Goal: Information Seeking & Learning: Learn about a topic

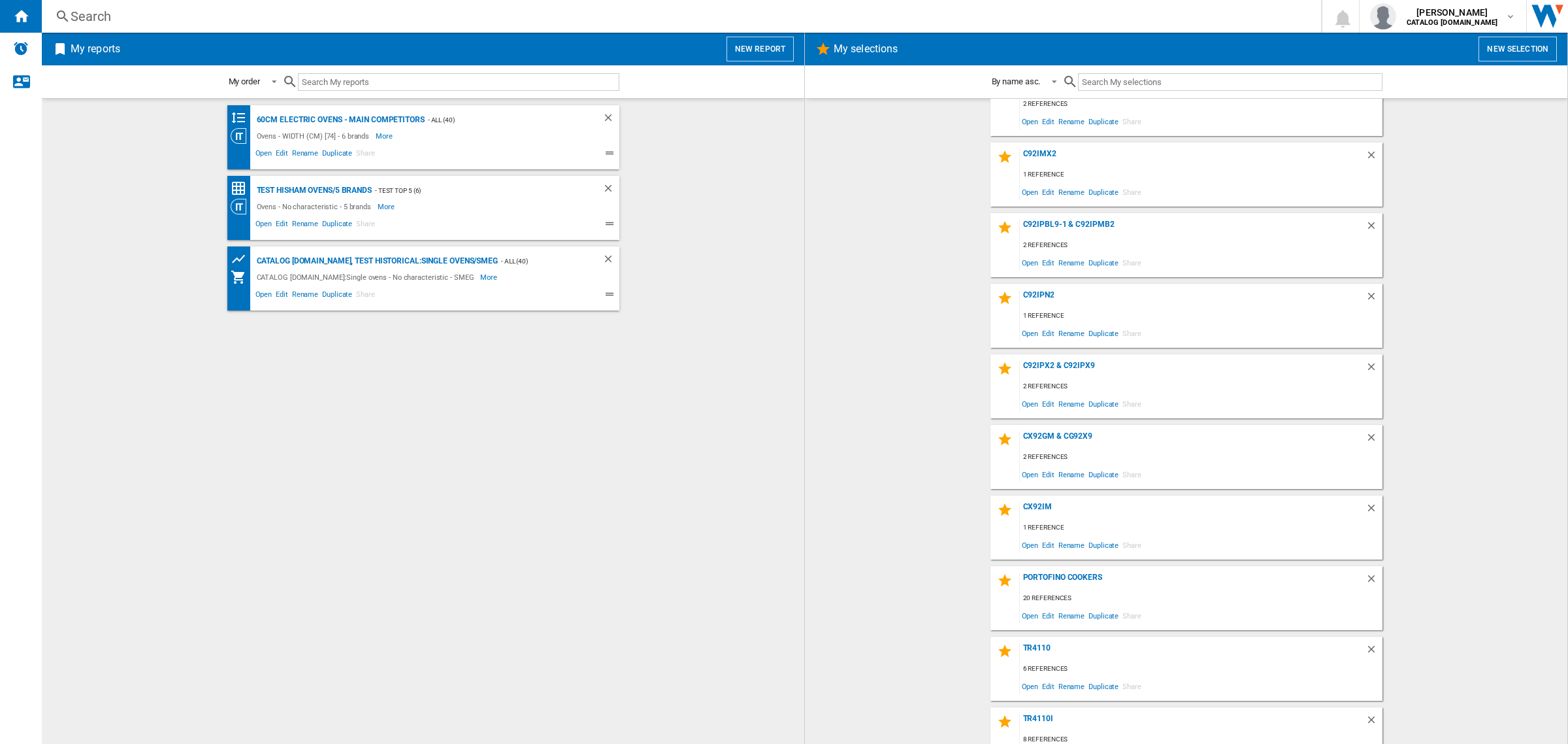
scroll to position [272, 0]
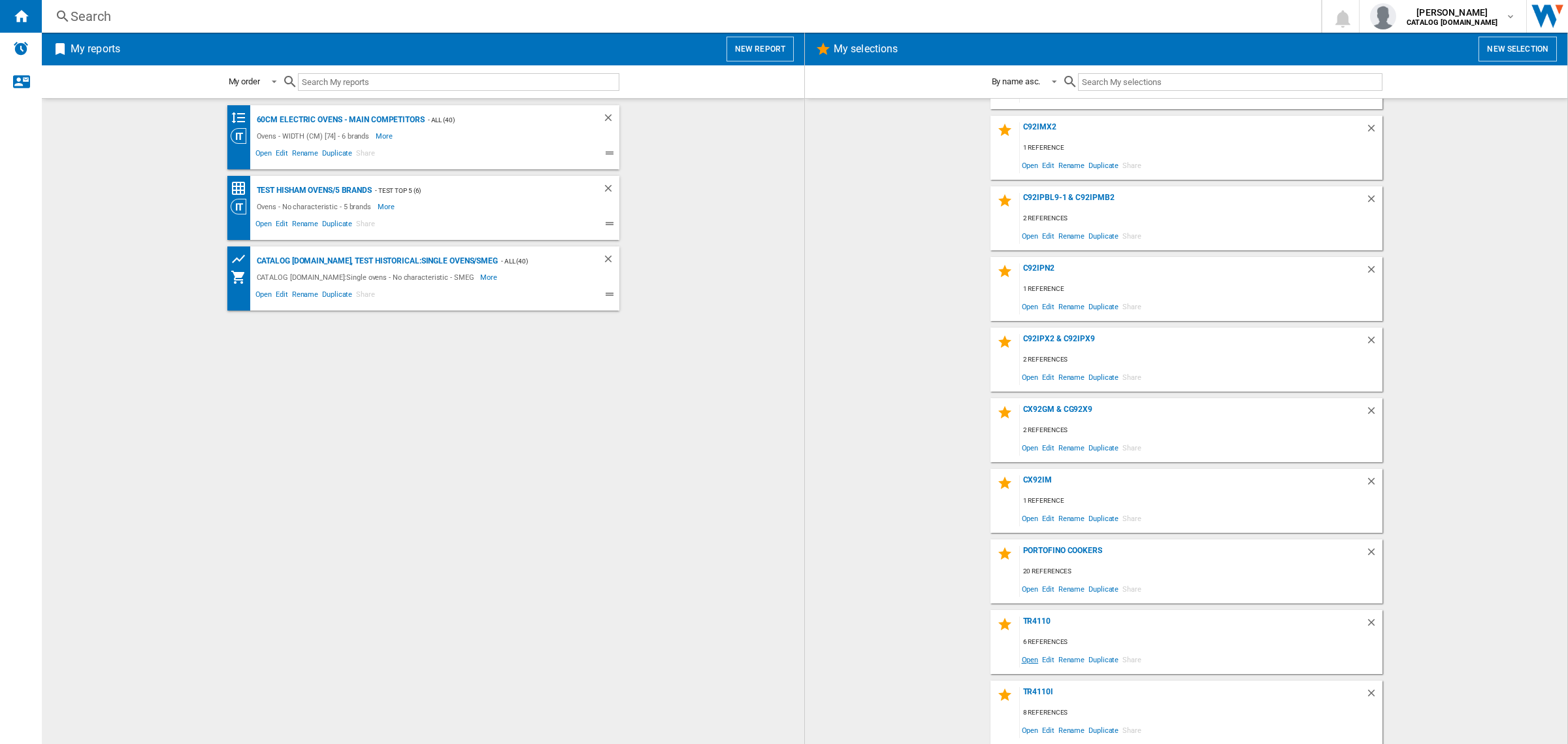
click at [1030, 661] on span "Open" at bounding box center [1030, 659] width 21 height 17
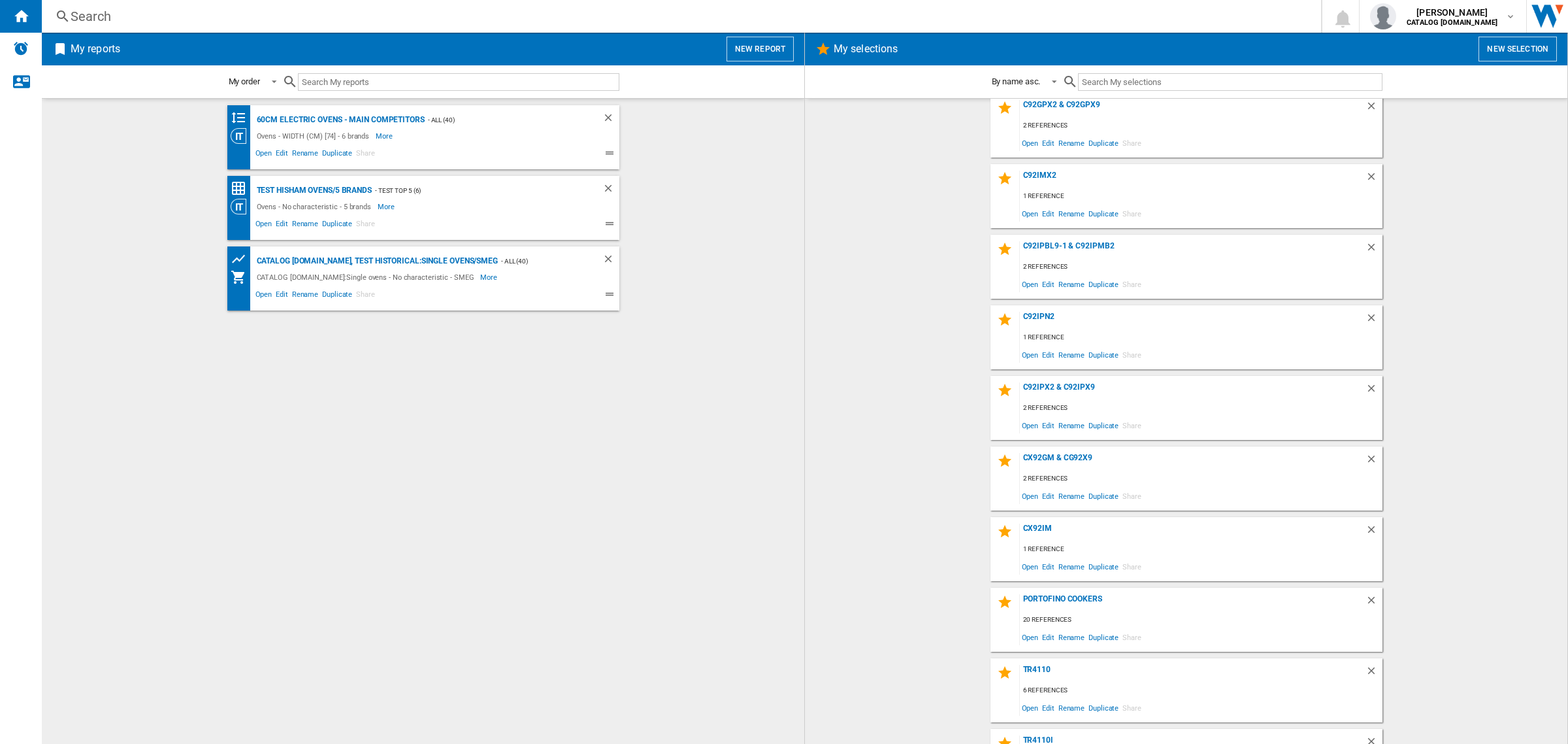
scroll to position [272, 0]
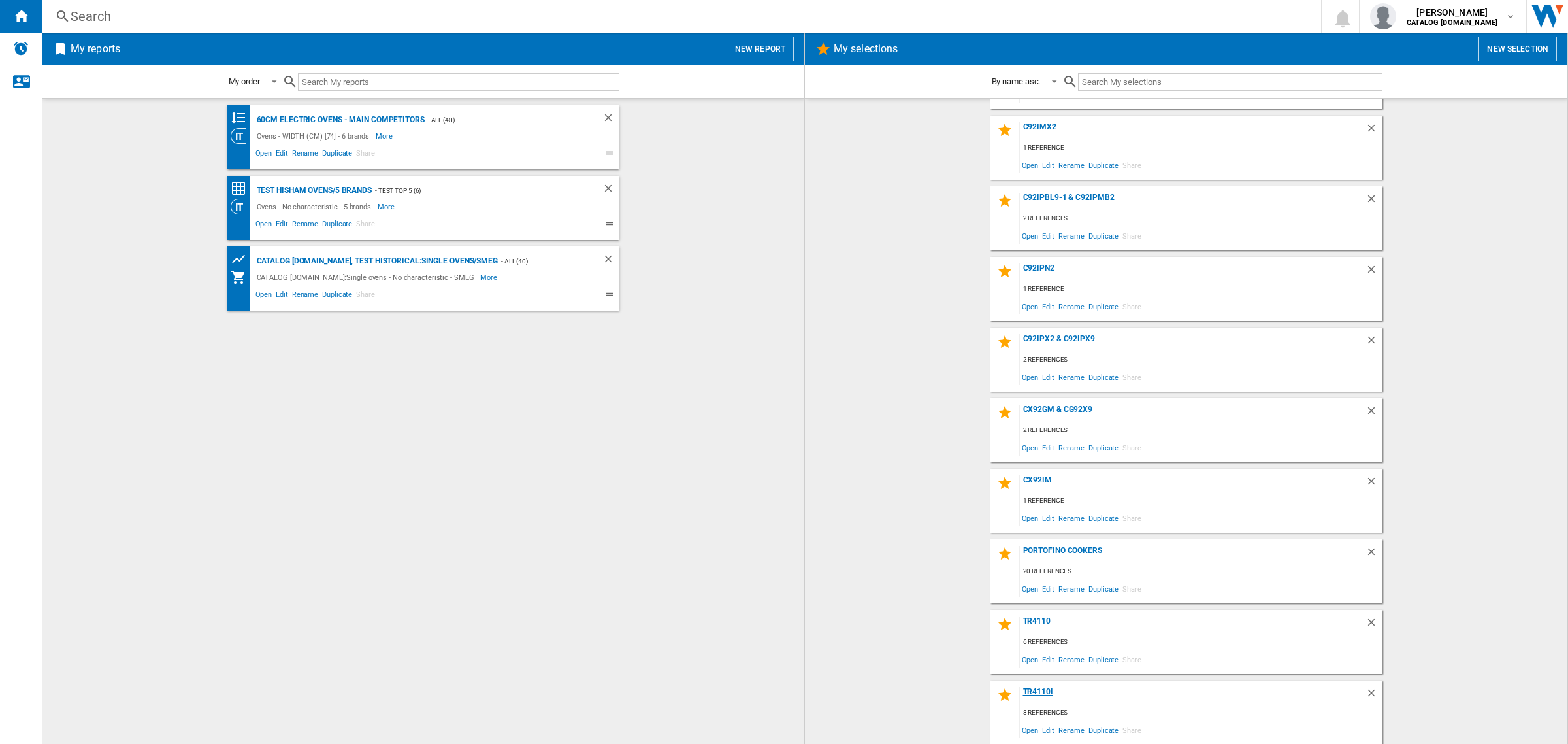
click at [1031, 690] on div "TR4110I" at bounding box center [1193, 695] width 345 height 17
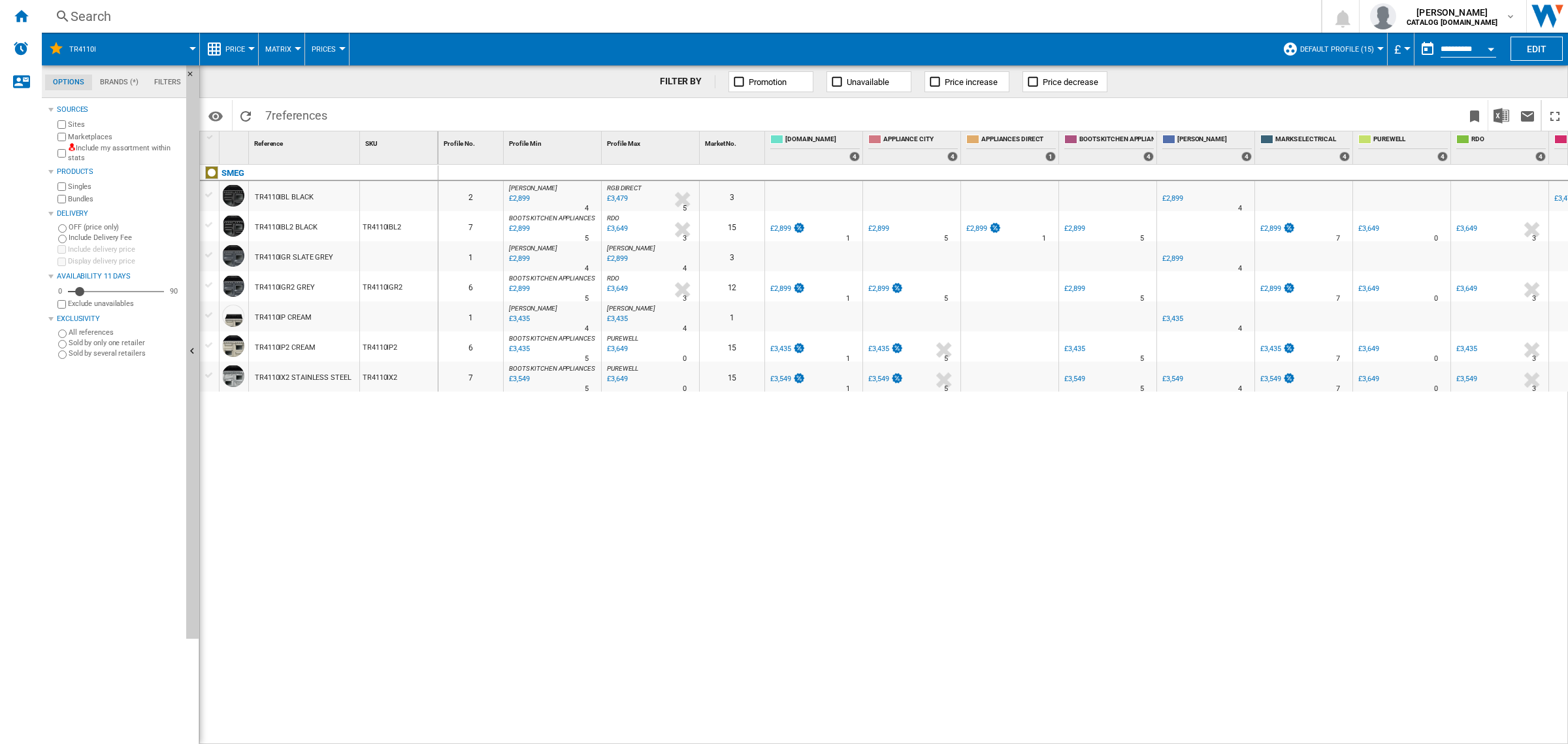
click at [269, 228] on div "TR4110IBL2 BLACK" at bounding box center [285, 227] width 62 height 30
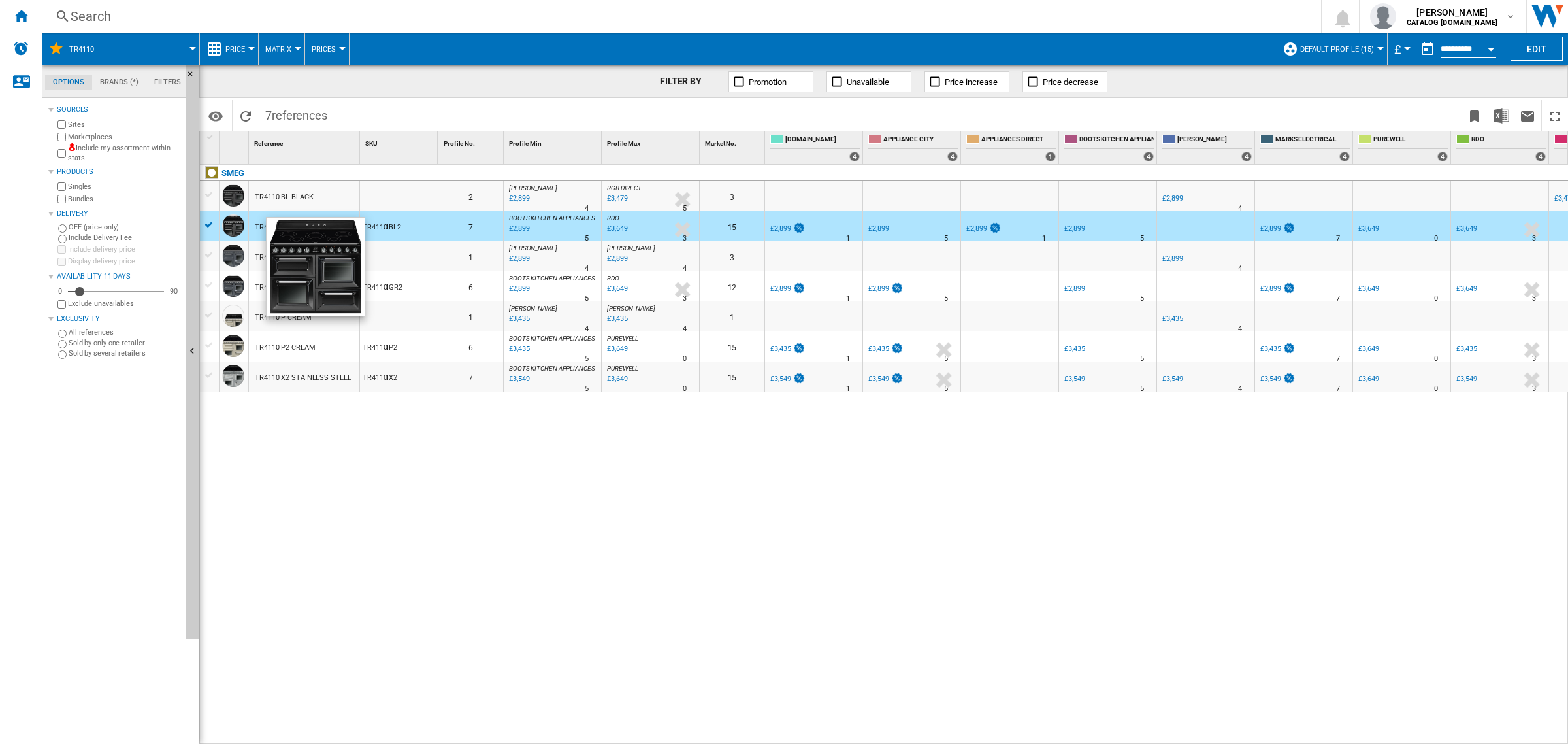
click at [239, 233] on div at bounding box center [233, 225] width 22 height 22
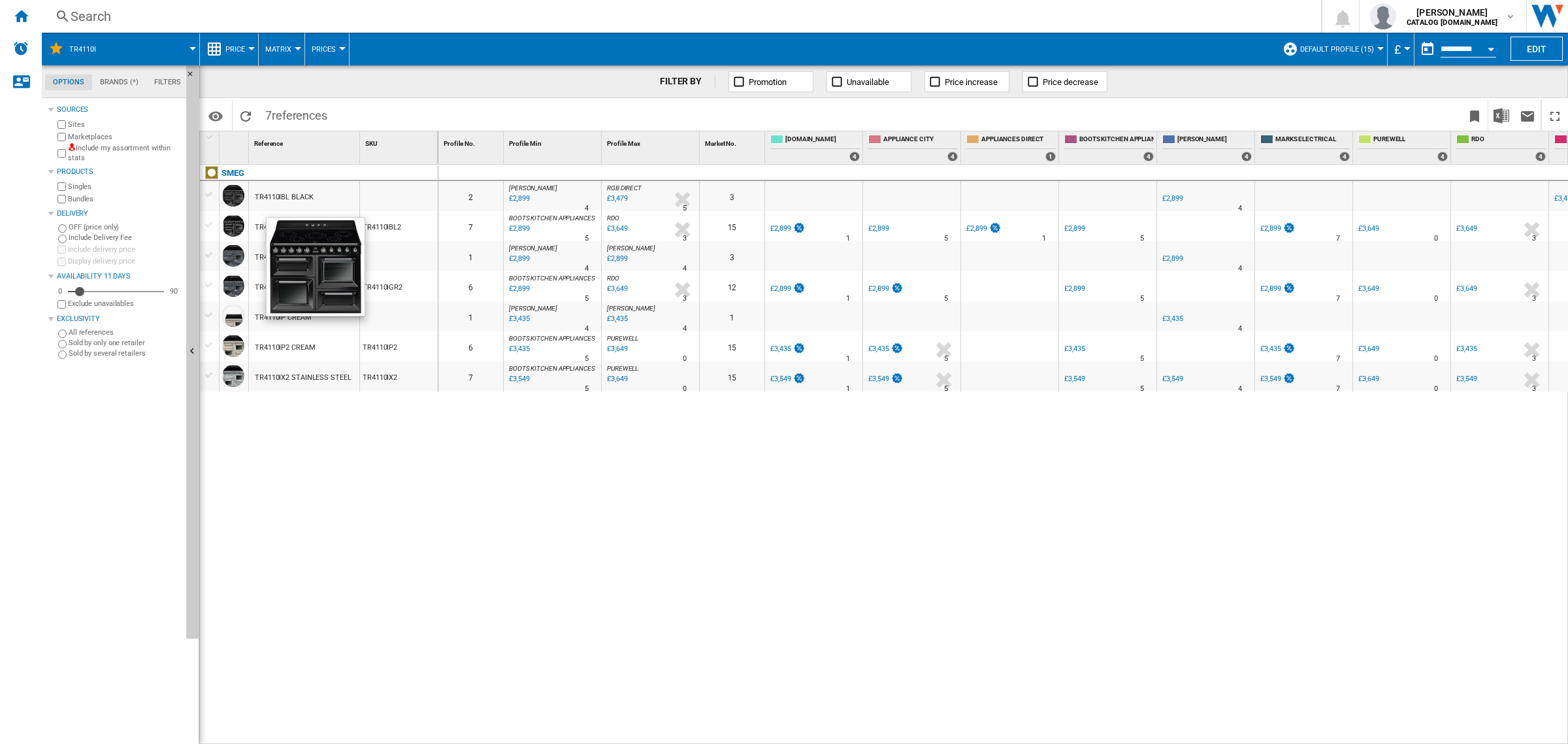
click at [239, 229] on div at bounding box center [233, 225] width 22 height 22
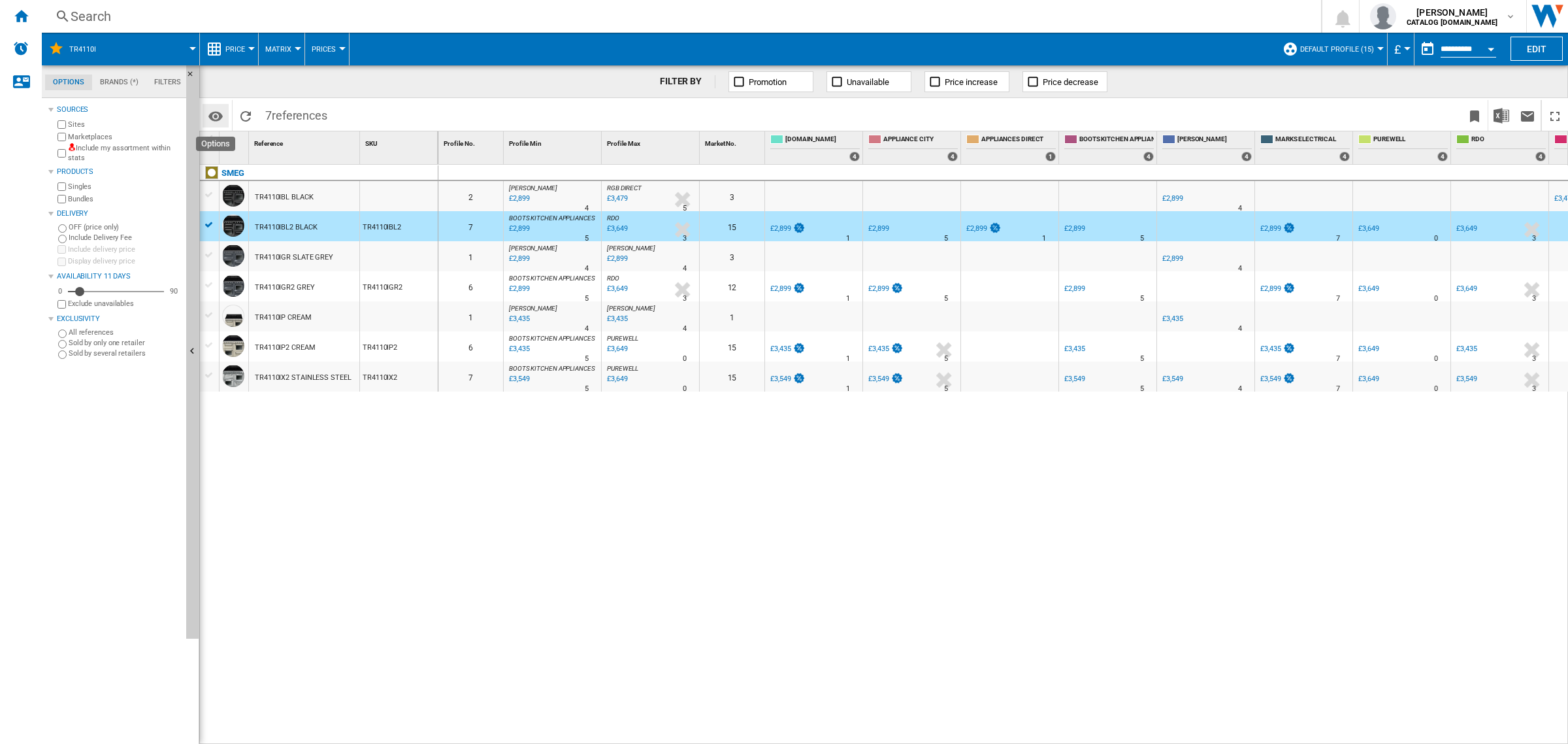
click at [214, 112] on md-icon "Options" at bounding box center [215, 117] width 16 height 16
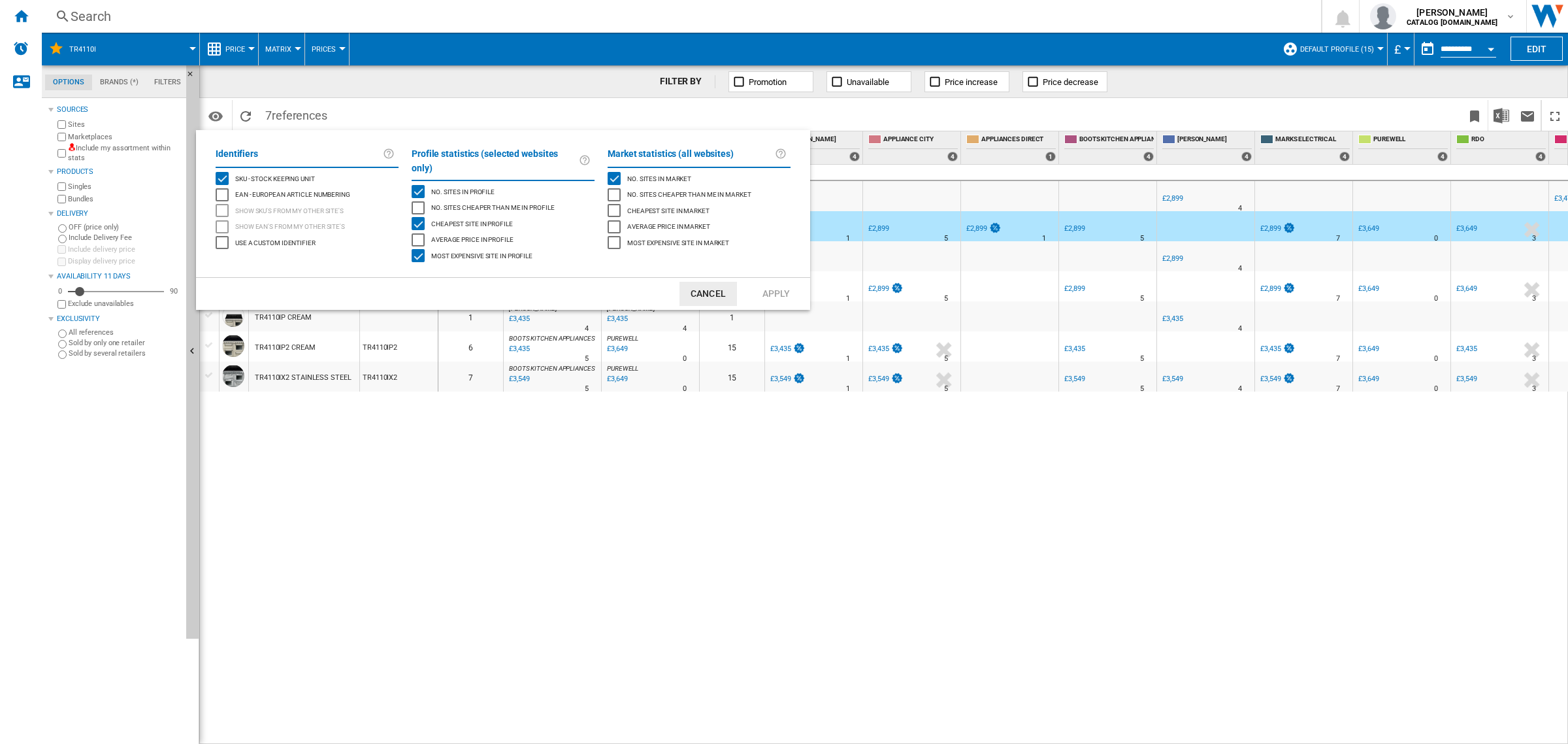
drag, startPoint x: 713, startPoint y: 278, endPoint x: 700, endPoint y: 337, distance: 60.4
click at [713, 282] on button "Cancel" at bounding box center [708, 294] width 57 height 24
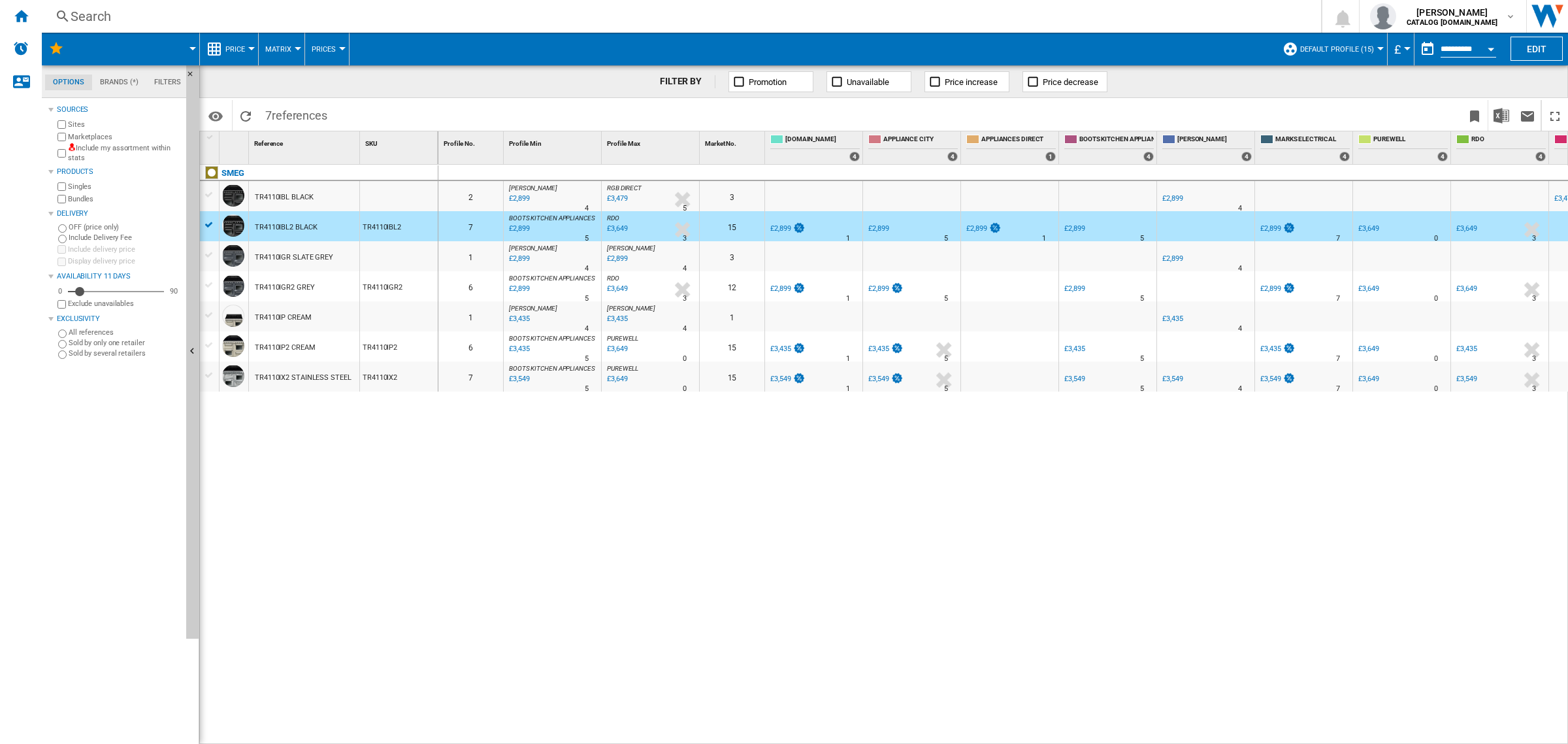
click at [331, 38] on button "Prices" at bounding box center [327, 49] width 31 height 33
click at [321, 69] on button "Prices" at bounding box center [335, 81] width 63 height 31
click at [248, 45] on button "Price" at bounding box center [238, 49] width 26 height 33
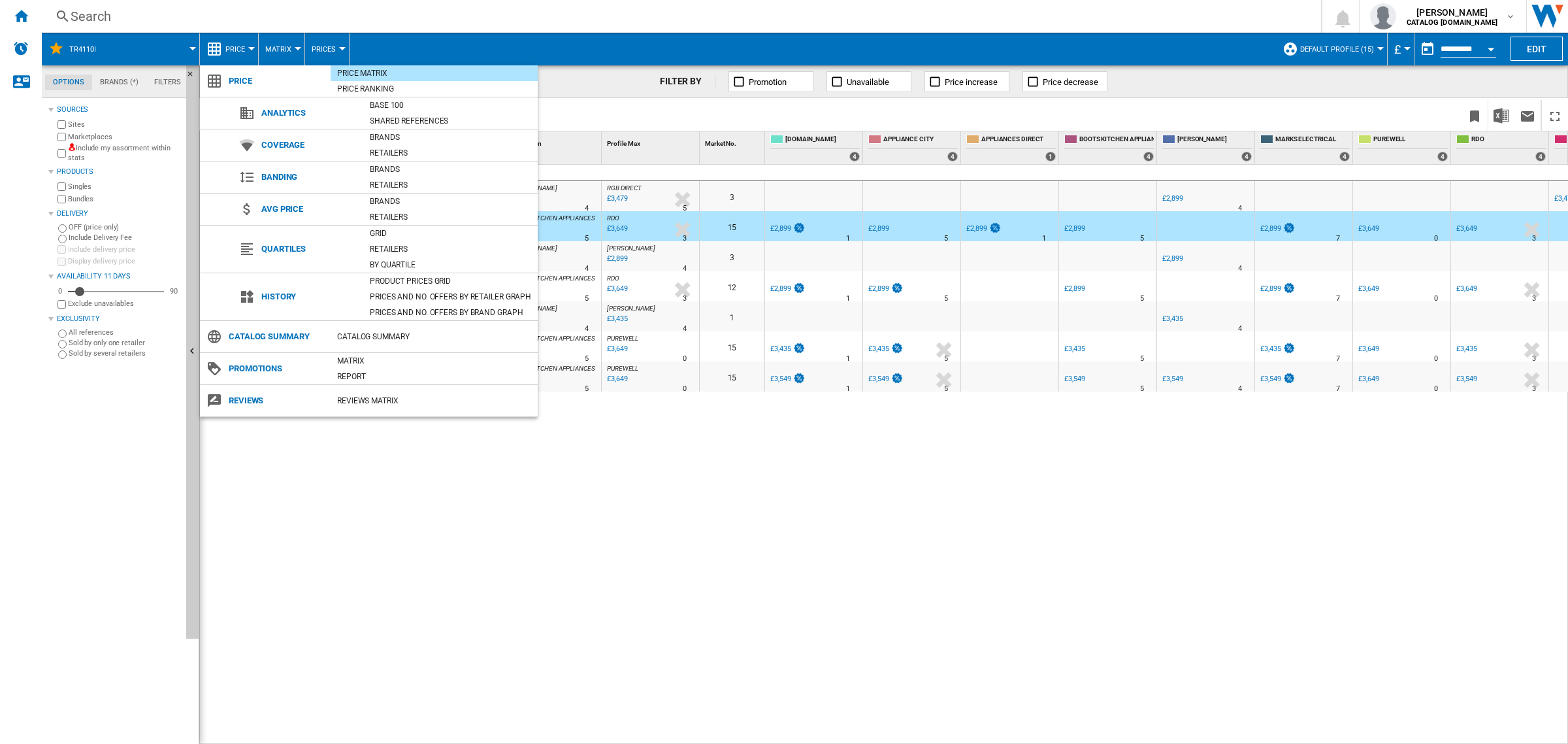
drag, startPoint x: 729, startPoint y: 507, endPoint x: 692, endPoint y: 472, distance: 50.9
click at [724, 500] on md-backdrop at bounding box center [784, 372] width 1568 height 744
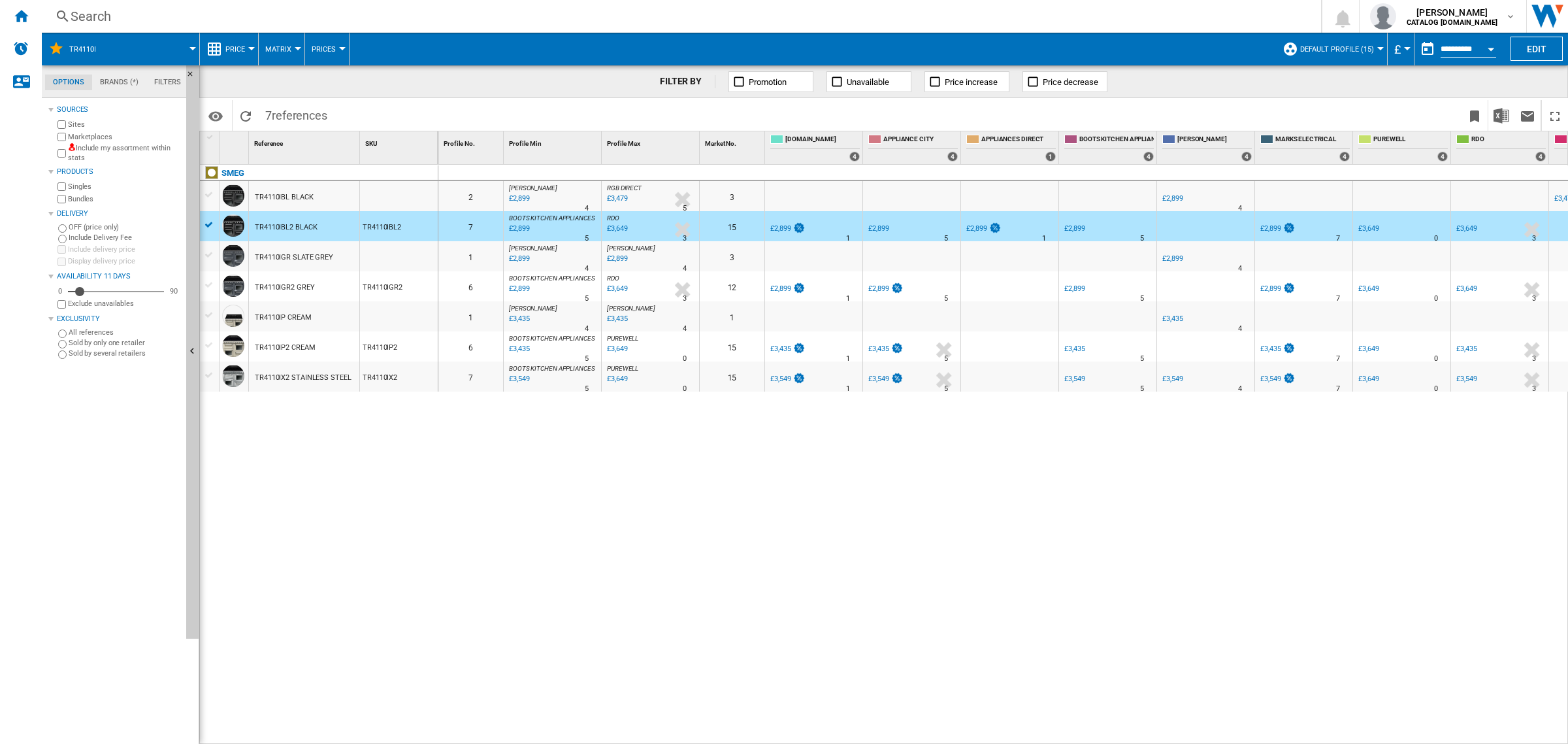
click at [181, 46] on span at bounding box center [153, 49] width 79 height 33
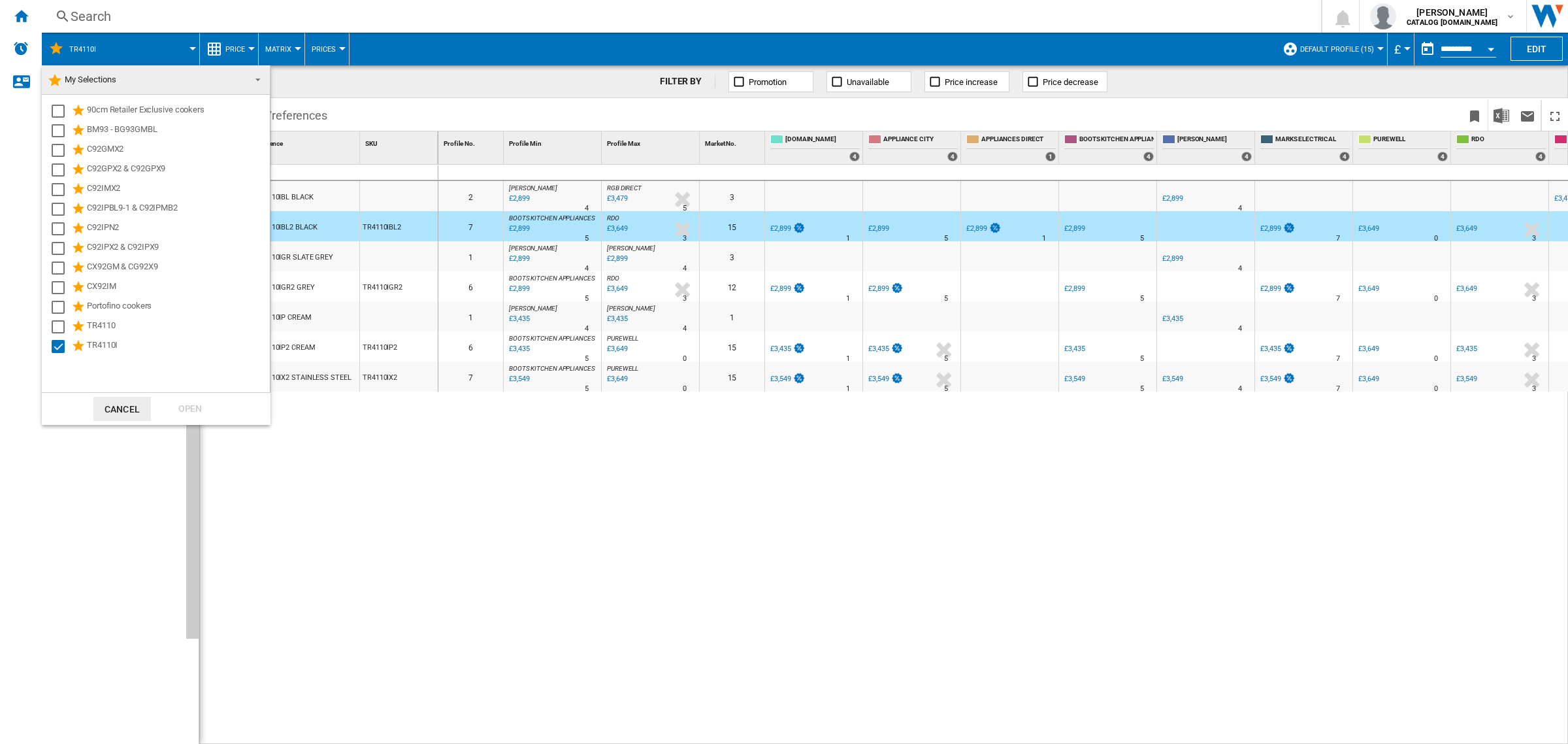
click at [181, 47] on md-backdrop at bounding box center [784, 372] width 1568 height 744
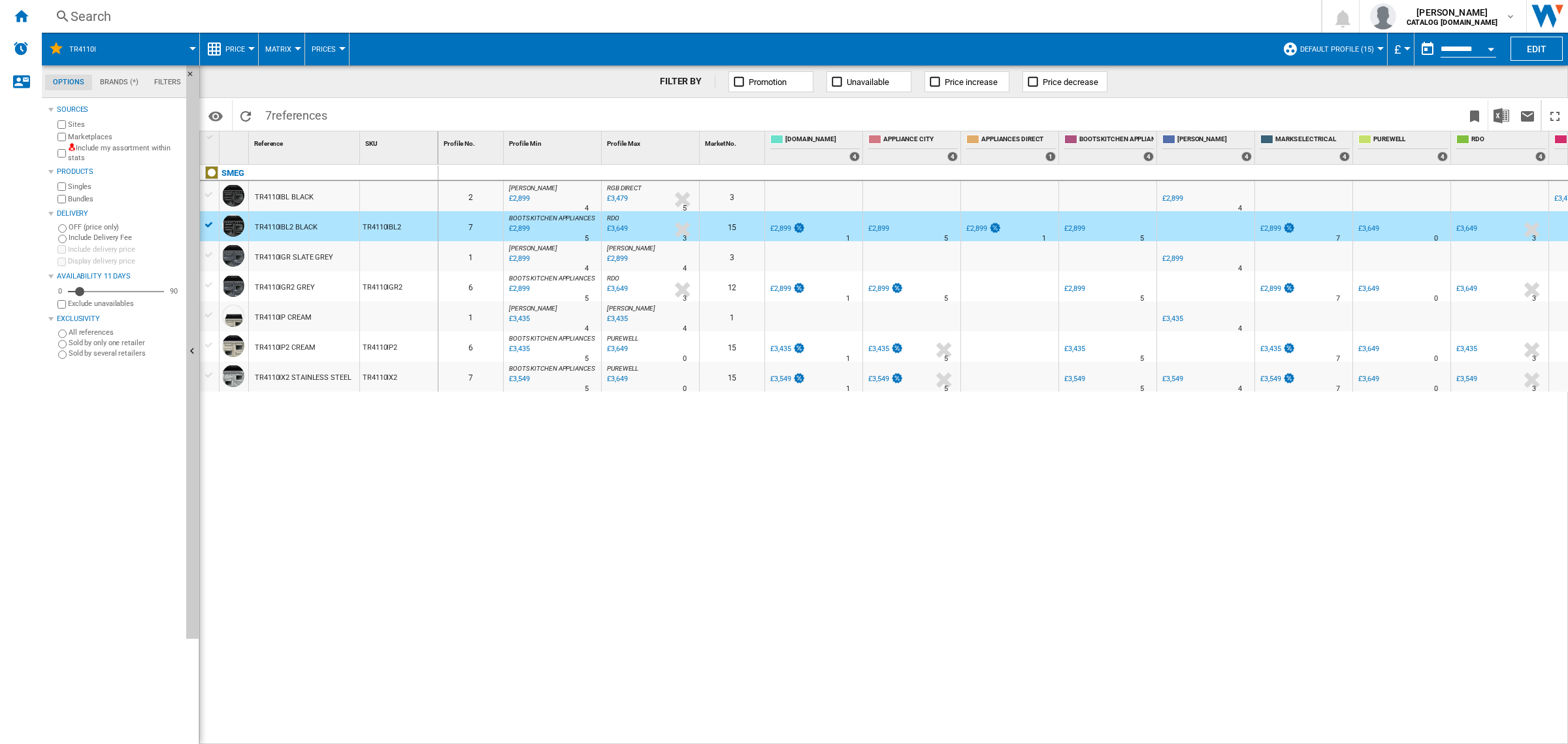
click at [565, 446] on div "0 0 2 [PERSON_NAME] : UK [PERSON_NAME] -1.0 % £2,899 % N/A 4 [PERSON_NAME] : UK…" at bounding box center [1003, 455] width 1130 height 581
click at [328, 52] on span "Prices" at bounding box center [323, 49] width 24 height 9
click at [325, 75] on span "Prices" at bounding box center [328, 81] width 28 height 12
click at [295, 46] on button "Matrix" at bounding box center [281, 49] width 33 height 33
click at [286, 77] on span "Matrix" at bounding box center [283, 81] width 28 height 12
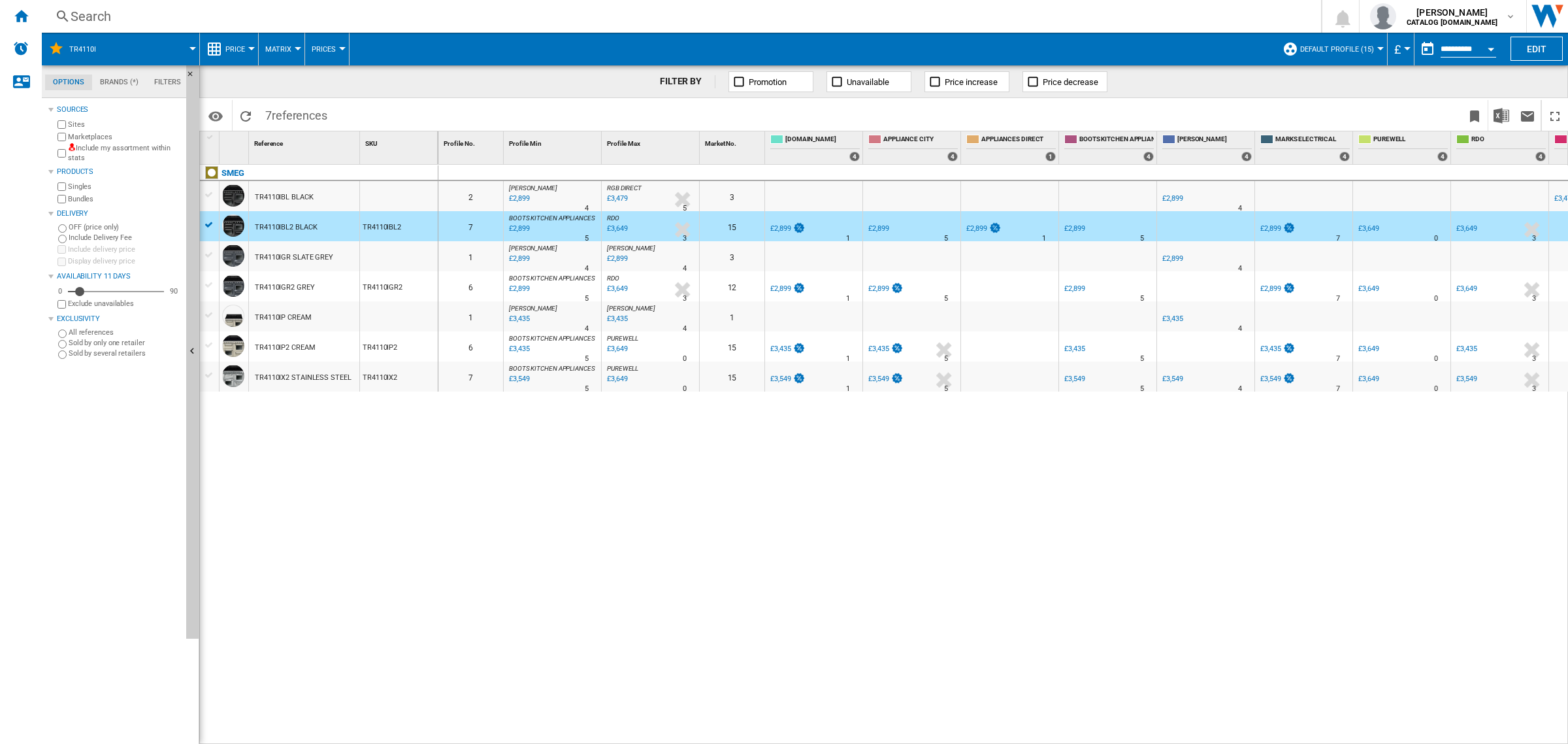
click at [248, 52] on button "Price" at bounding box center [238, 49] width 26 height 33
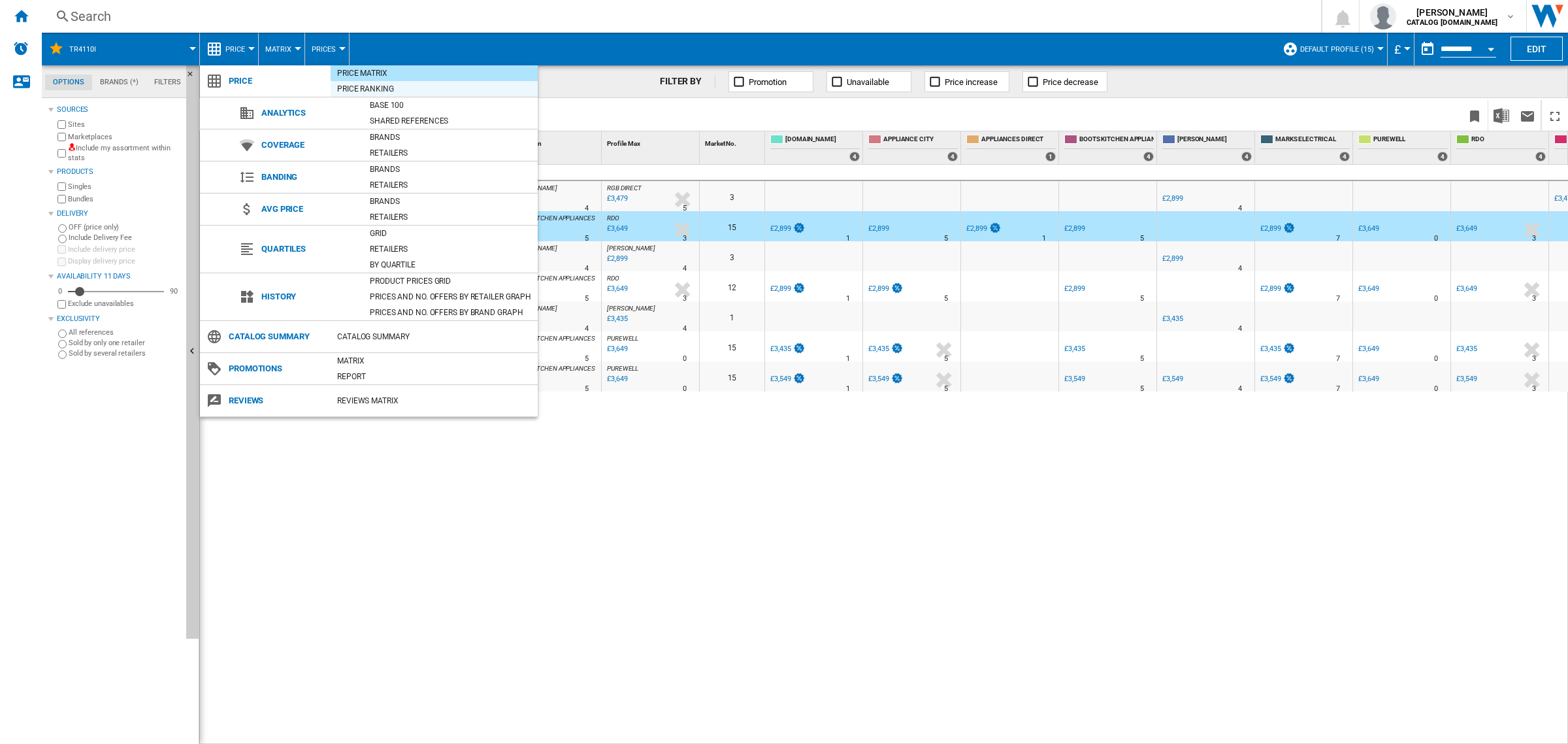
click at [365, 88] on div "Price Ranking" at bounding box center [434, 89] width 207 height 13
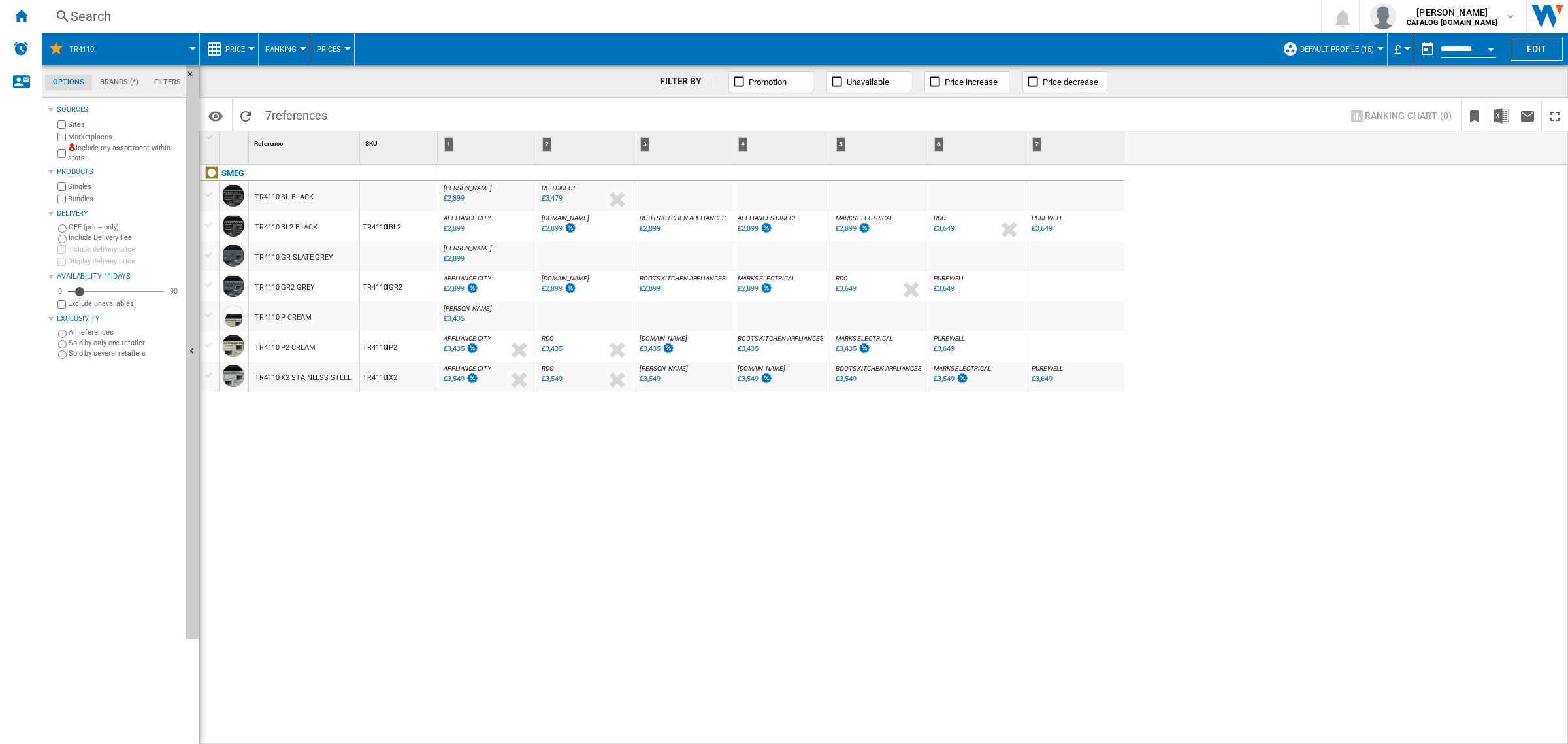
click at [344, 49] on div at bounding box center [347, 49] width 7 height 3
click at [301, 49] on md-backdrop at bounding box center [784, 372] width 1568 height 744
click at [270, 48] on span "Ranking" at bounding box center [281, 49] width 31 height 9
click at [293, 108] on span "Ranking" at bounding box center [287, 113] width 35 height 12
click at [569, 230] on img at bounding box center [570, 228] width 13 height 11
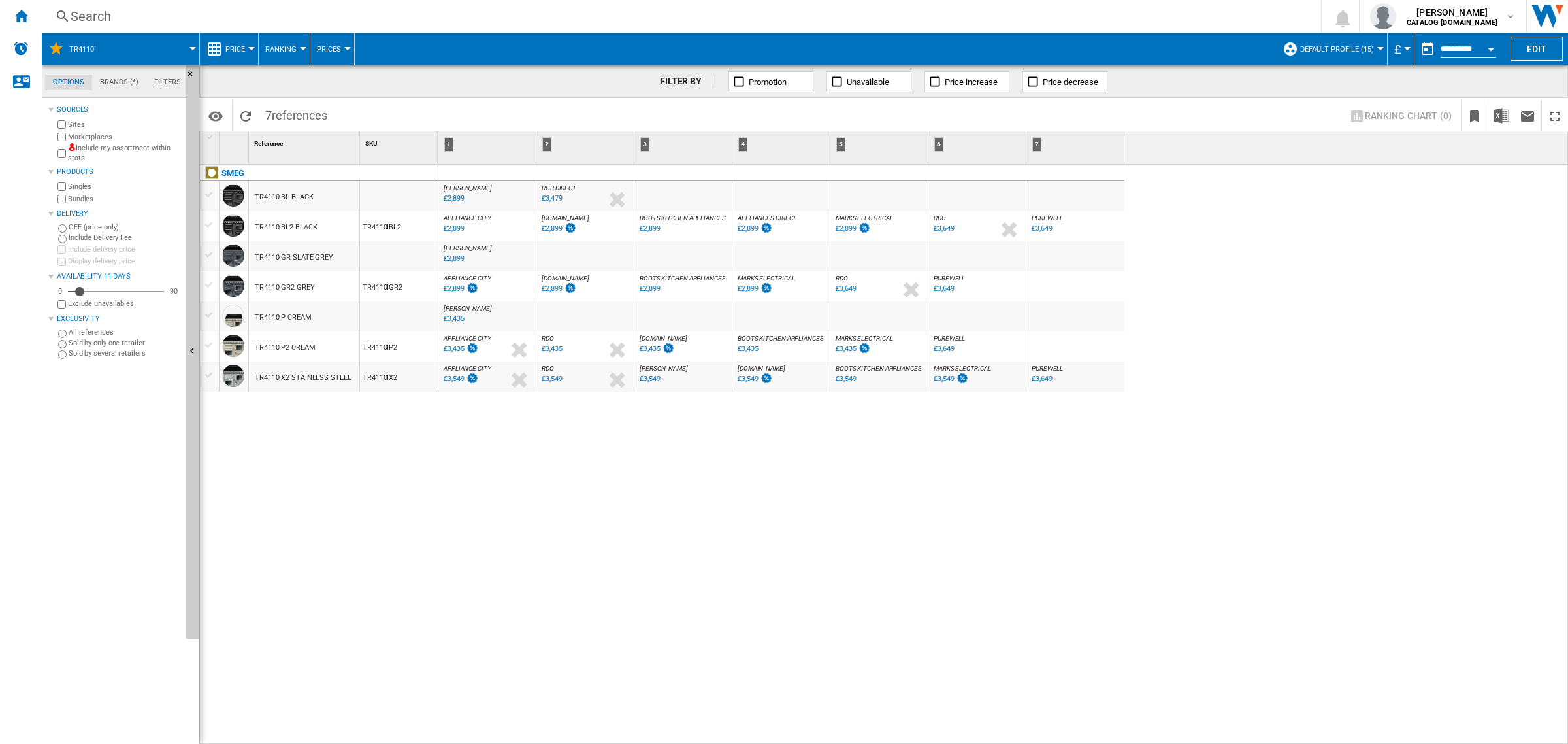
click at [281, 49] on span "Ranking" at bounding box center [281, 49] width 31 height 9
click at [243, 45] on md-backdrop at bounding box center [784, 372] width 1568 height 744
click at [242, 47] on span "Price" at bounding box center [235, 49] width 19 height 9
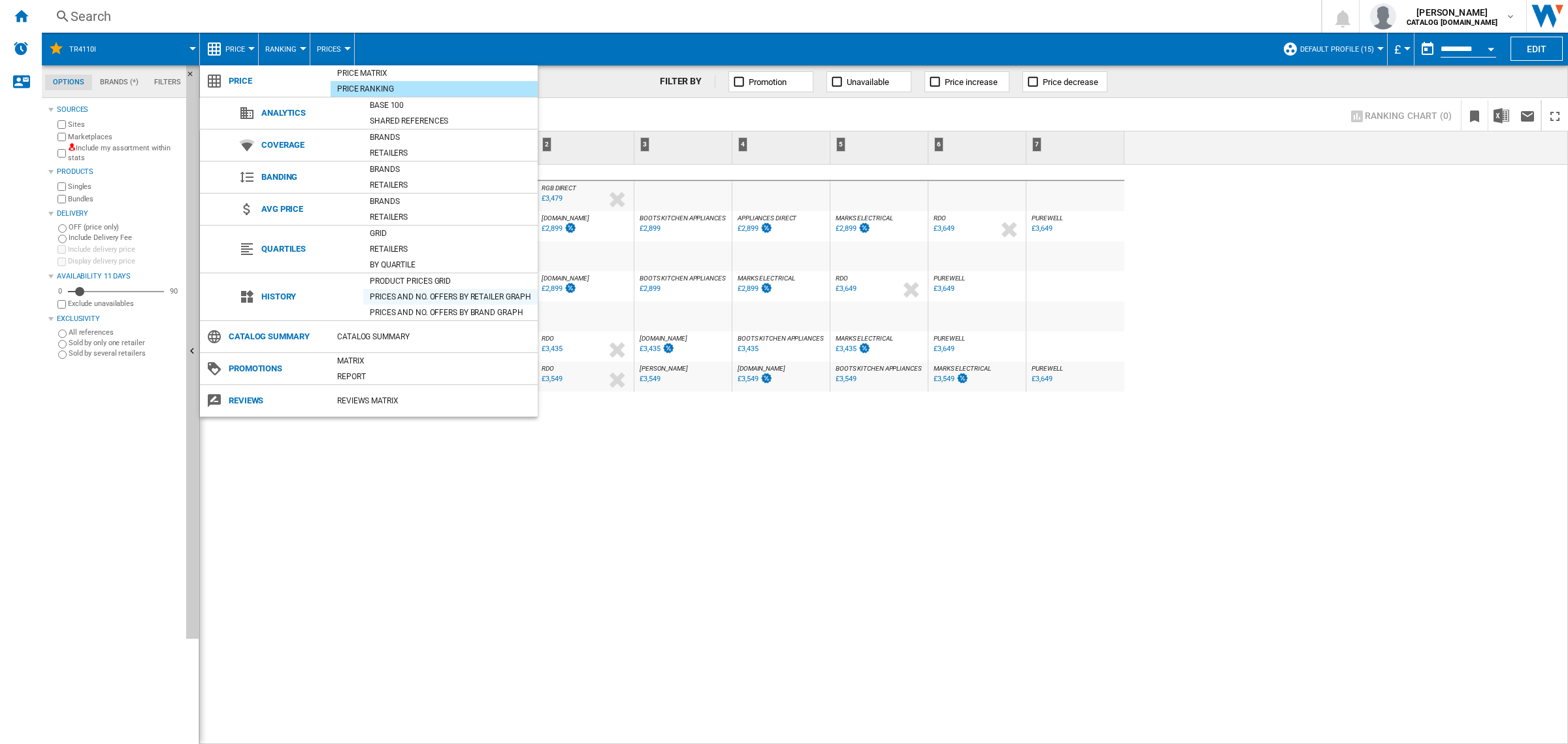
click at [412, 292] on div "Prices and No. offers by retailer graph" at bounding box center [451, 297] width 175 height 13
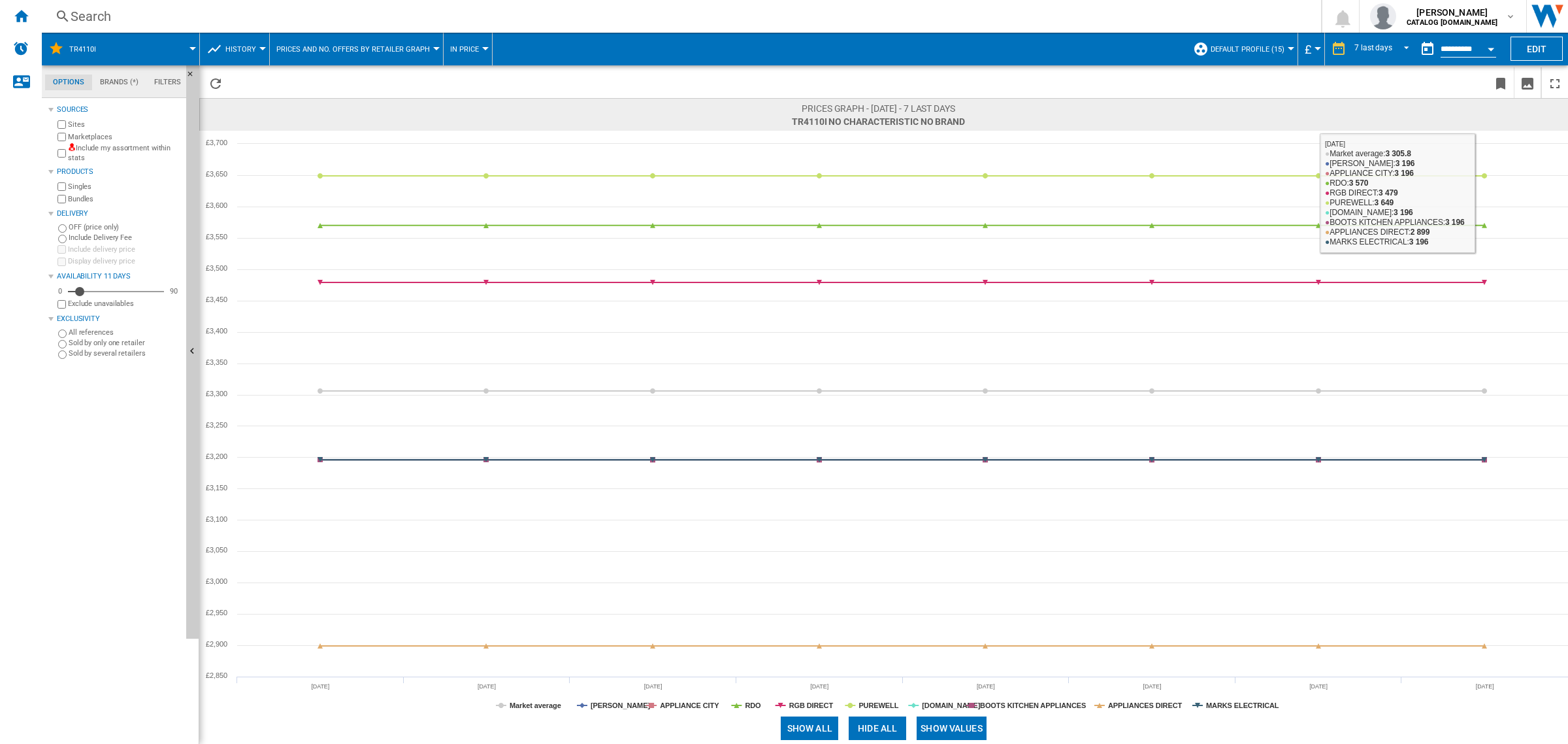
click at [1485, 49] on button "Open calendar" at bounding box center [1491, 47] width 23 height 23
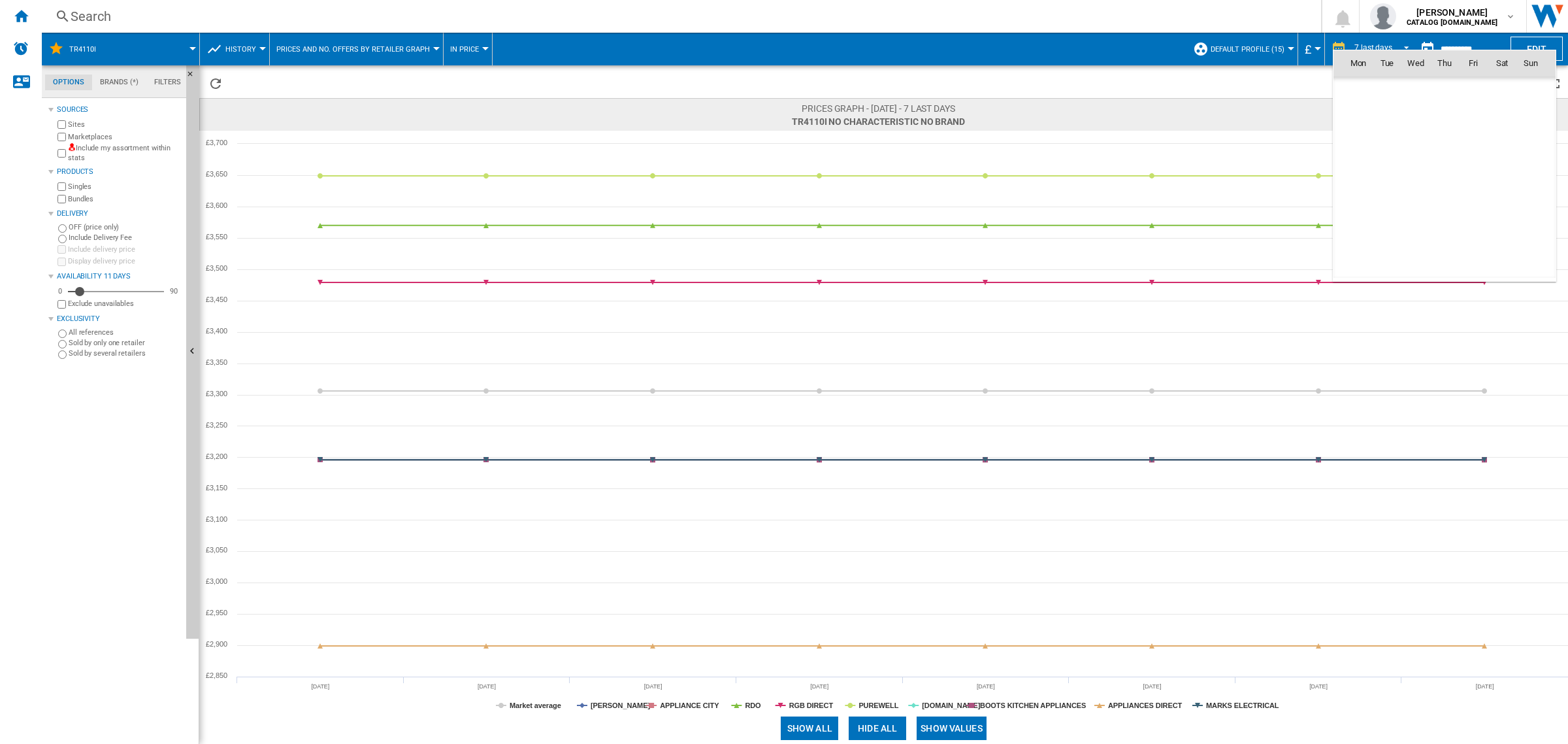
scroll to position [6235, 0]
click at [1370, 47] on div at bounding box center [784, 372] width 1568 height 744
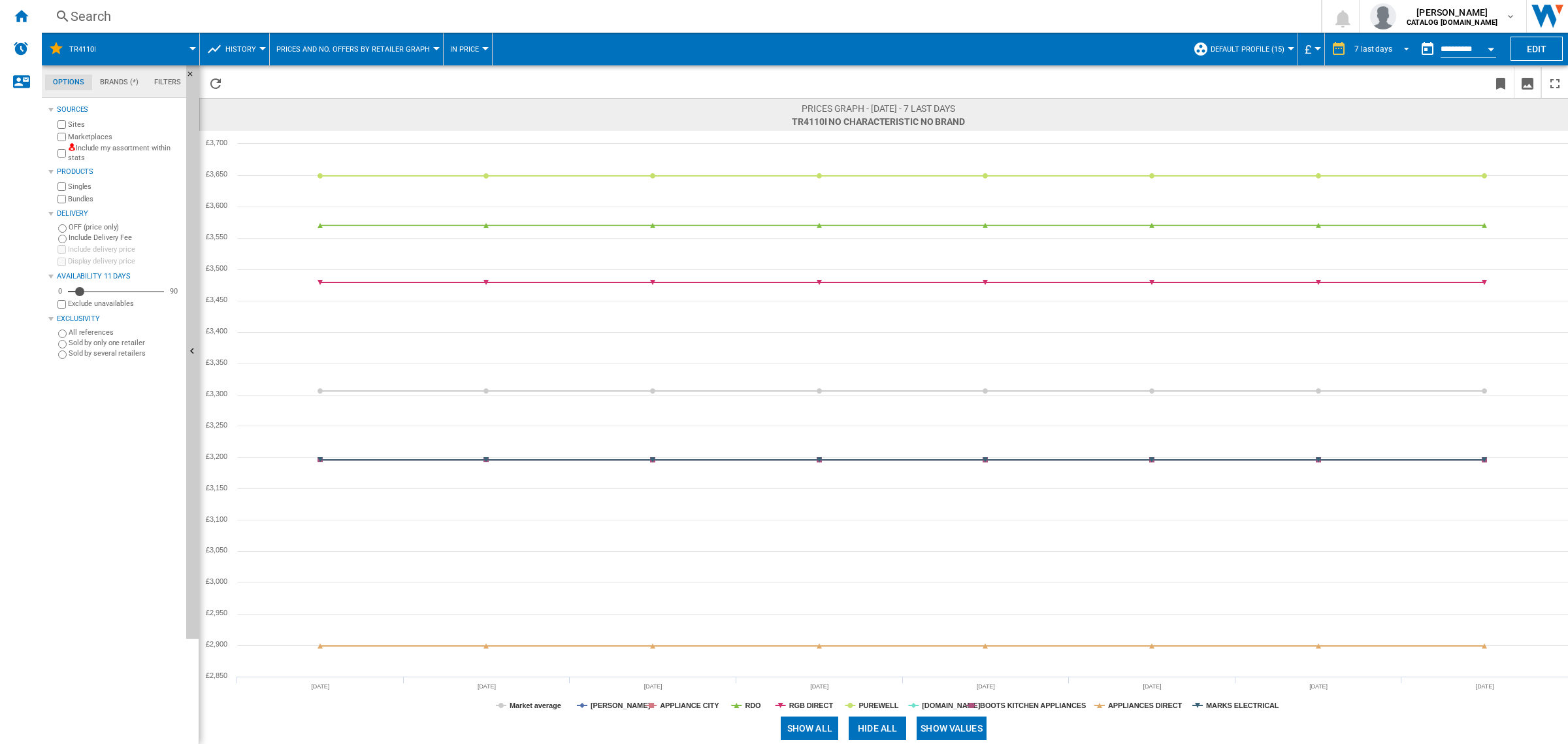
click at [1385, 45] on div "7 last days" at bounding box center [1373, 49] width 38 height 9
click at [1388, 85] on div "21 last days" at bounding box center [1373, 89] width 43 height 11
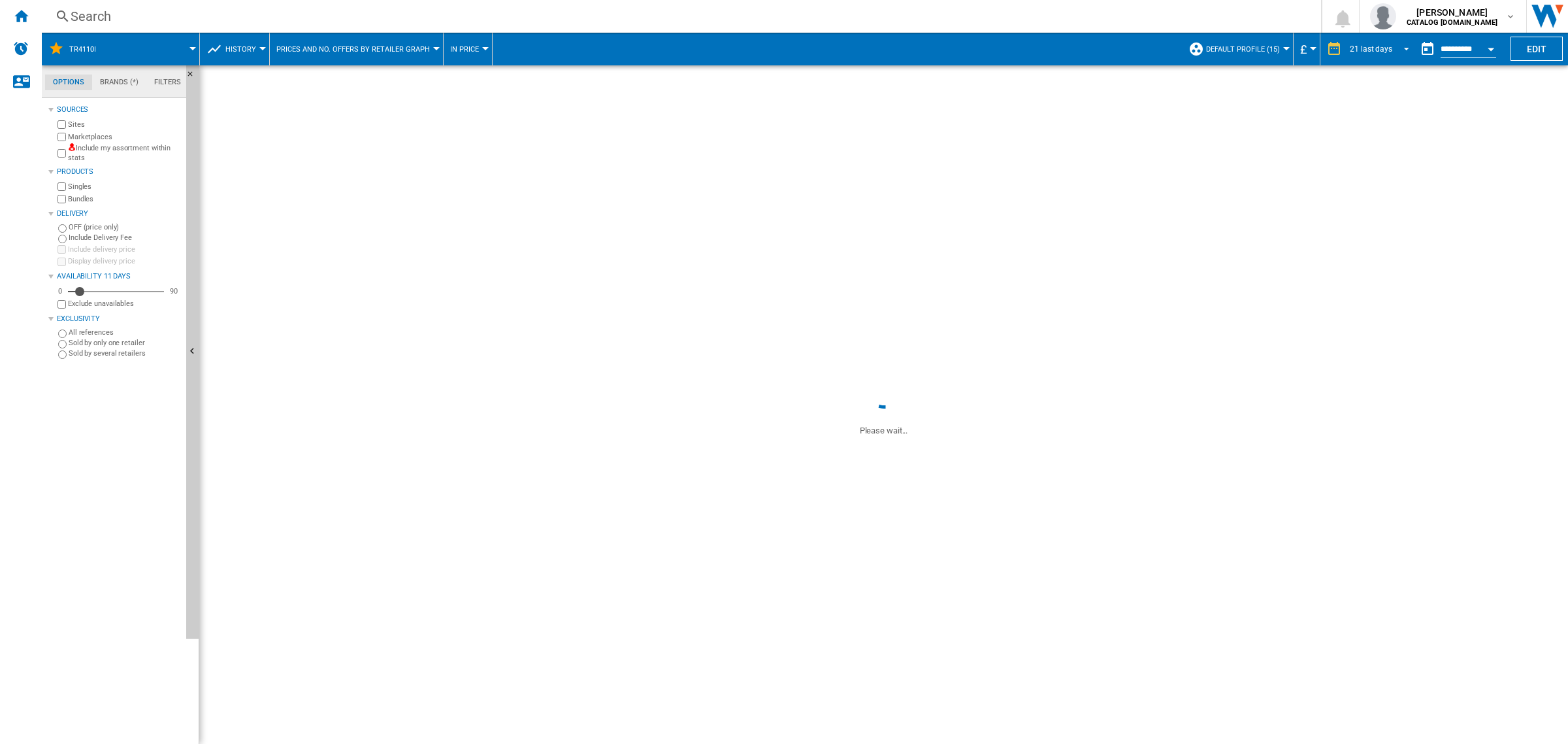
click at [1385, 49] on div "21 last days" at bounding box center [1371, 49] width 43 height 9
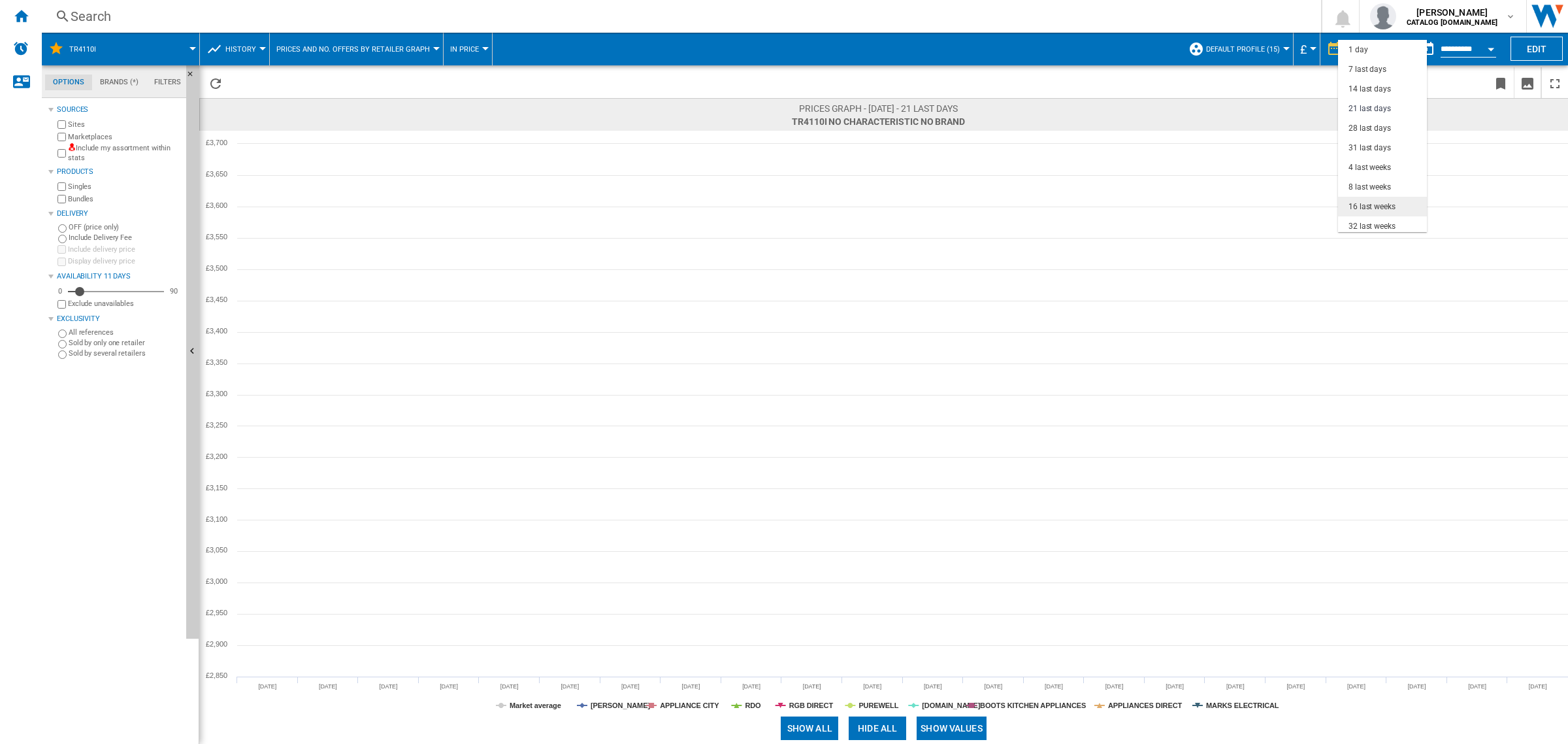
scroll to position [59, 0]
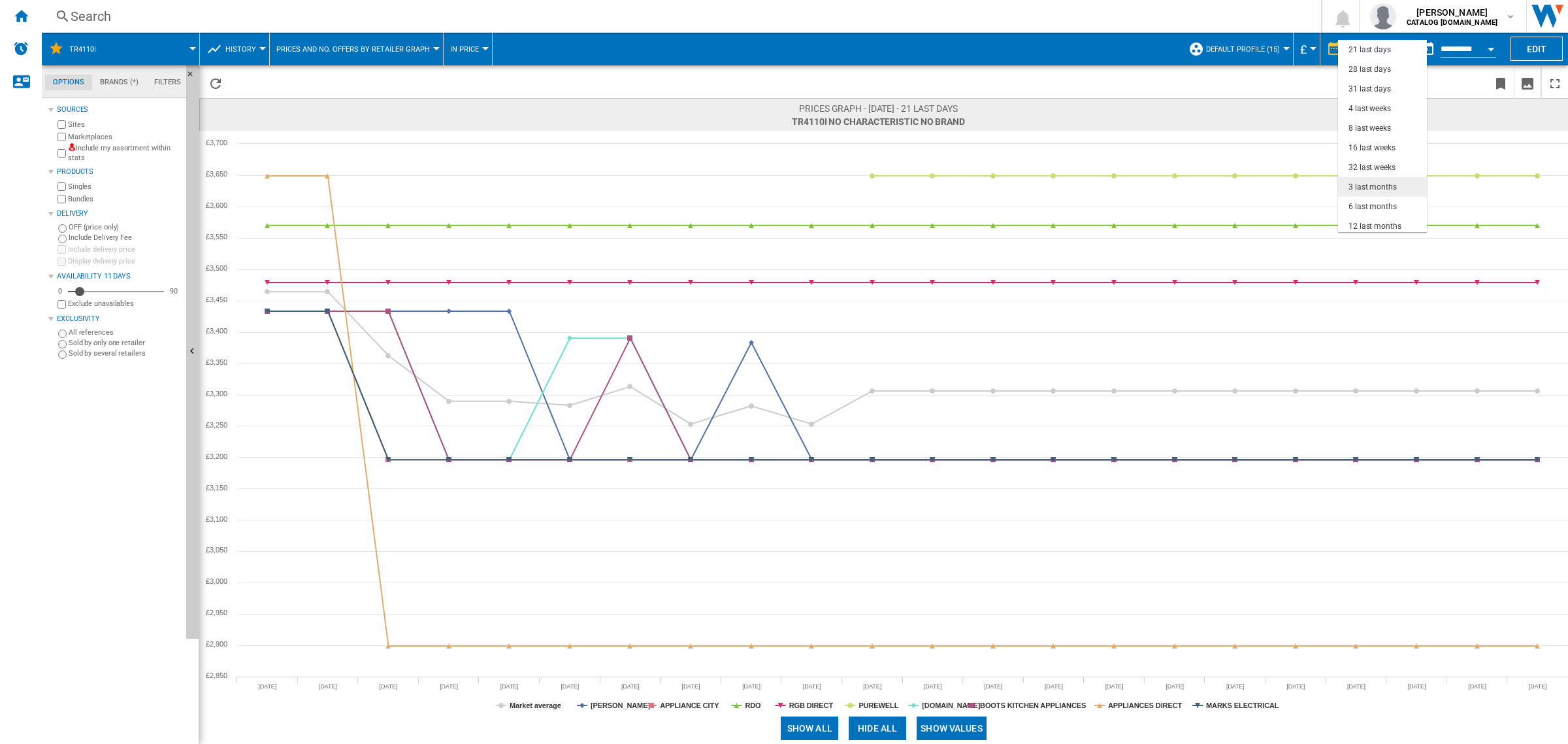
click at [1372, 188] on div "3 last months" at bounding box center [1373, 187] width 48 height 11
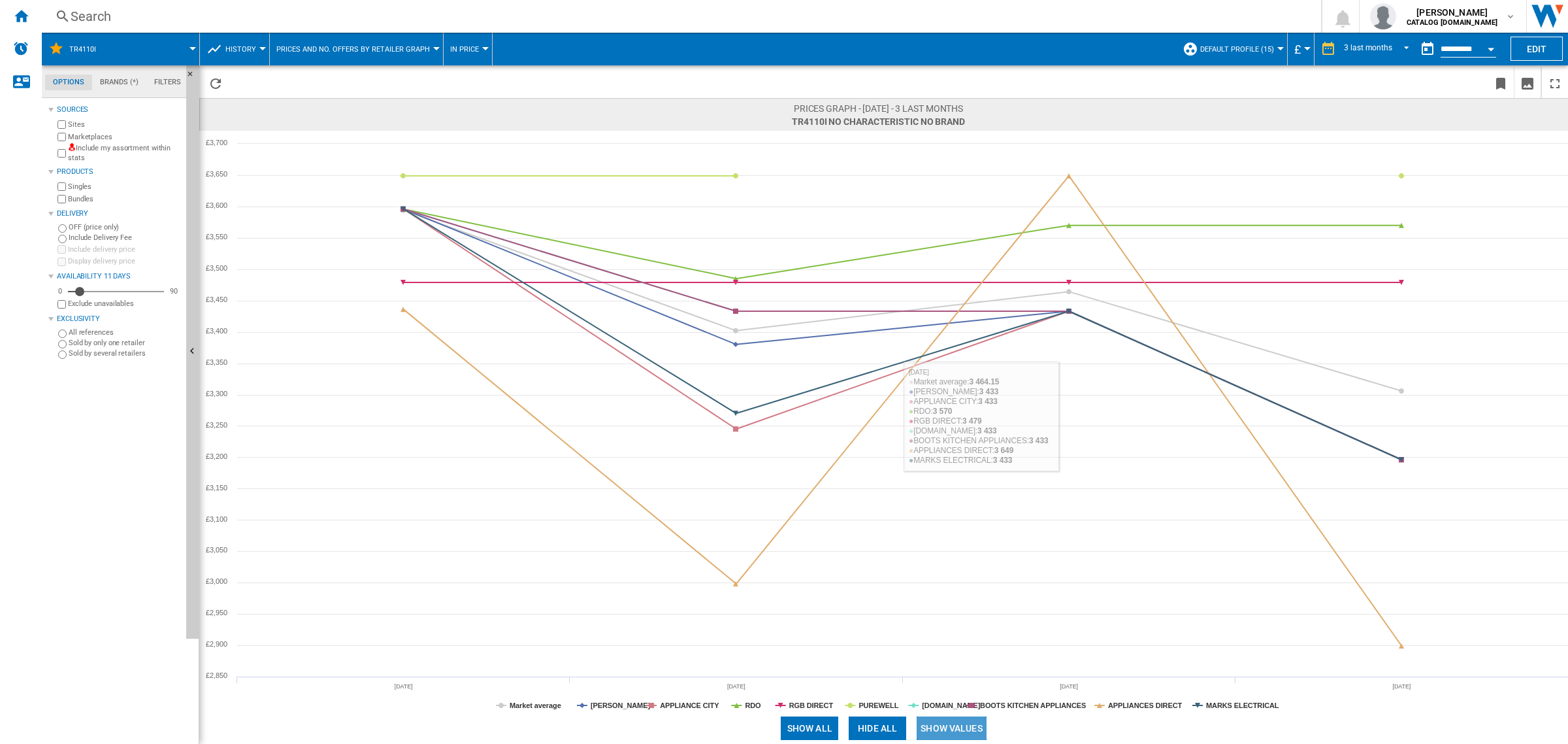
click at [956, 719] on button "Show values" at bounding box center [951, 728] width 70 height 23
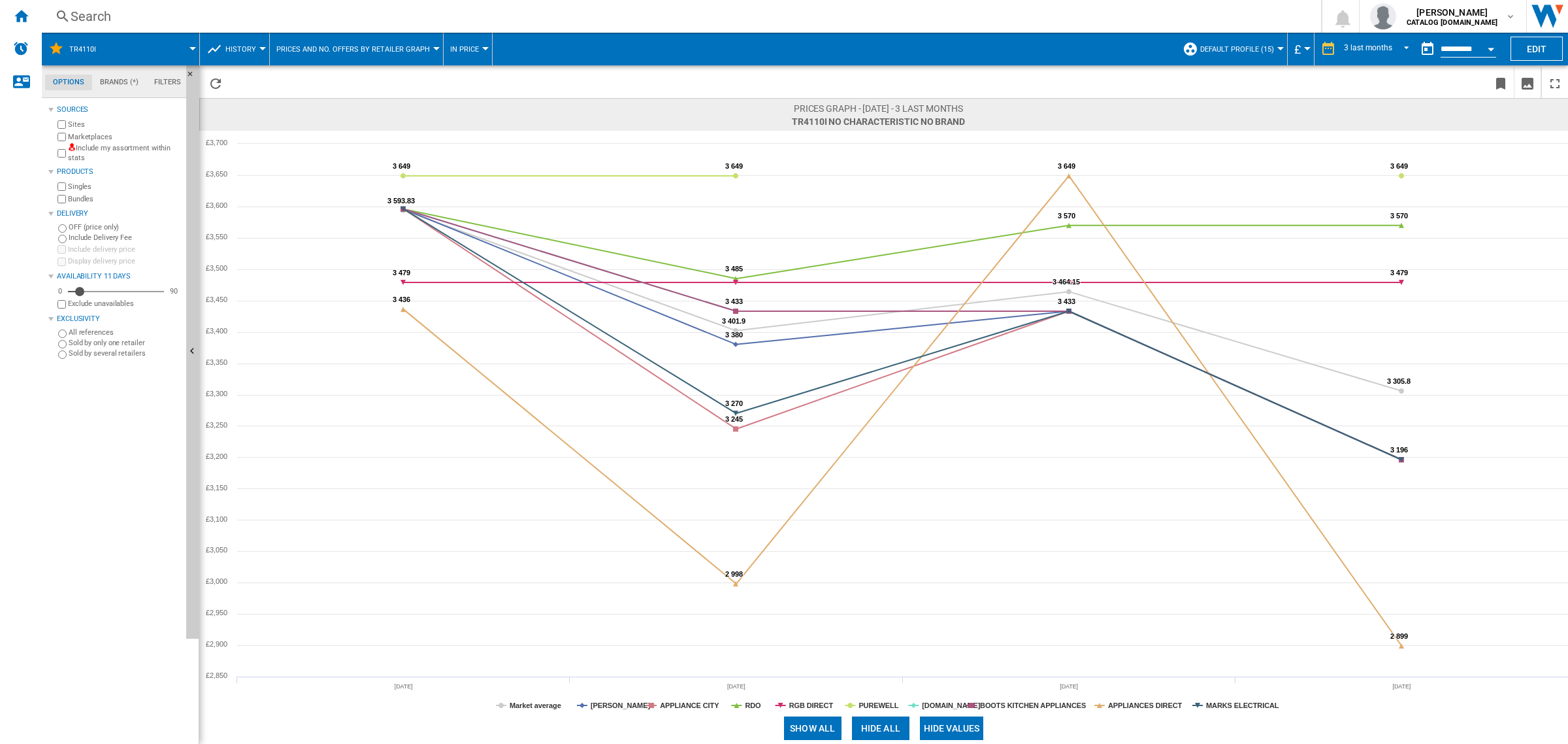
click at [1471, 45] on input "**********" at bounding box center [1468, 51] width 55 height 12
click at [1491, 49] on button "Open calendar" at bounding box center [1491, 47] width 23 height 23
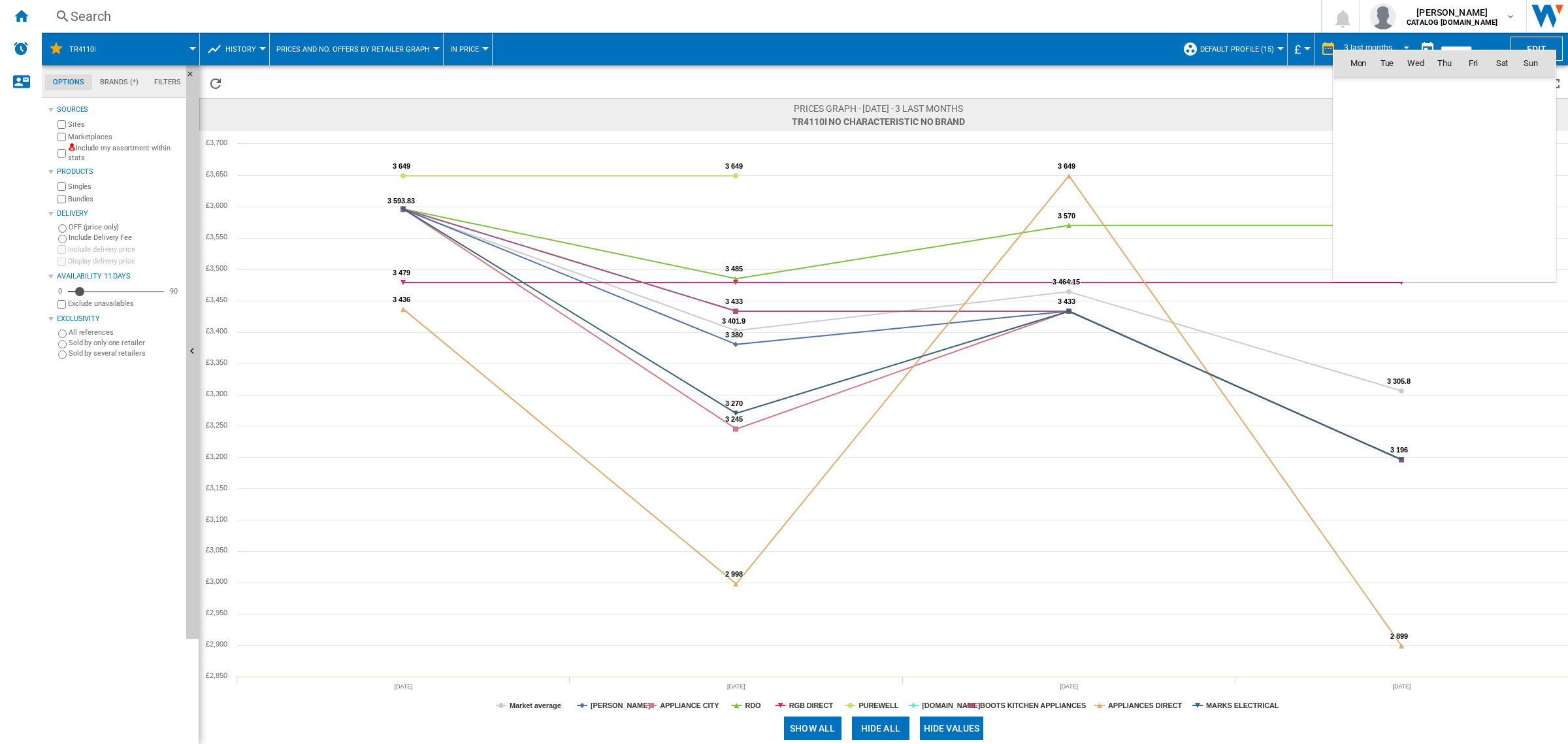
scroll to position [6235, 0]
click at [1491, 50] on th "Sat" at bounding box center [1501, 63] width 29 height 26
click at [1441, 145] on span "14" at bounding box center [1444, 149] width 27 height 27
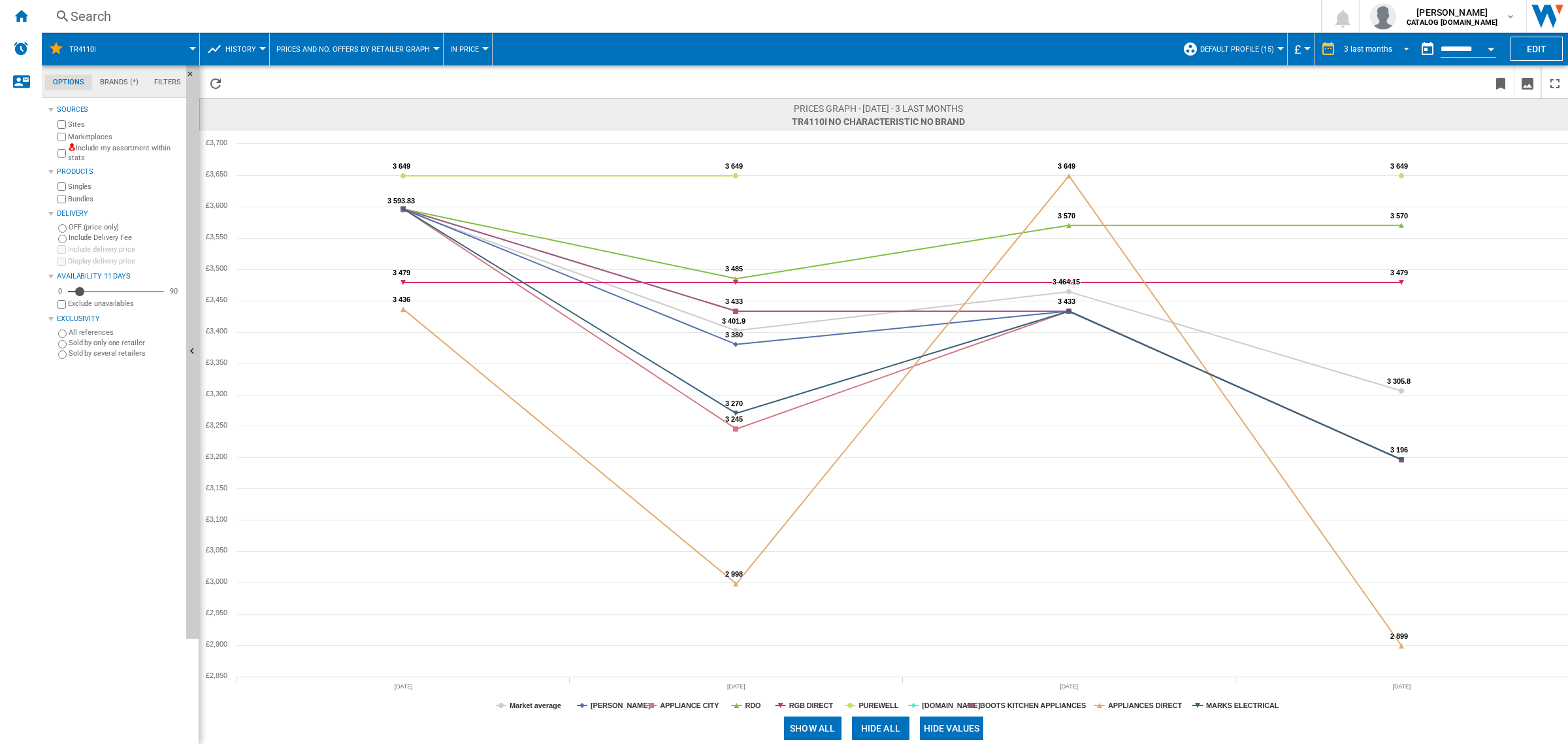
click at [1406, 48] on md-select-value "3 last months" at bounding box center [1379, 49] width 72 height 19
click at [1373, 72] on div "8 last weeks" at bounding box center [1364, 69] width 43 height 11
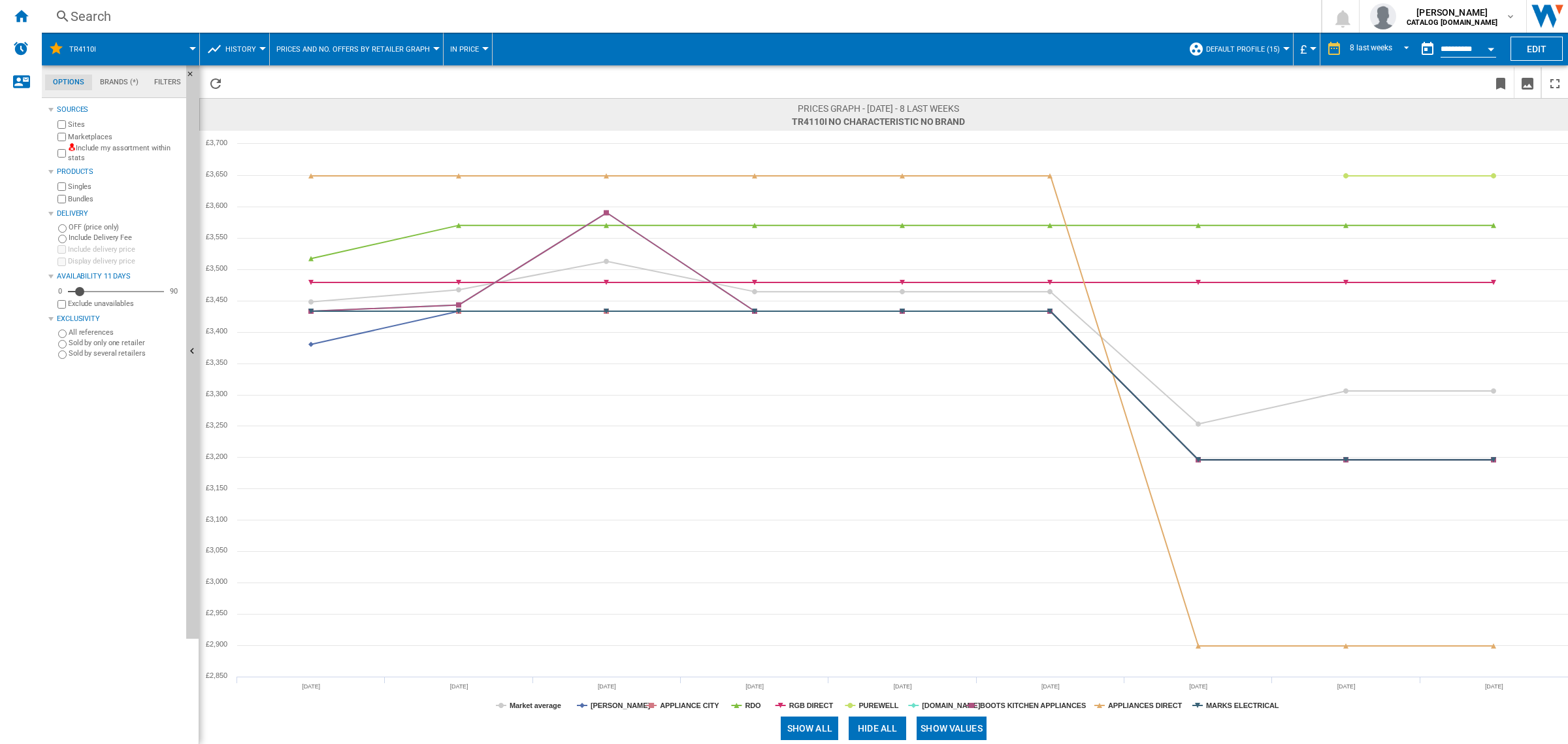
click at [820, 121] on span "TR4110I No characteristic No brand [0 reference ]" at bounding box center [878, 121] width 173 height 13
click at [171, 85] on md-tab-item "Filters" at bounding box center [167, 83] width 43 height 16
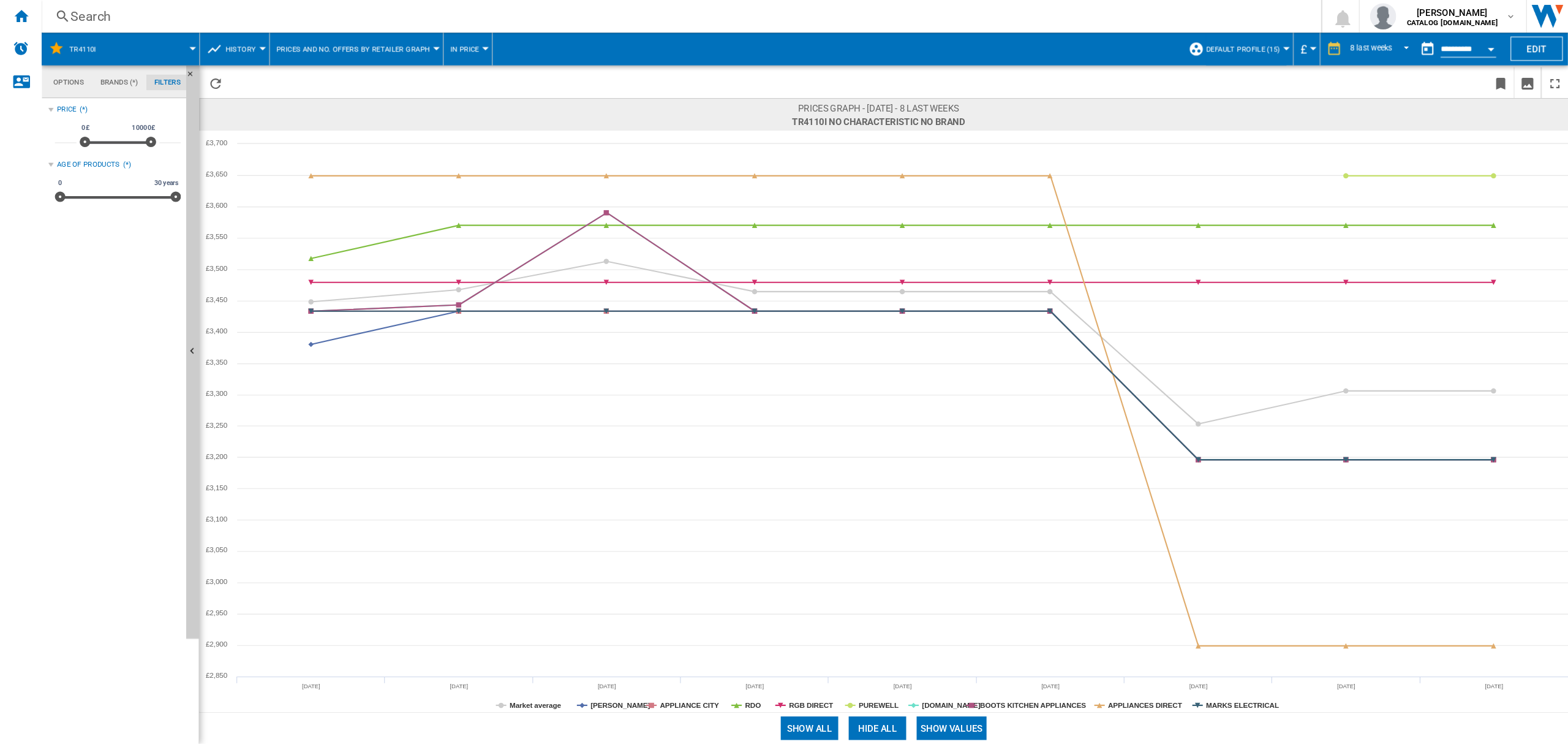
scroll to position [80, 0]
click at [163, 77] on md-tab-item "Filters" at bounding box center [157, 78] width 40 height 15
click at [1432, 39] on button "Edit" at bounding box center [1441, 46] width 49 height 23
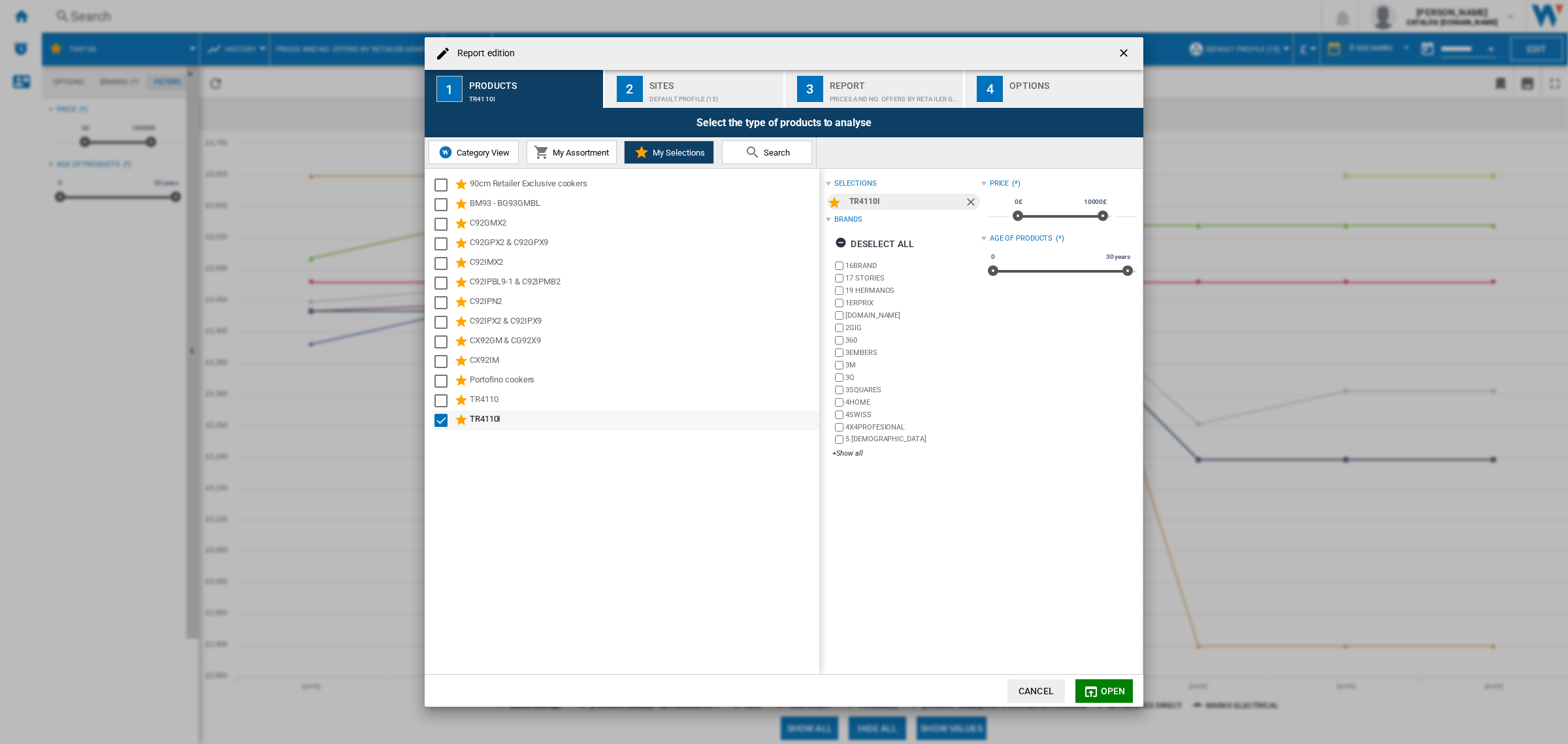
click at [479, 422] on div "TR4110I" at bounding box center [643, 420] width 347 height 16
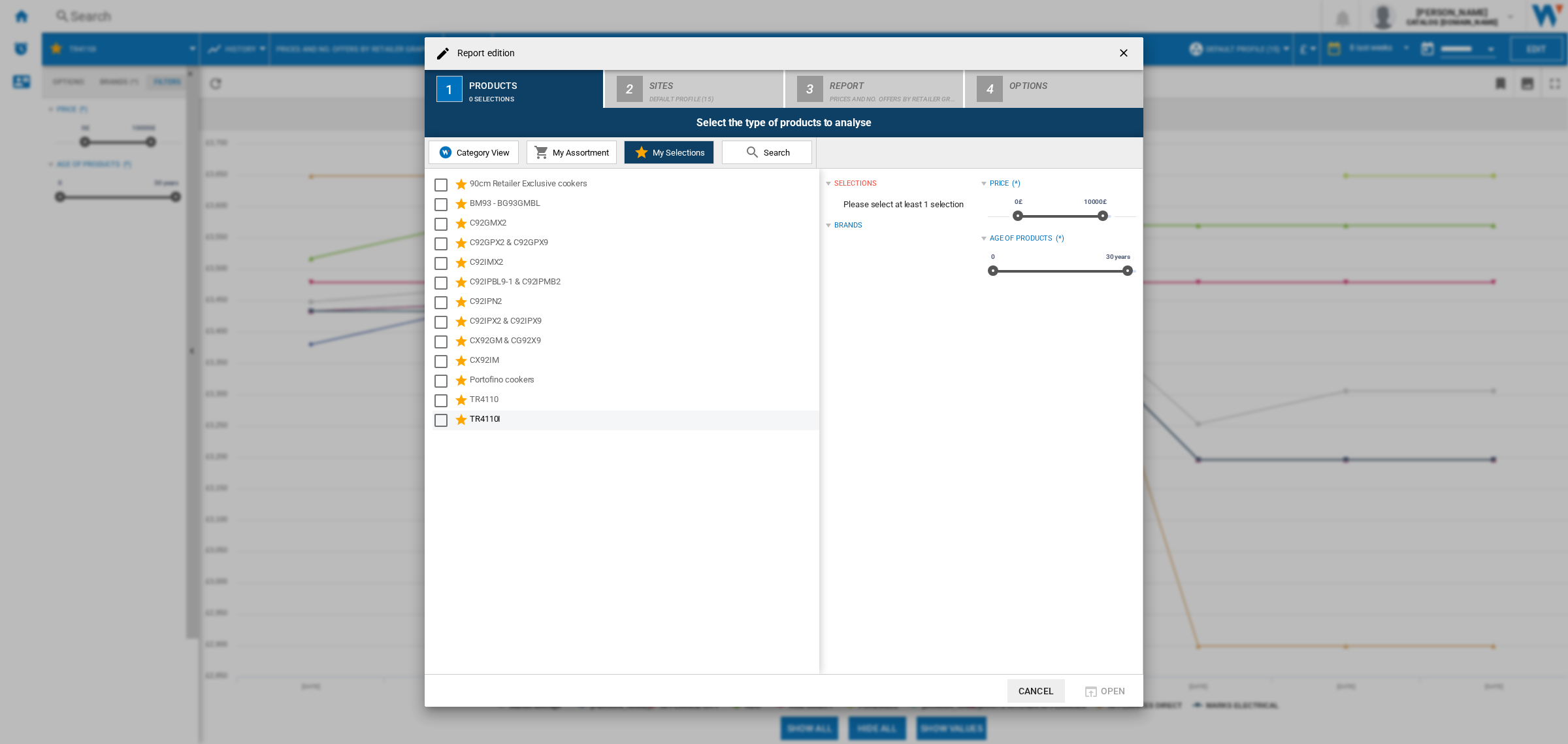
click at [481, 422] on div "TR4110I" at bounding box center [643, 420] width 347 height 16
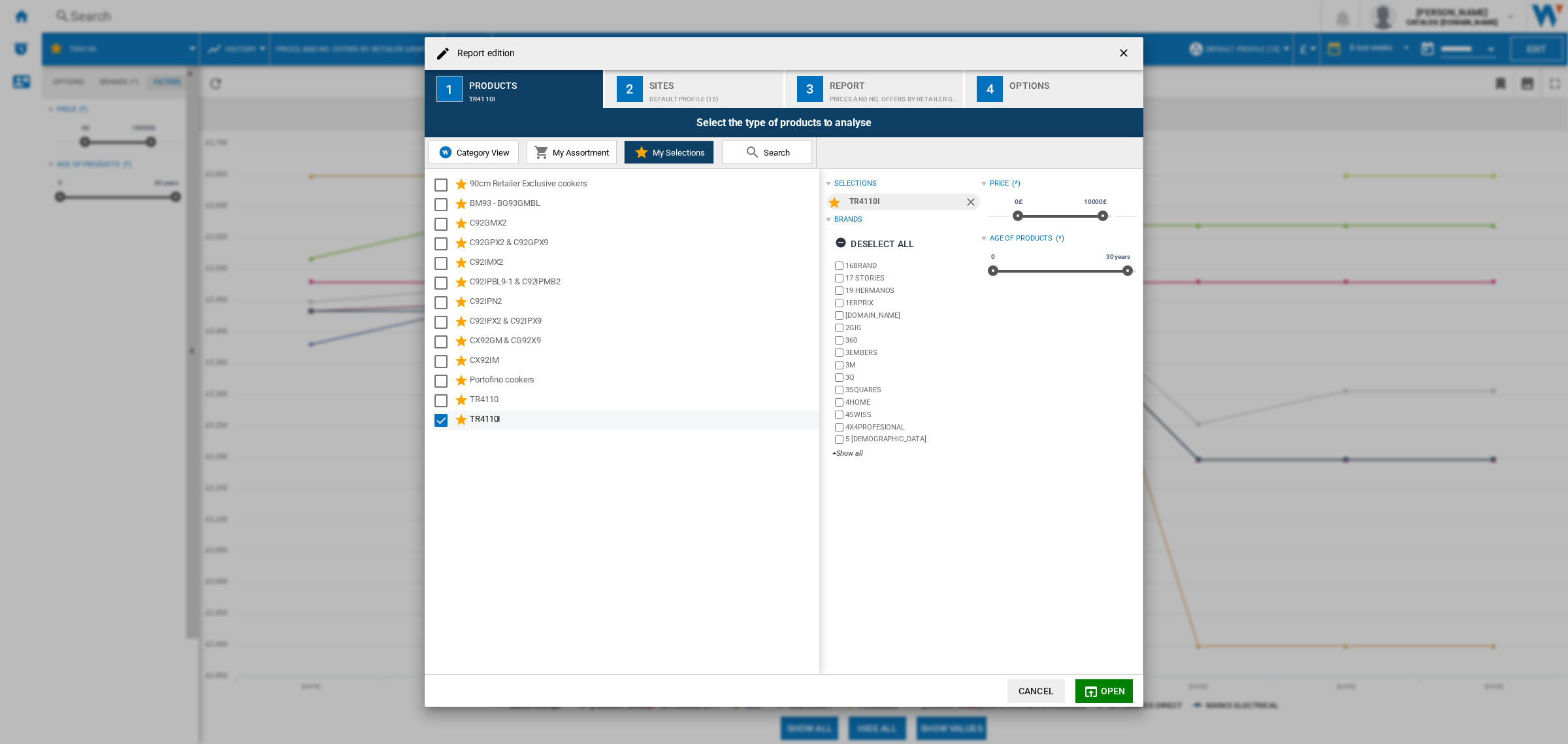
click at [481, 422] on div "TR4110I" at bounding box center [643, 420] width 347 height 16
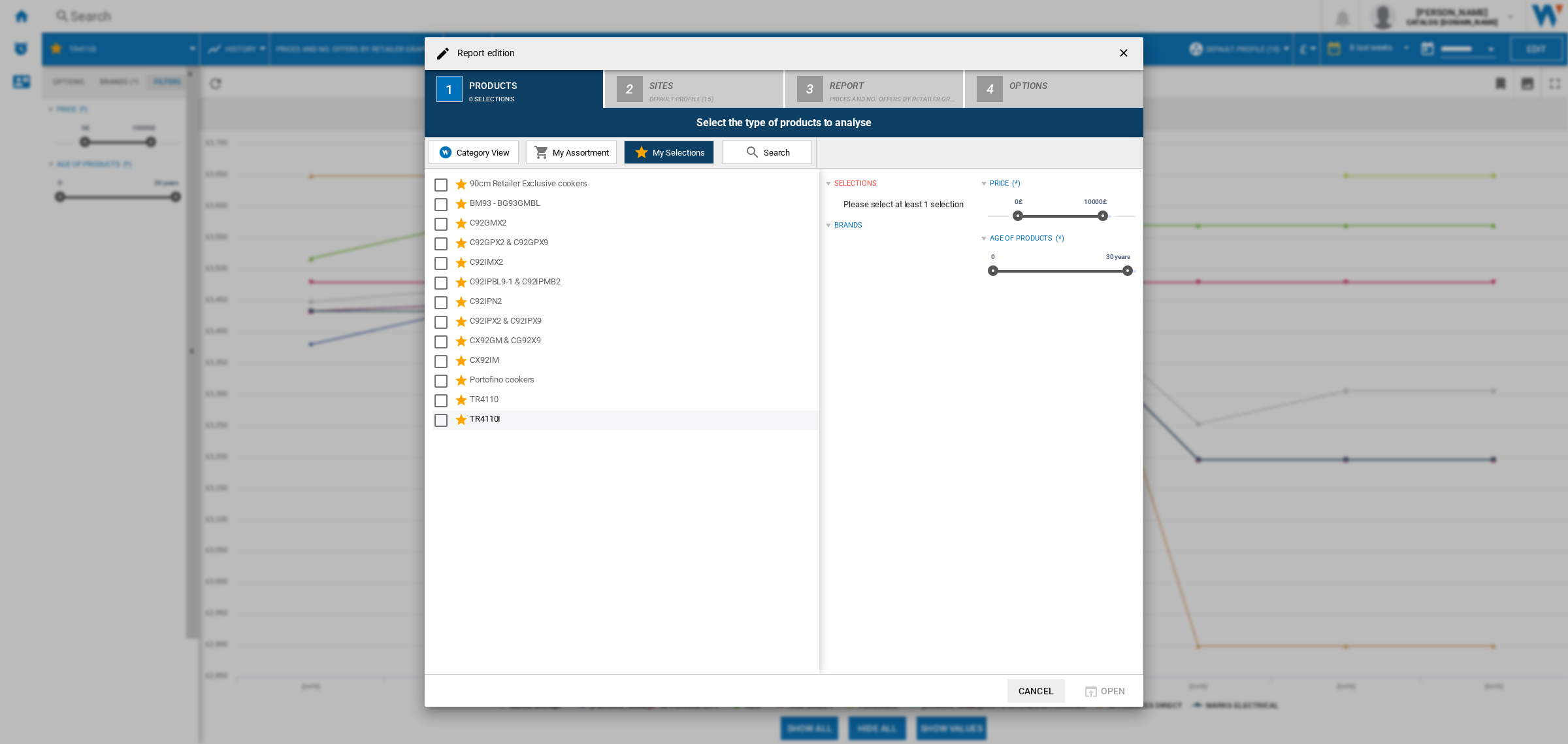
click at [481, 422] on div "TR4110I" at bounding box center [643, 420] width 347 height 16
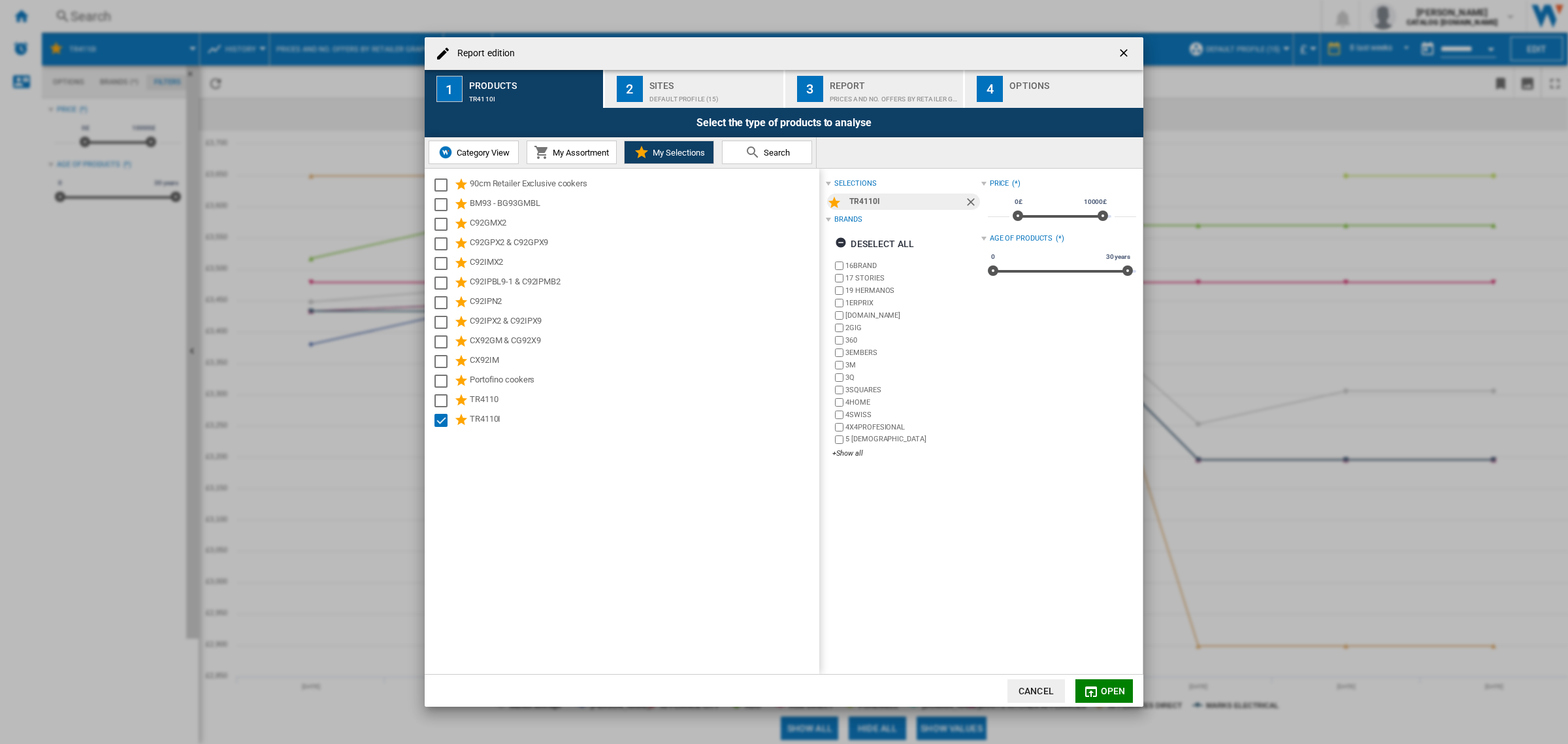
click at [576, 151] on span "My Assortment" at bounding box center [579, 152] width 59 height 10
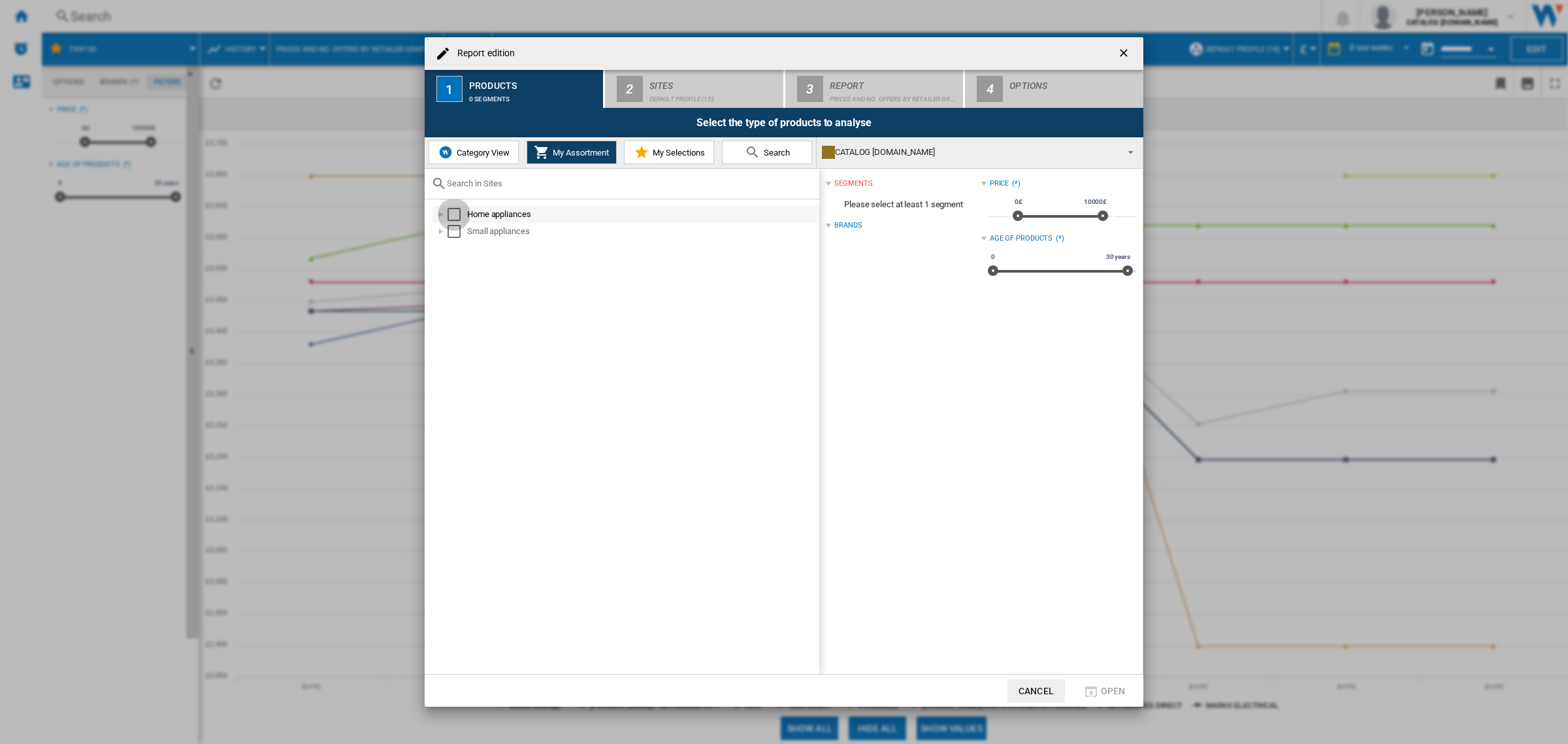
click at [452, 209] on div "Select" at bounding box center [454, 214] width 13 height 13
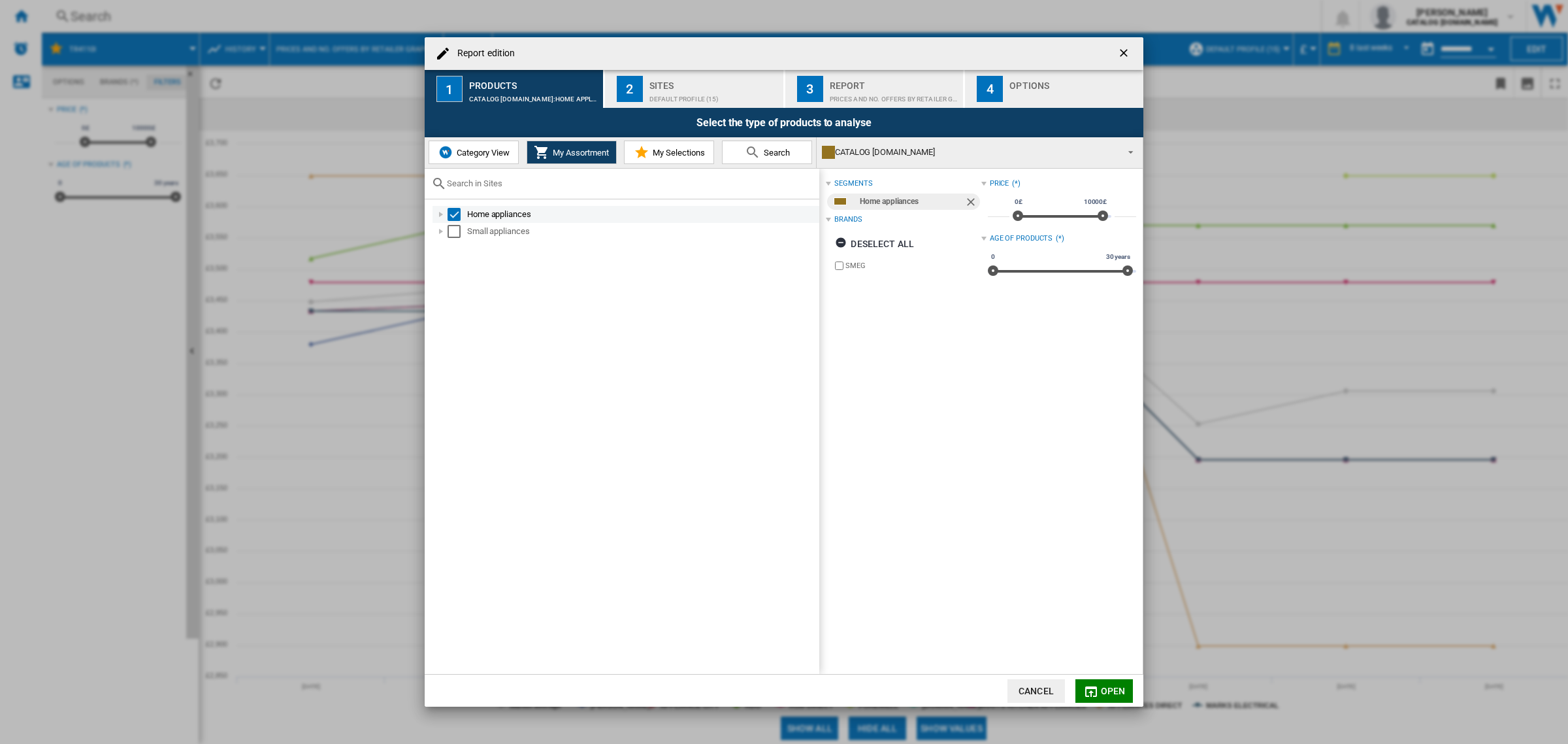
click at [442, 214] on div at bounding box center [441, 214] width 13 height 13
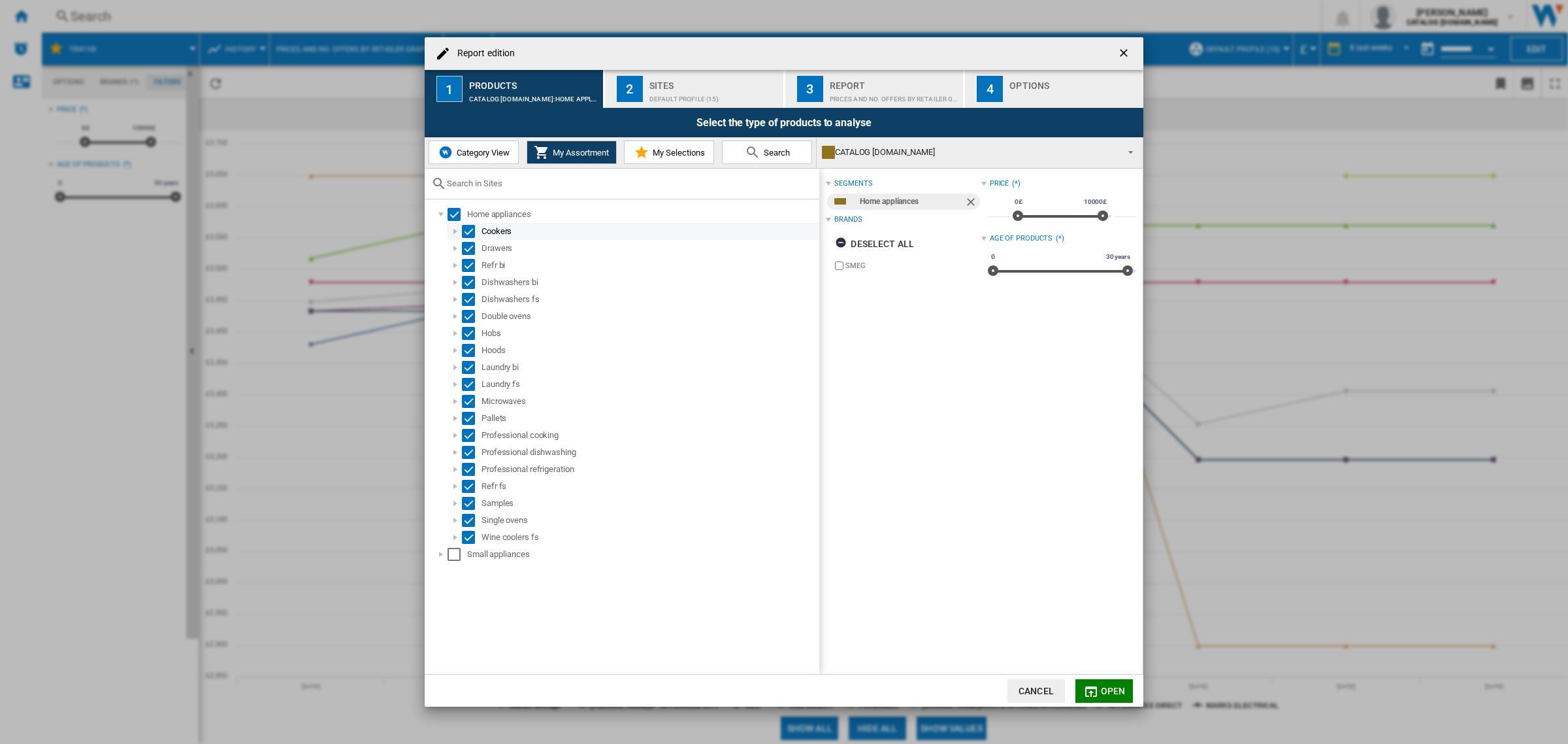
drag, startPoint x: 455, startPoint y: 210, endPoint x: 470, endPoint y: 230, distance: 25.0
click at [456, 210] on div "Select" at bounding box center [454, 214] width 13 height 13
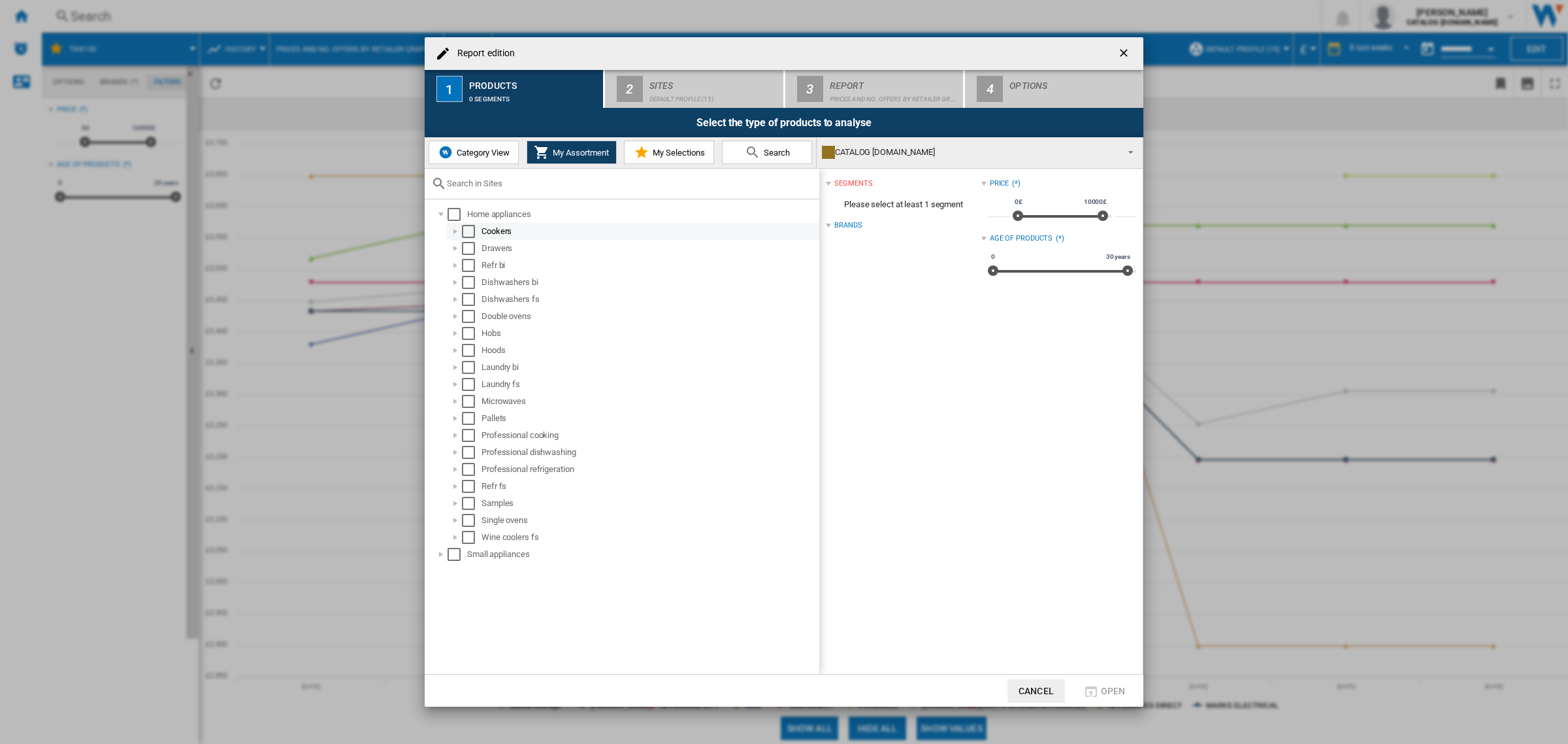
click at [456, 233] on div at bounding box center [456, 232] width 13 height 13
drag, startPoint x: 506, startPoint y: 249, endPoint x: 518, endPoint y: 244, distance: 13.0
click at [507, 249] on div "Cookers" at bounding box center [656, 248] width 321 height 13
click at [503, 230] on div "Cookers" at bounding box center [649, 232] width 335 height 13
click at [508, 236] on div "Cookers" at bounding box center [649, 232] width 335 height 13
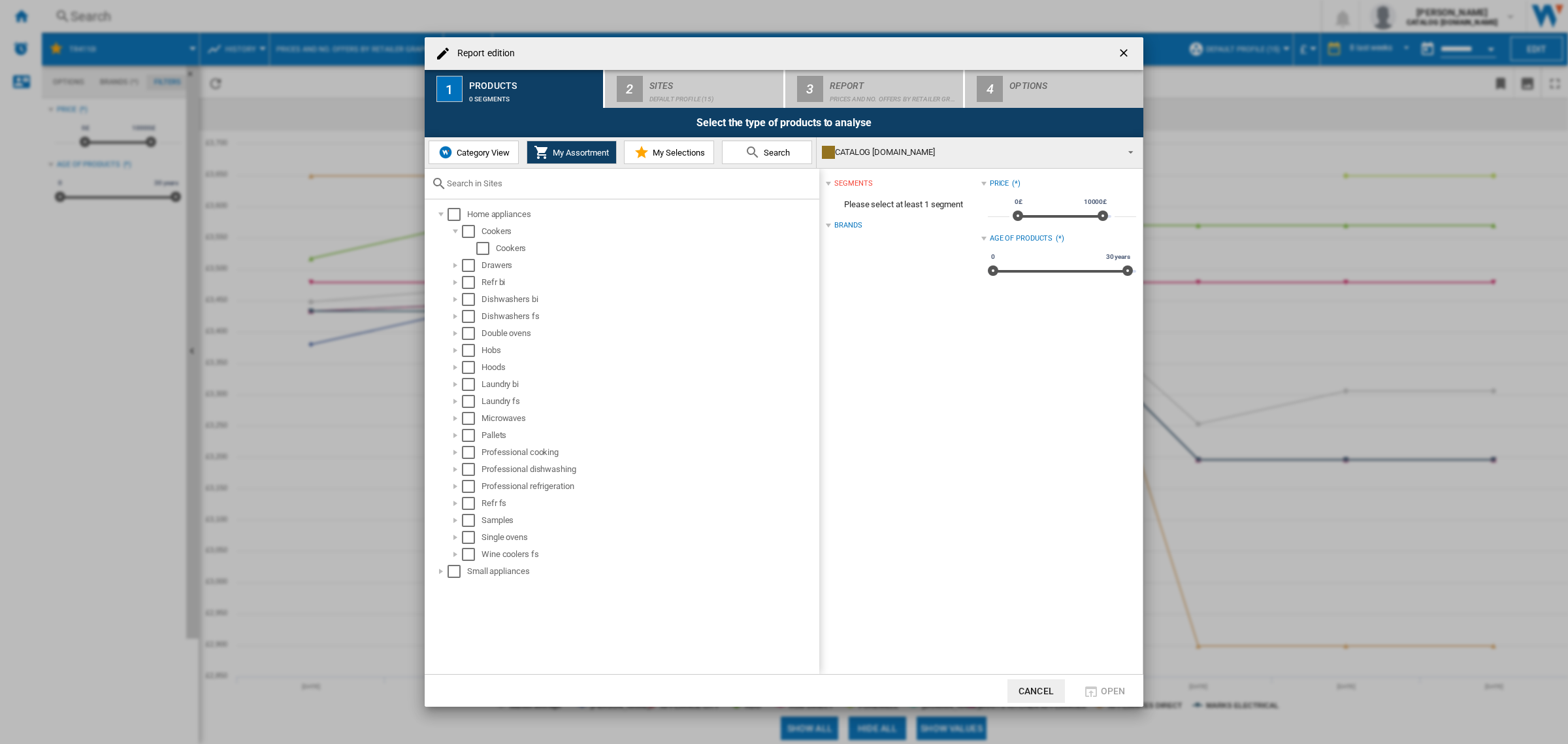
click at [488, 150] on span "Category View" at bounding box center [482, 152] width 56 height 10
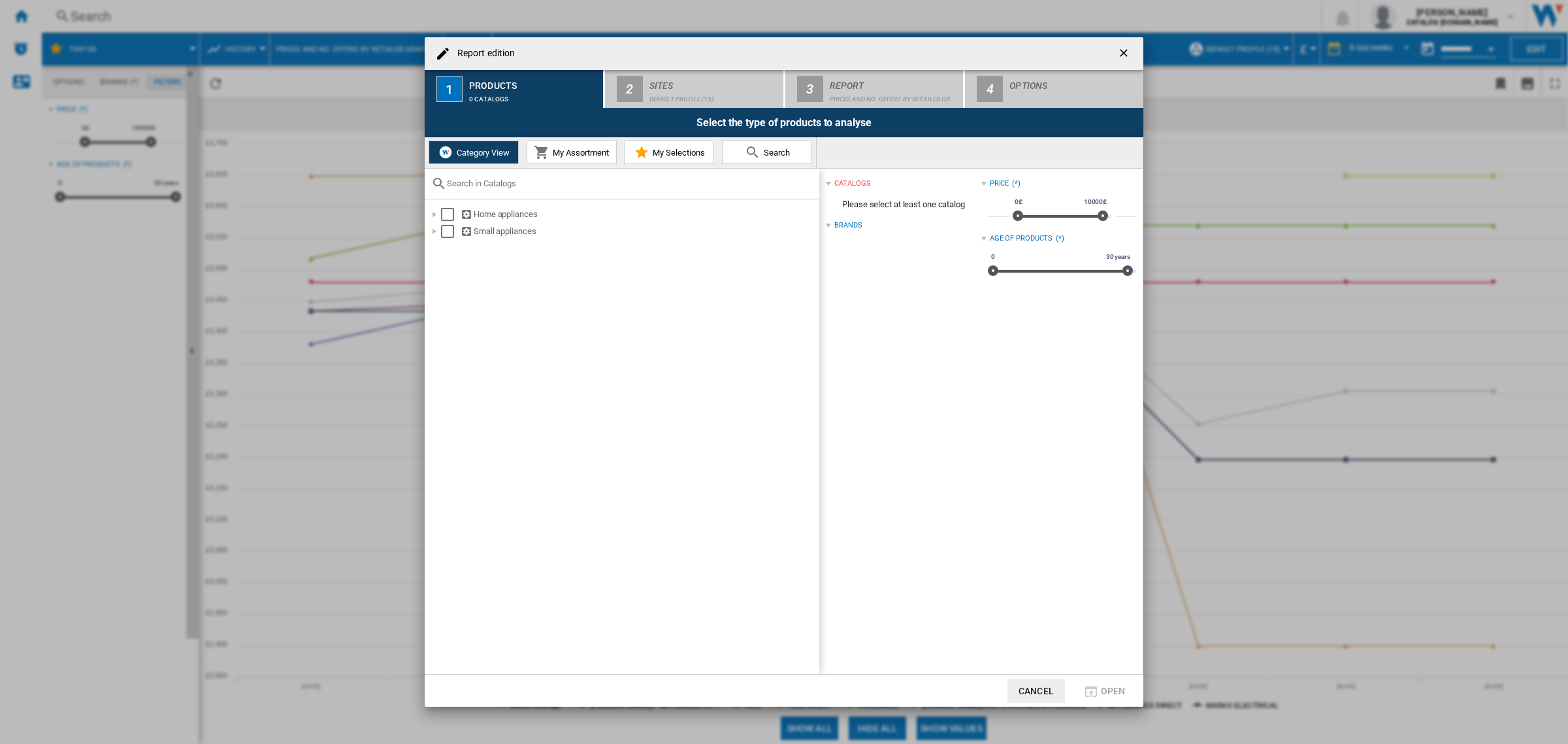
click at [775, 151] on span "Search" at bounding box center [775, 152] width 29 height 10
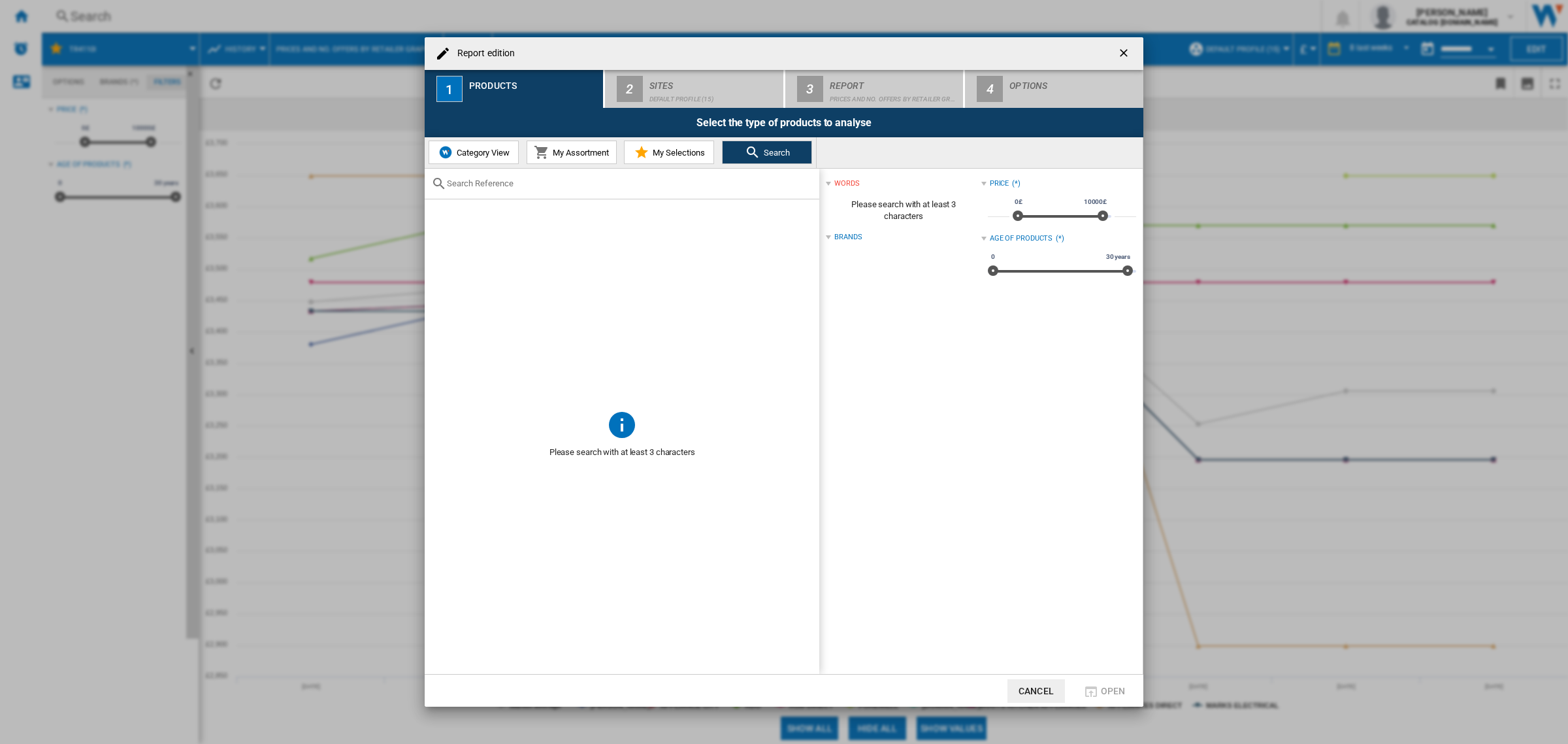
click at [474, 180] on input "text" at bounding box center [630, 183] width 366 height 10
type input "tr4110i"
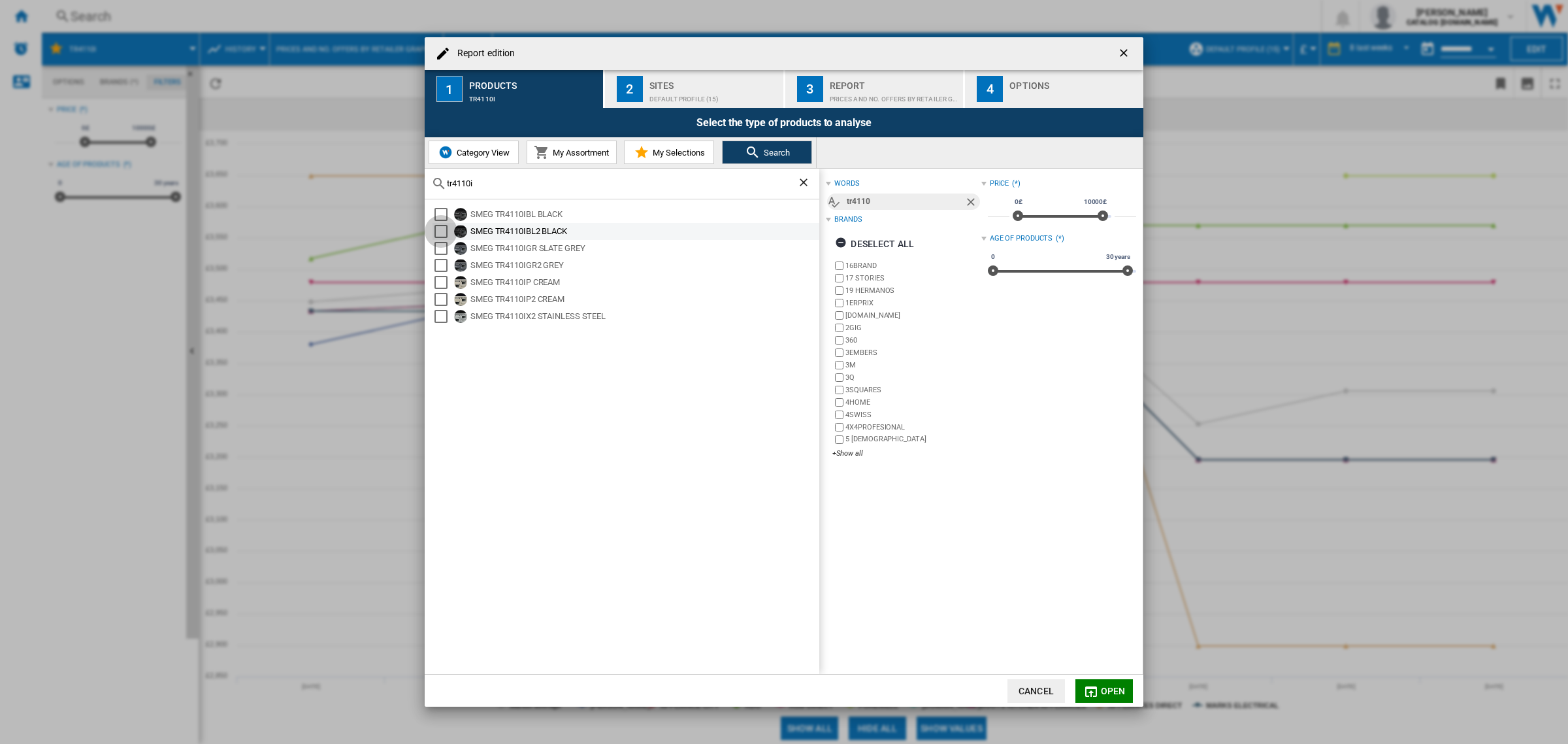
click at [441, 226] on div "Select" at bounding box center [441, 232] width 13 height 13
click at [1096, 689] on md-icon "button" at bounding box center [1091, 692] width 16 height 16
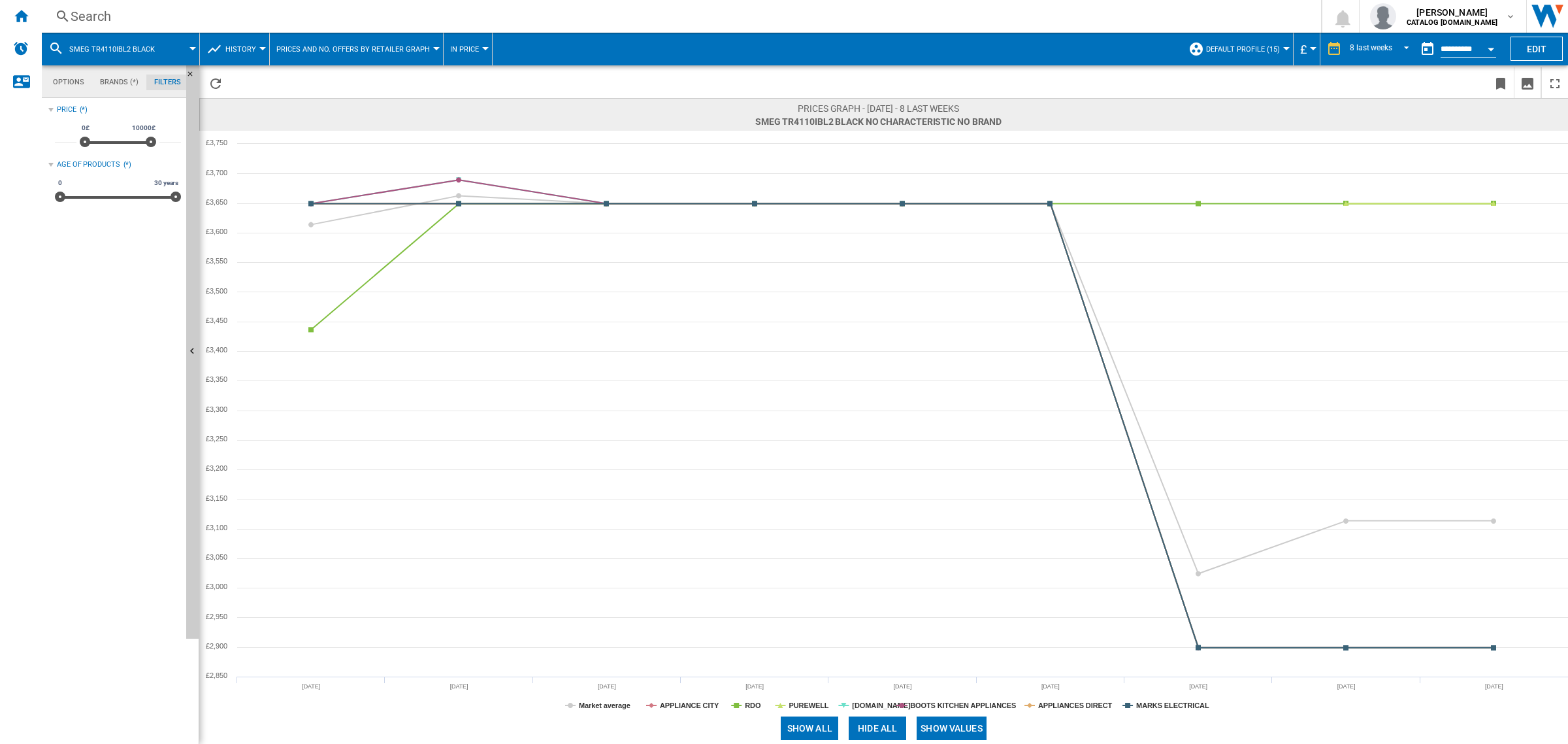
click at [824, 723] on button "Show all" at bounding box center [809, 728] width 57 height 23
click at [948, 724] on button "Show values" at bounding box center [951, 728] width 70 height 23
click at [1161, 701] on tspan "MARKS ELECTRICAL" at bounding box center [1172, 705] width 73 height 8
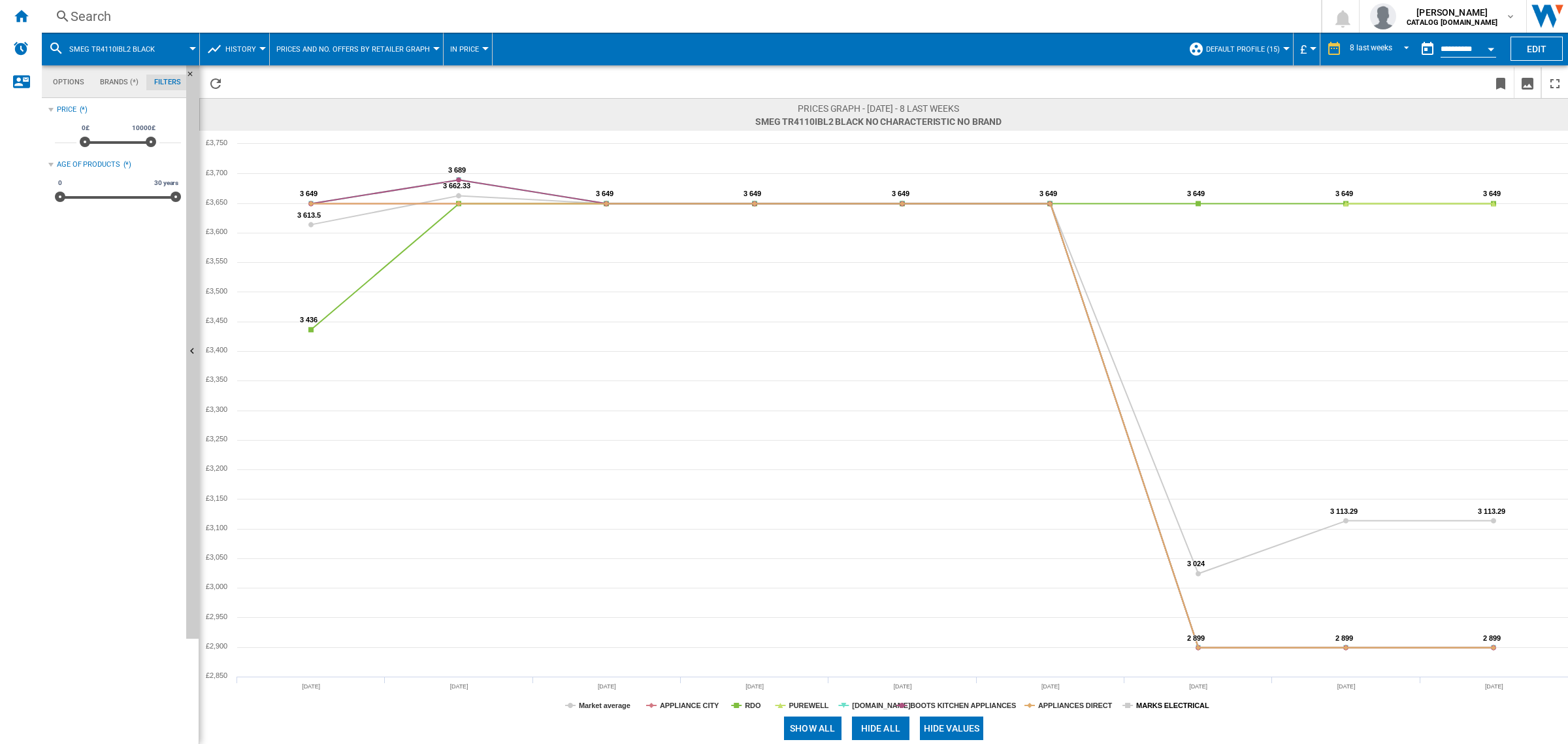
click at [1146, 704] on tspan "MARKS ELECTRICAL" at bounding box center [1172, 705] width 73 height 8
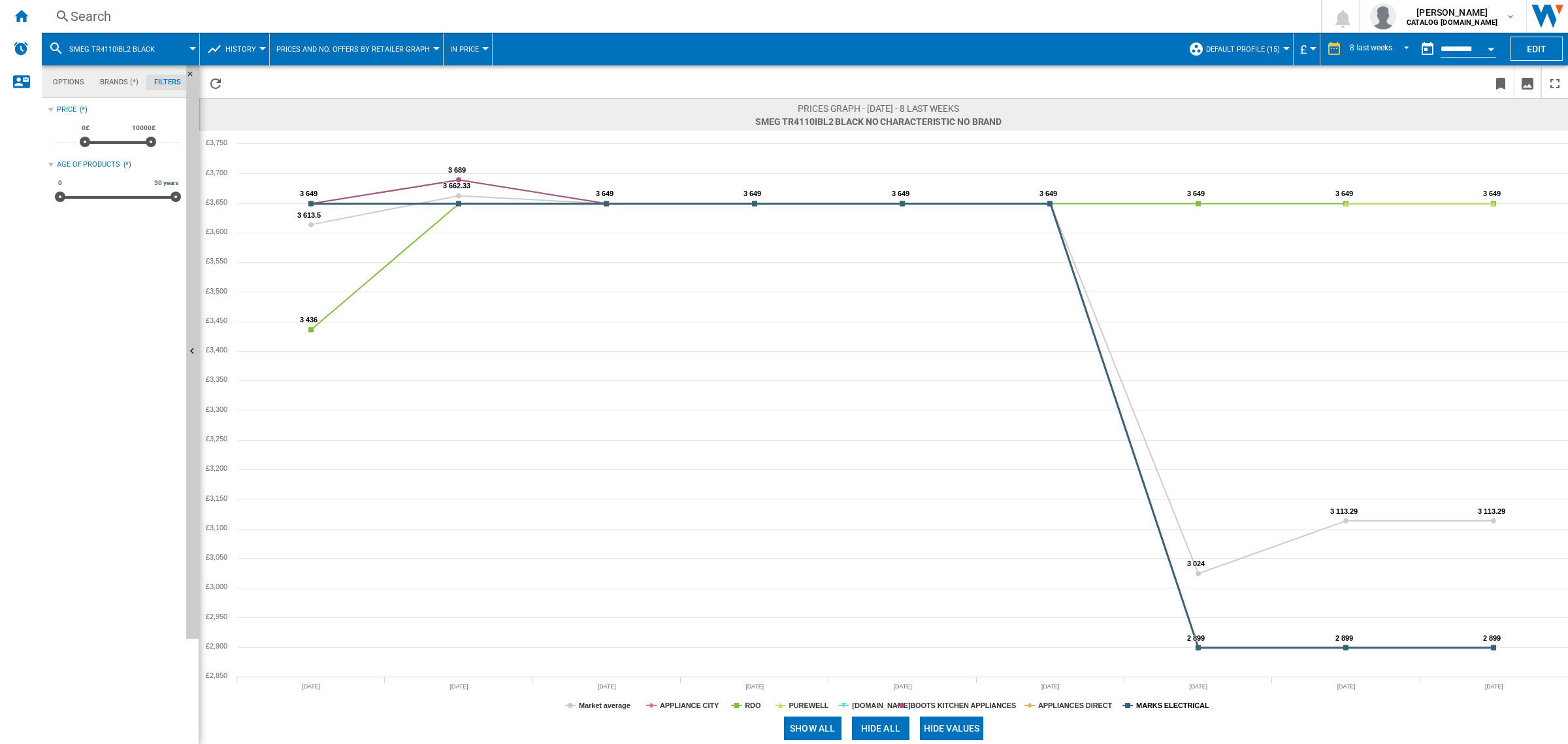
click at [1145, 704] on tspan "MARKS ELECTRICAL" at bounding box center [1172, 705] width 73 height 8
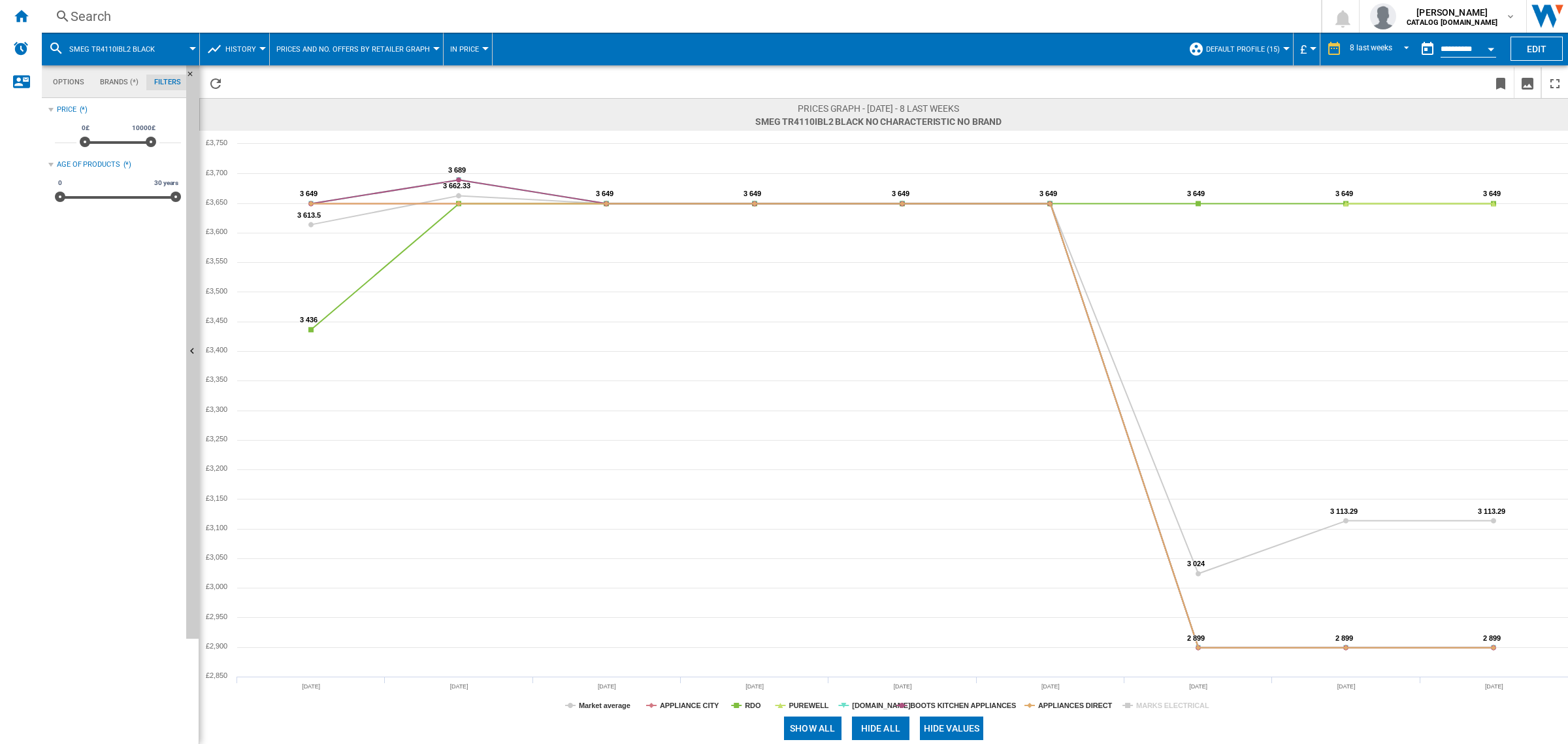
click at [1145, 704] on tspan "MARKS ELECTRICAL" at bounding box center [1172, 705] width 73 height 8
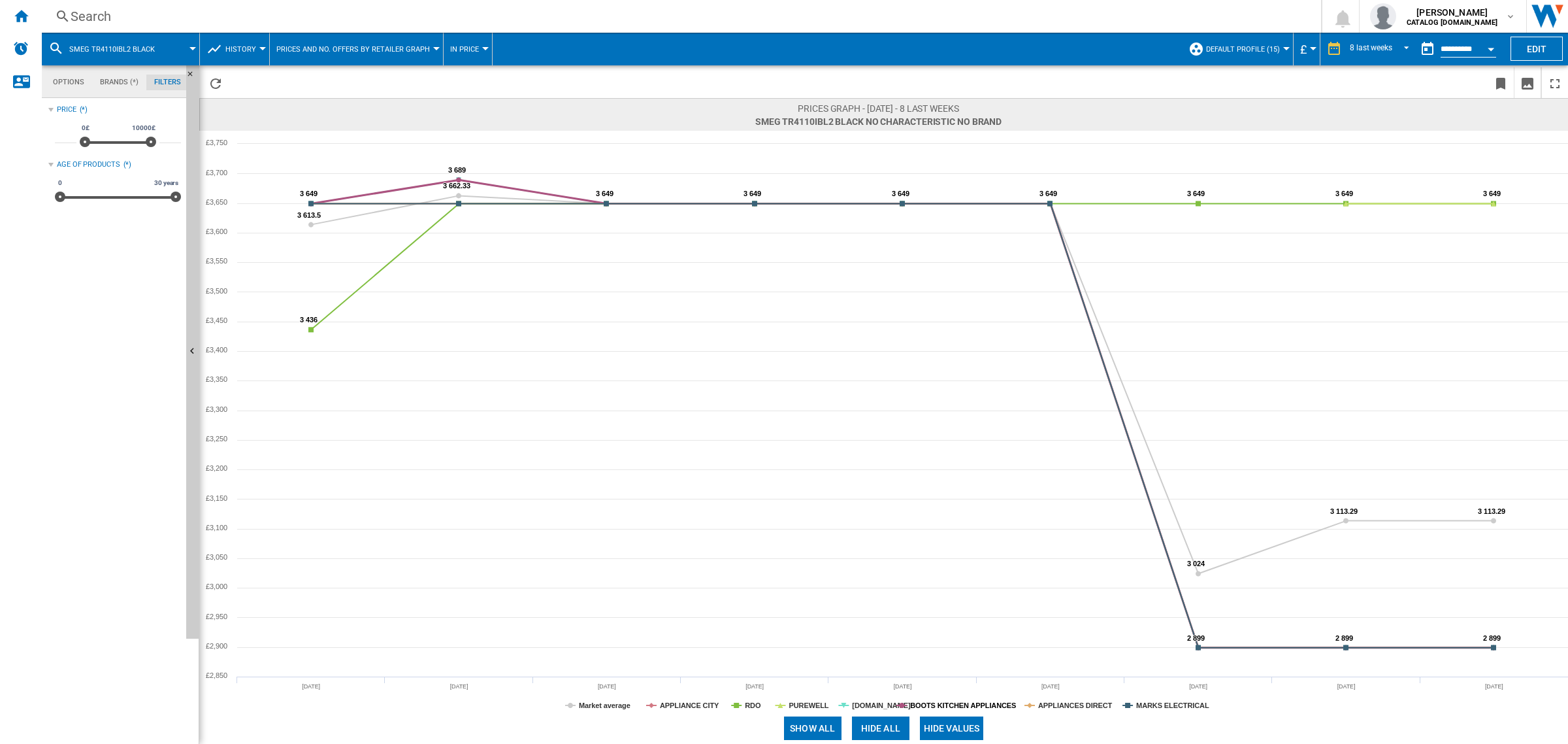
click at [972, 701] on tspan "BOOTS KITCHEN APPLIANCES" at bounding box center [962, 705] width 106 height 8
click at [1062, 707] on tspan "APPLIANCES DIRECT" at bounding box center [1075, 705] width 75 height 8
click at [1138, 706] on tspan "MARKS ELECTRICAL" at bounding box center [1172, 705] width 73 height 8
click at [866, 706] on tspan "[DOMAIN_NAME]" at bounding box center [881, 705] width 59 height 8
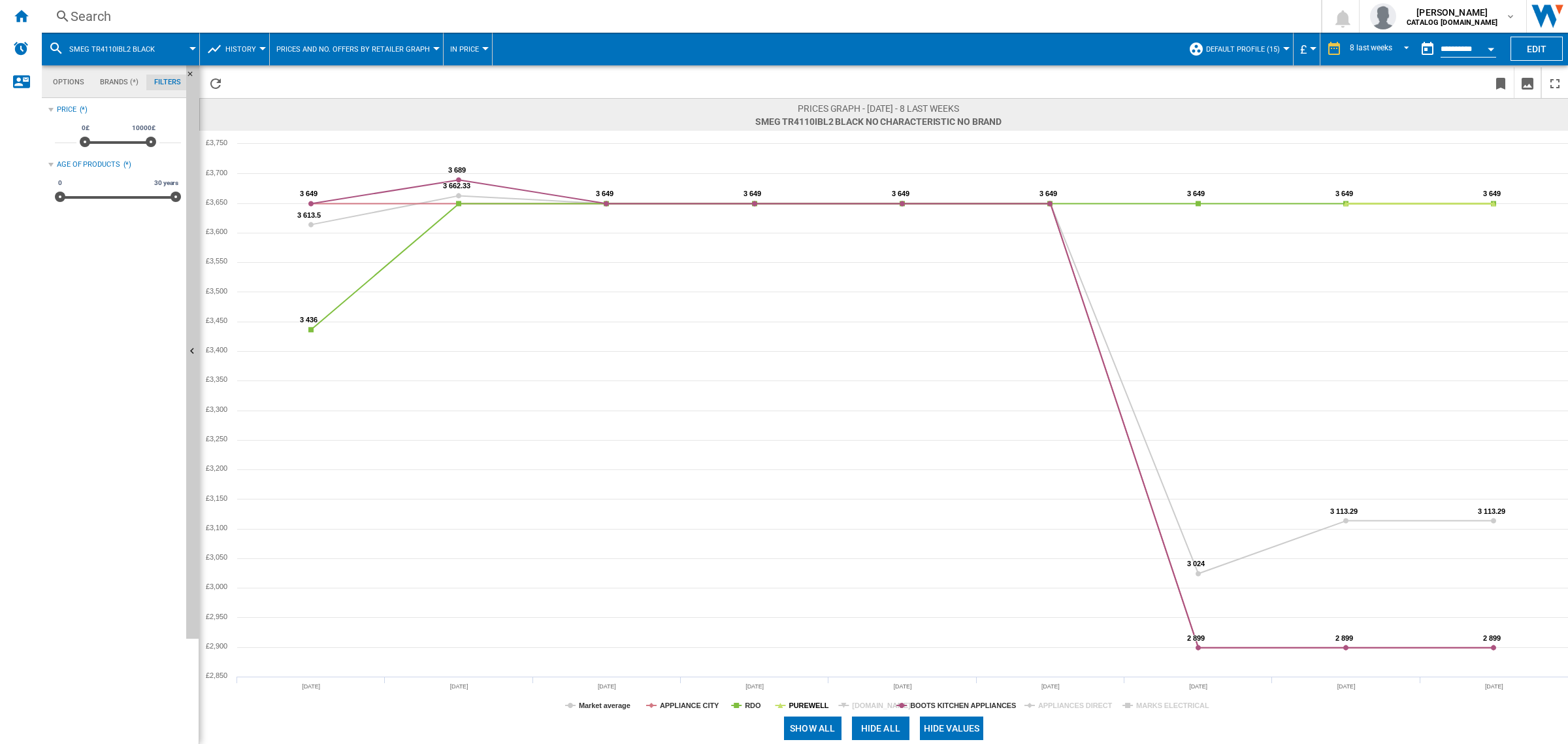
click at [797, 709] on tspan "PUREWELL" at bounding box center [808, 705] width 40 height 8
click at [750, 711] on rect at bounding box center [884, 422] width 1369 height 582
click at [747, 705] on tspan "RDO" at bounding box center [753, 705] width 16 height 8
click at [682, 708] on tspan "APPLIANCE CITY" at bounding box center [689, 705] width 59 height 8
click at [594, 707] on tspan "Market average" at bounding box center [604, 705] width 51 height 8
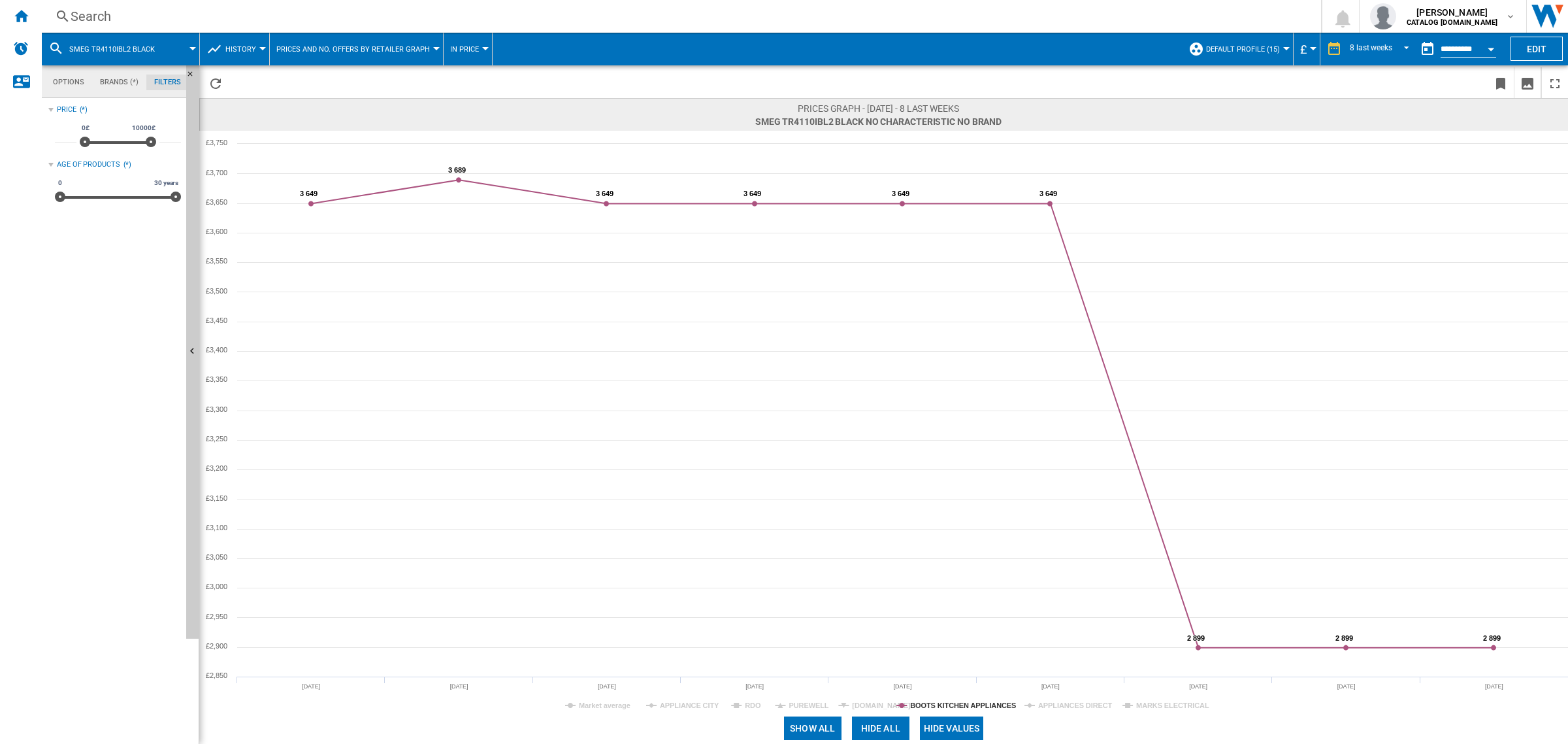
click at [598, 706] on tspan "Market average" at bounding box center [604, 705] width 51 height 8
click at [688, 701] on tspan "APPLIANCE CITY" at bounding box center [689, 705] width 59 height 8
click at [753, 706] on tspan "RDO" at bounding box center [753, 705] width 16 height 8
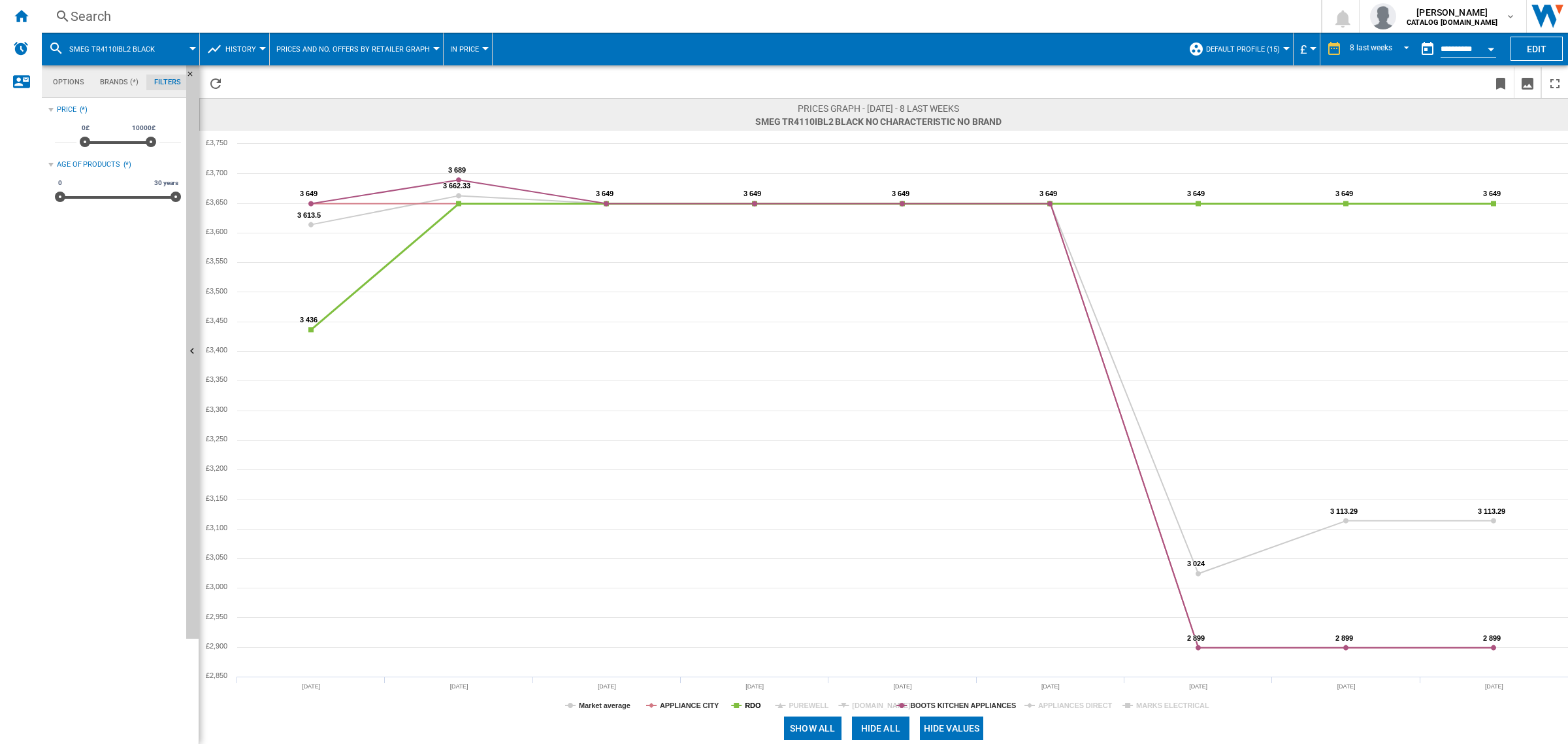
click at [749, 703] on tspan "RDO" at bounding box center [753, 705] width 16 height 8
click at [808, 703] on tspan "PUREWELL" at bounding box center [808, 705] width 40 height 8
click at [860, 704] on tspan "[DOMAIN_NAME]" at bounding box center [881, 705] width 59 height 8
click at [870, 704] on tspan "[DOMAIN_NAME]" at bounding box center [881, 705] width 59 height 8
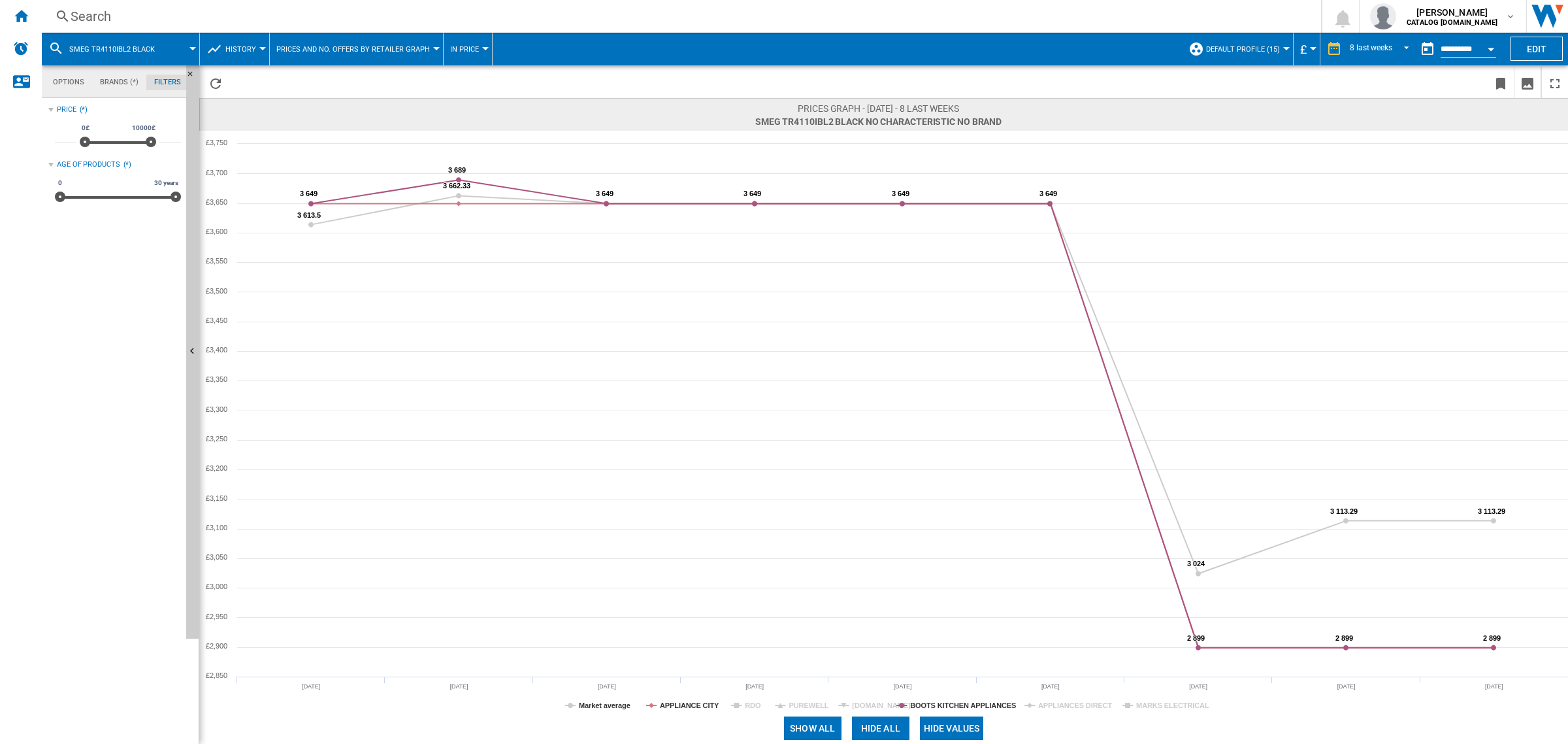
click at [870, 704] on tspan "[DOMAIN_NAME]" at bounding box center [881, 705] width 59 height 8
click at [952, 706] on tspan "BOOTS KITCHEN APPLIANCES" at bounding box center [962, 705] width 106 height 8
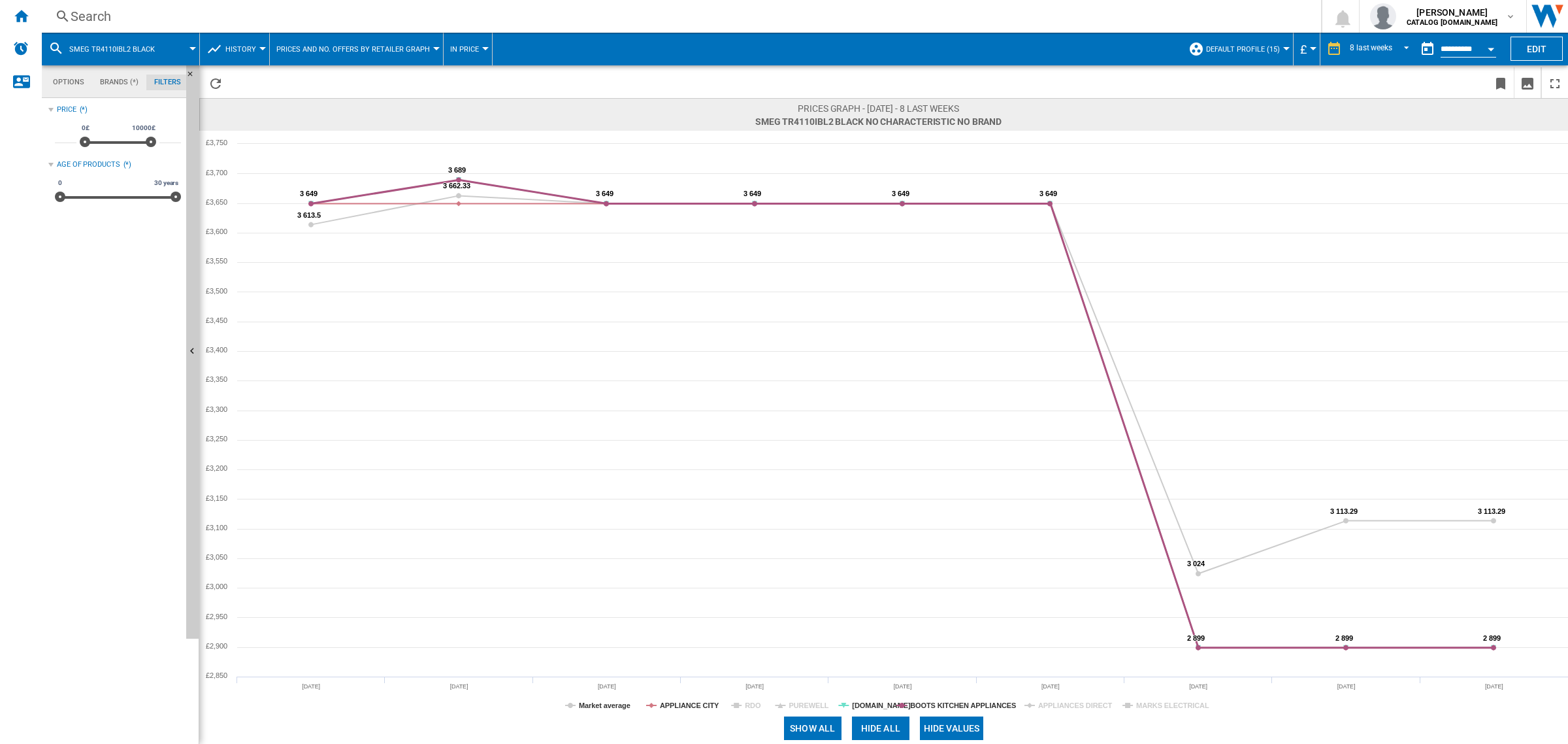
click at [952, 706] on tspan "BOOTS KITCHEN APPLIANCES" at bounding box center [962, 705] width 106 height 8
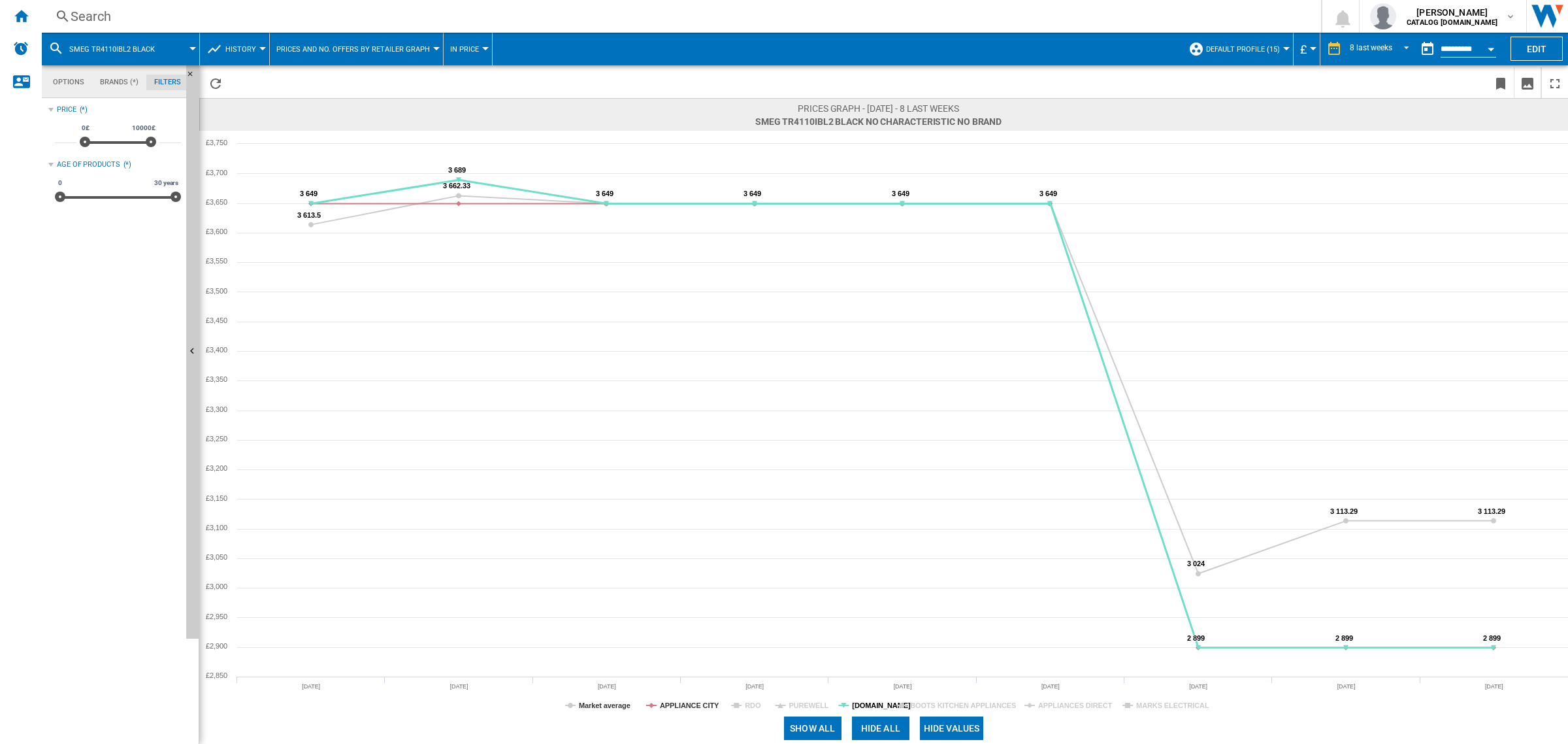
click at [858, 703] on tspan "[DOMAIN_NAME]" at bounding box center [881, 705] width 59 height 8
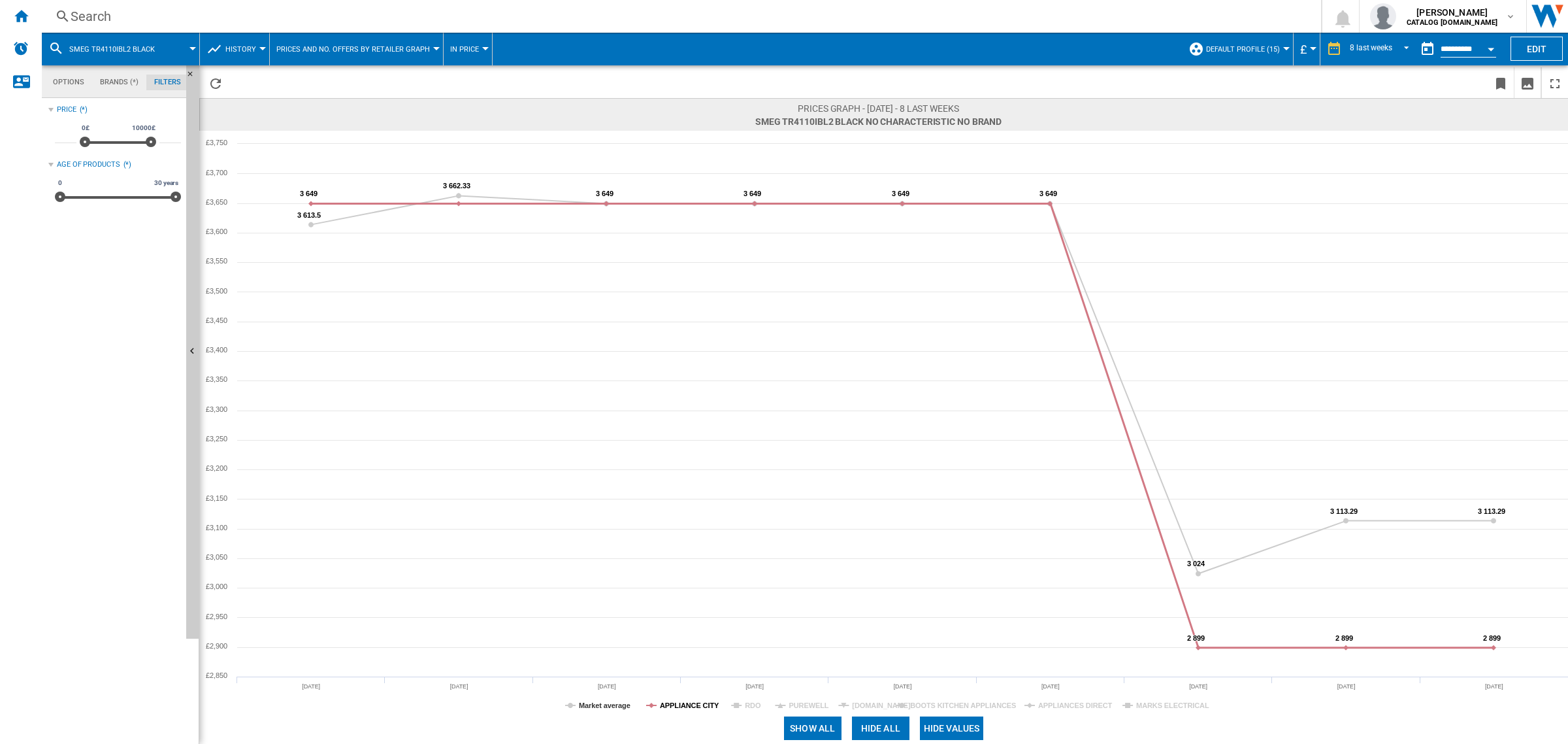
click at [676, 707] on tspan "APPLIANCE CITY" at bounding box center [689, 705] width 59 height 8
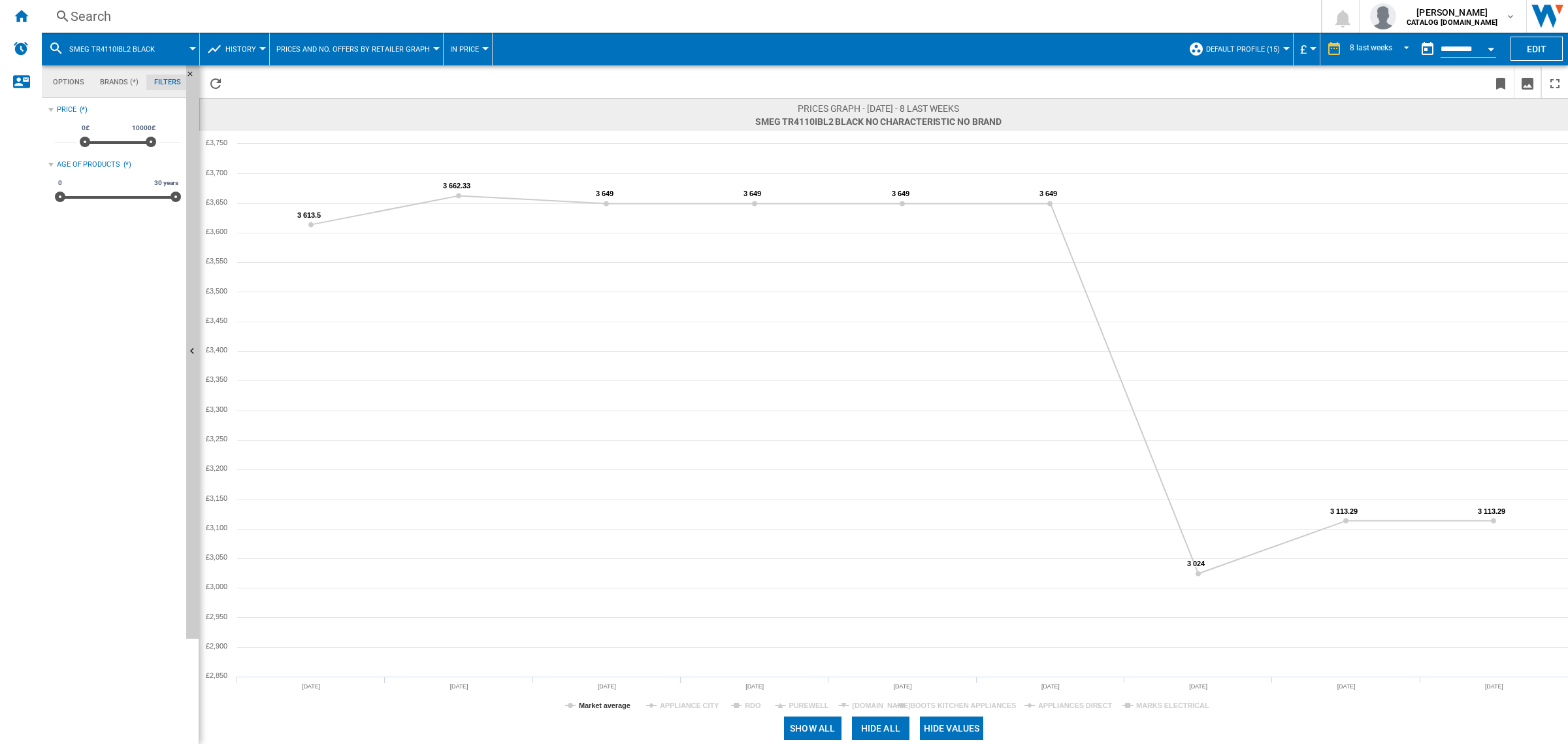
drag, startPoint x: 860, startPoint y: 697, endPoint x: 853, endPoint y: 701, distance: 8.1
click at [860, 697] on rect at bounding box center [884, 422] width 1369 height 582
click at [691, 707] on tspan "APPLIANCE CITY" at bounding box center [689, 705] width 59 height 8
click at [874, 704] on tspan "[DOMAIN_NAME]" at bounding box center [881, 705] width 59 height 8
click at [1056, 701] on tspan "APPLIANCES DIRECT" at bounding box center [1075, 705] width 75 height 8
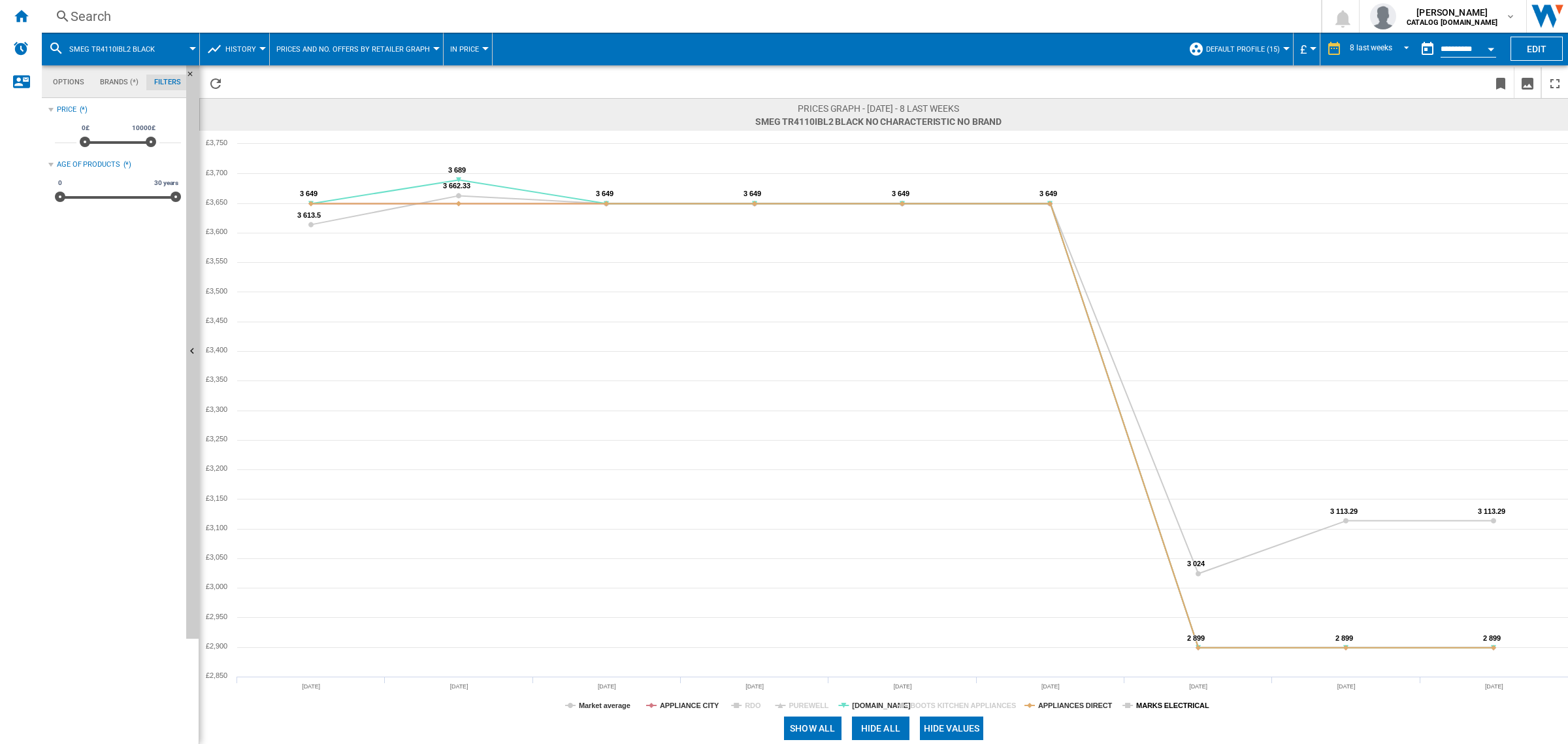
click at [1162, 703] on tspan "MARKS ELECTRICAL" at bounding box center [1172, 705] width 73 height 8
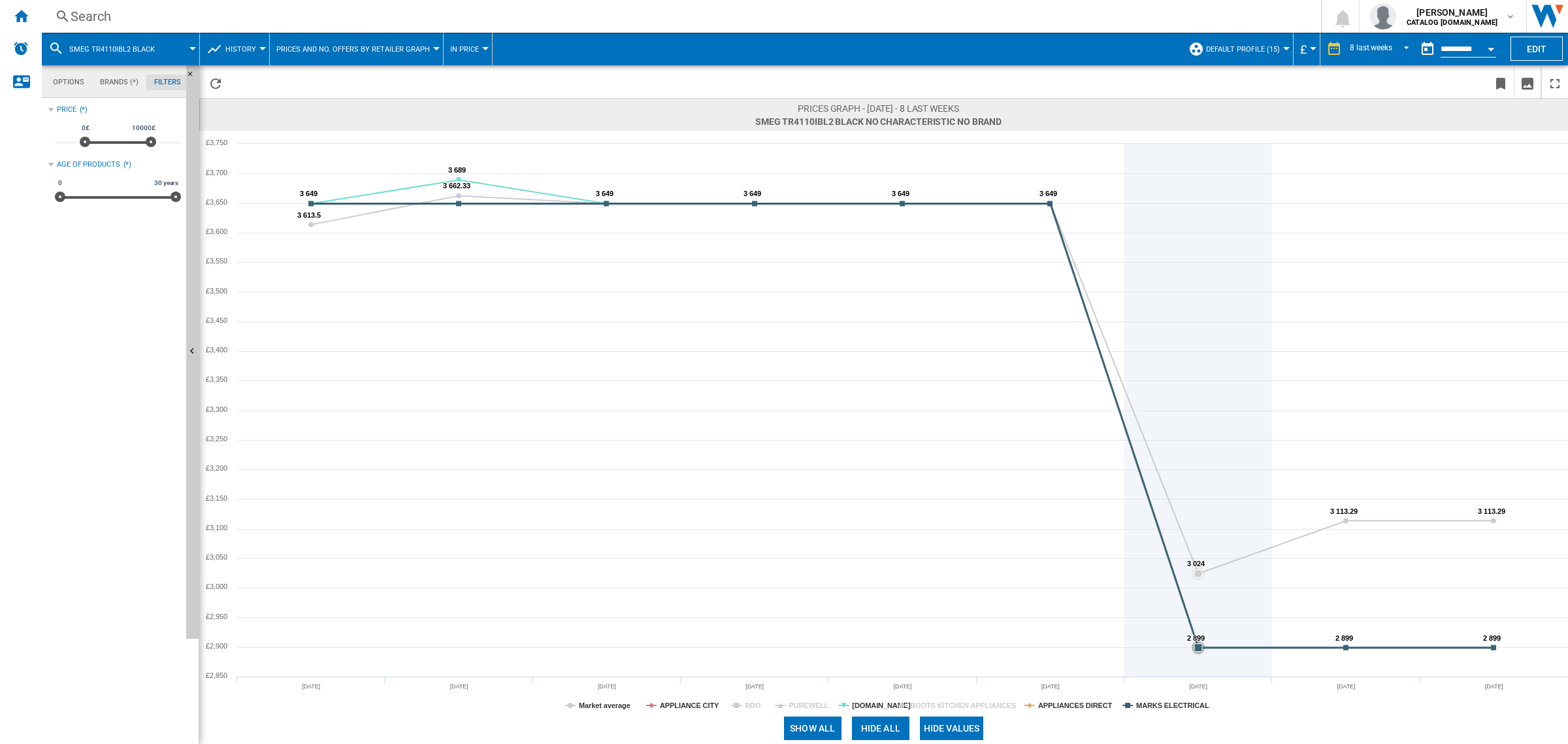
drag, startPoint x: 1199, startPoint y: 648, endPoint x: 1108, endPoint y: 635, distance: 91.9
click at [1108, 635] on icon "Created with Highcharts 5.0.14 3 613.5 3 613.5 3 662.33 3 662.33 3 649 3 649 3 …" at bounding box center [884, 422] width 1369 height 582
click at [1202, 648] on icon at bounding box center [1199, 648] width 8 height 8
click at [1196, 645] on icon at bounding box center [1199, 648] width 8 height 8
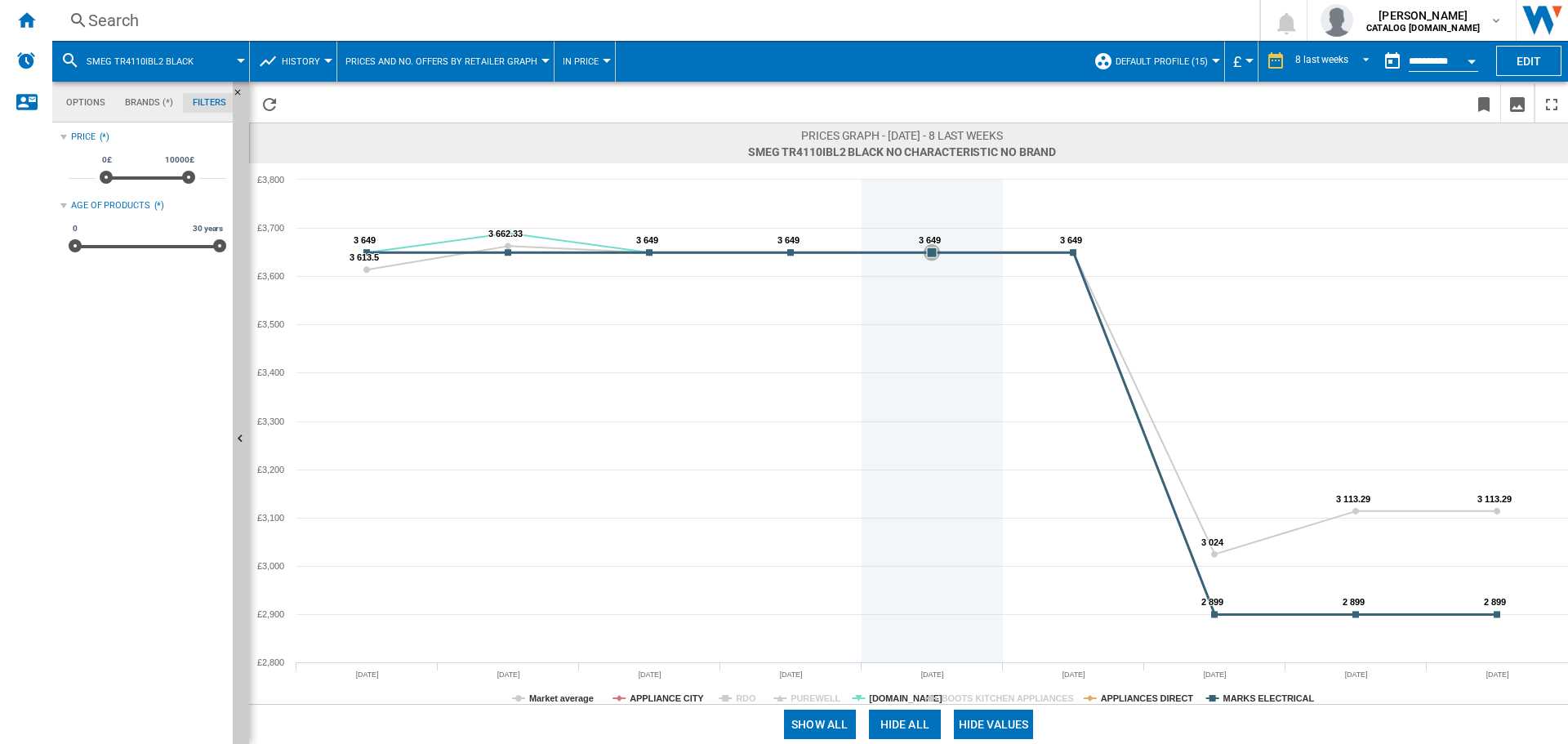
drag, startPoint x: 1060, startPoint y: 540, endPoint x: 945, endPoint y: 373, distance: 202.8
click at [933, 373] on icon at bounding box center [933, 420] width 0 height 483
